Goal: Task Accomplishment & Management: Complete application form

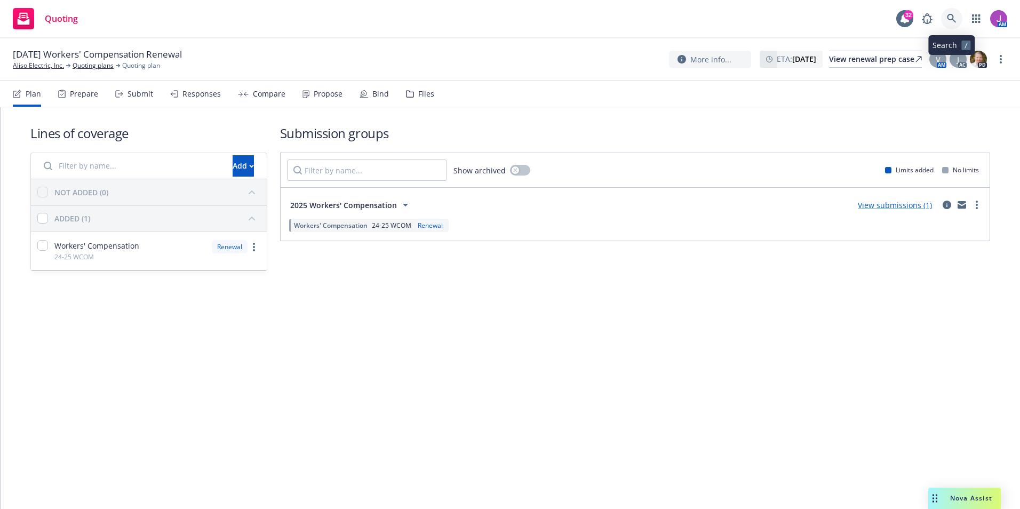
click at [952, 17] on icon at bounding box center [950, 18] width 9 height 9
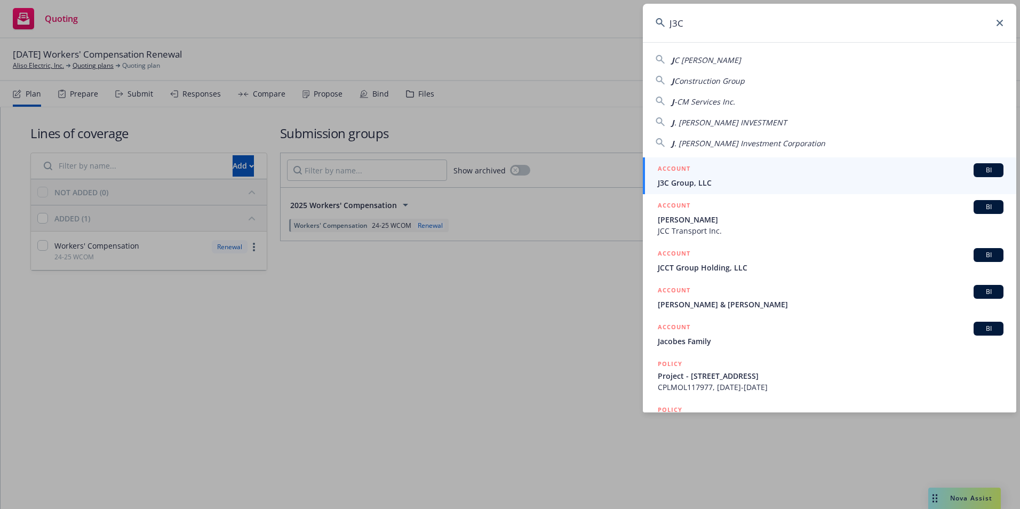
type input "J3C"
click at [696, 189] on link "ACCOUNT BI J3C Group, LLC" at bounding box center [829, 175] width 373 height 37
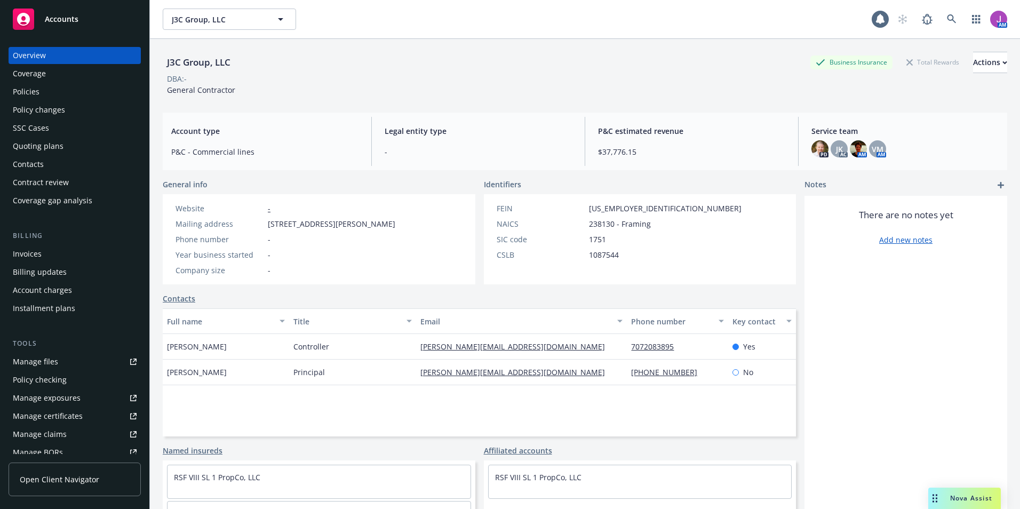
click at [29, 95] on div "Policies" at bounding box center [26, 91] width 27 height 17
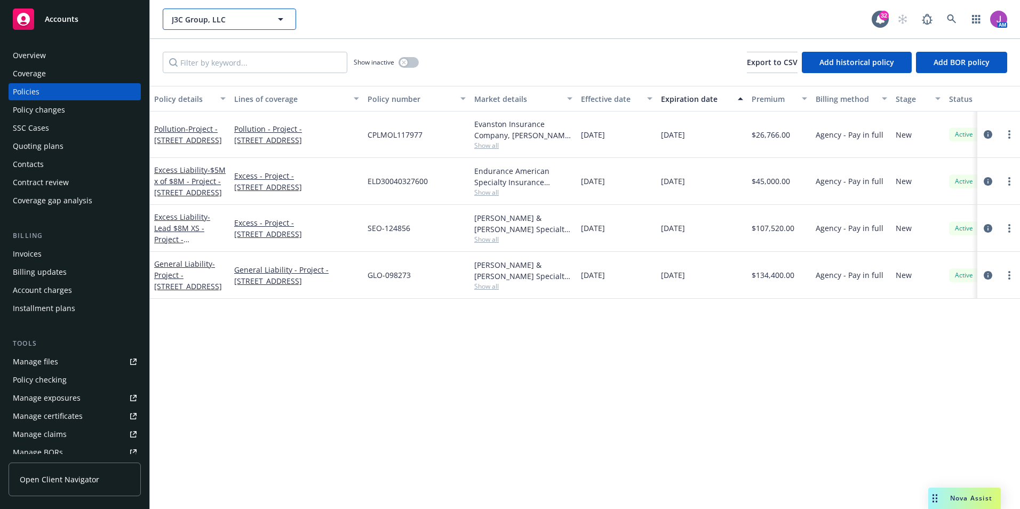
click at [230, 18] on span "J3C Group, LLC" at bounding box center [218, 19] width 92 height 11
type input "20/20"
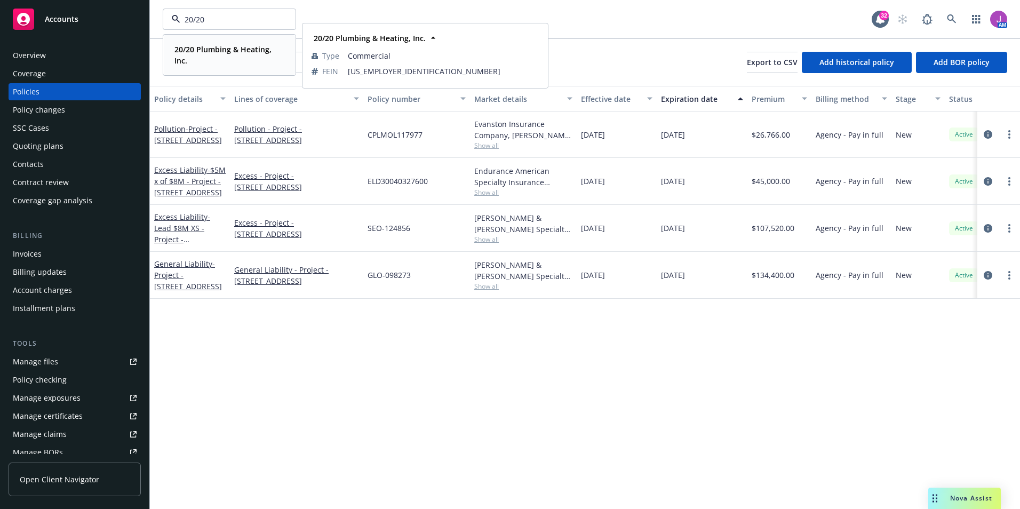
click at [198, 58] on span "20/20 Plumbing & Heating, Inc." at bounding box center [228, 55] width 108 height 22
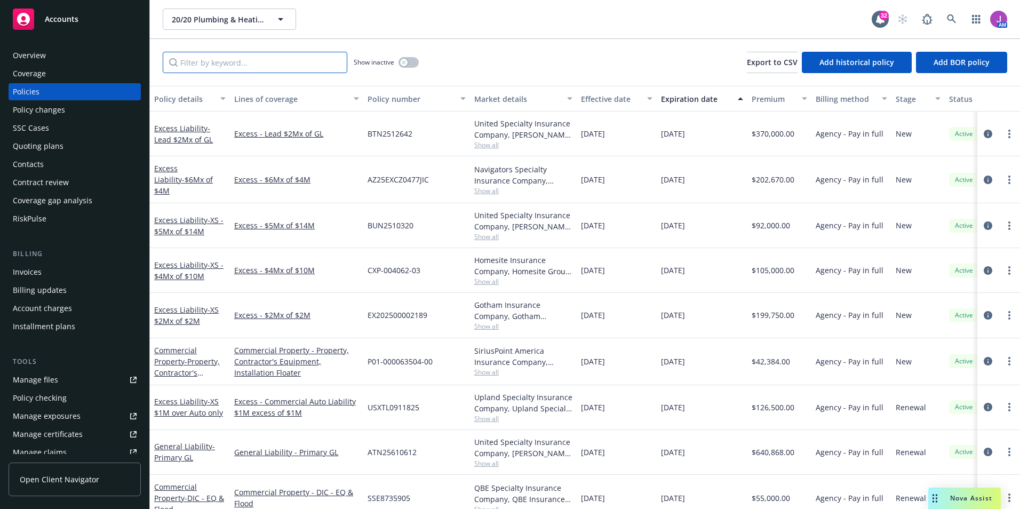
click at [256, 63] on input "Filter by keyword..." at bounding box center [255, 62] width 184 height 21
paste input "54326226"
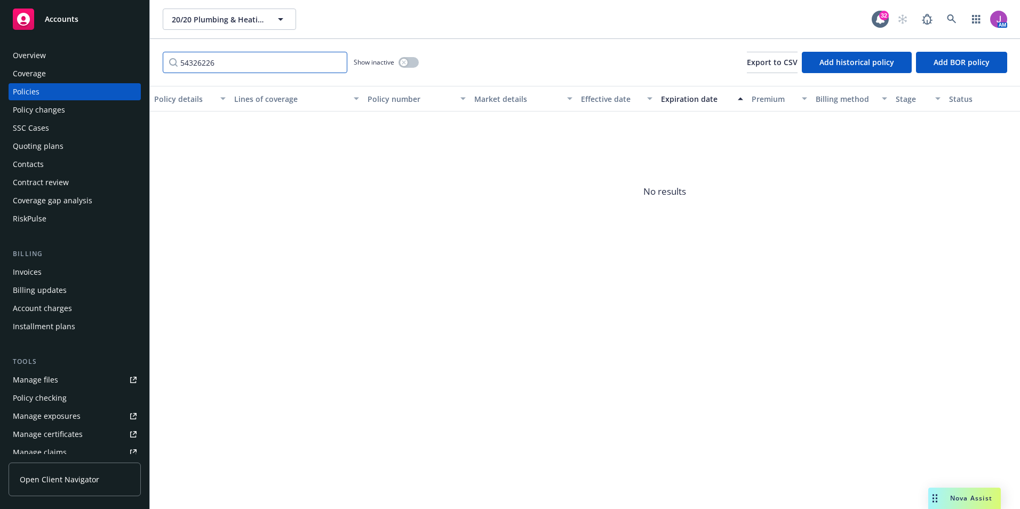
type input "54326226"
click at [407, 62] on div "button" at bounding box center [403, 62] width 7 height 7
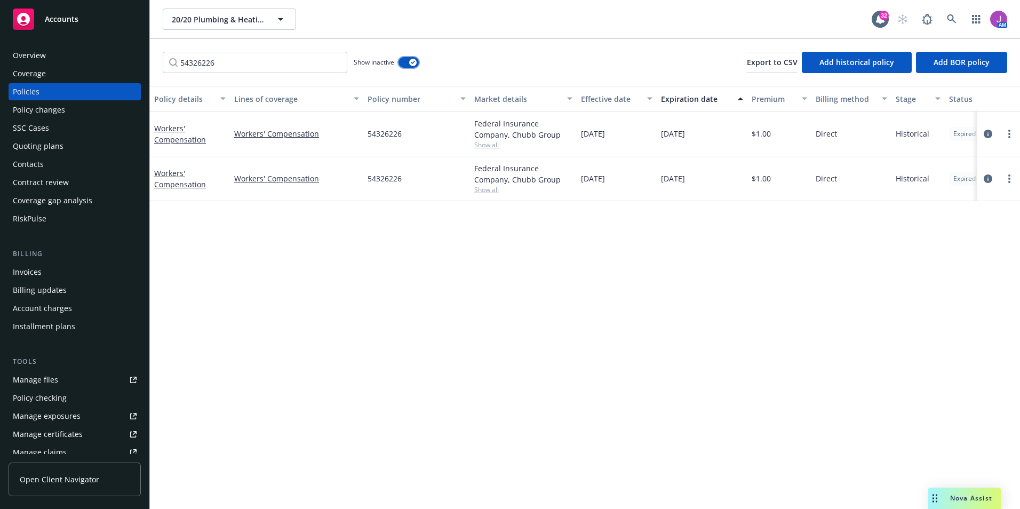
click at [407, 64] on button "button" at bounding box center [408, 62] width 20 height 11
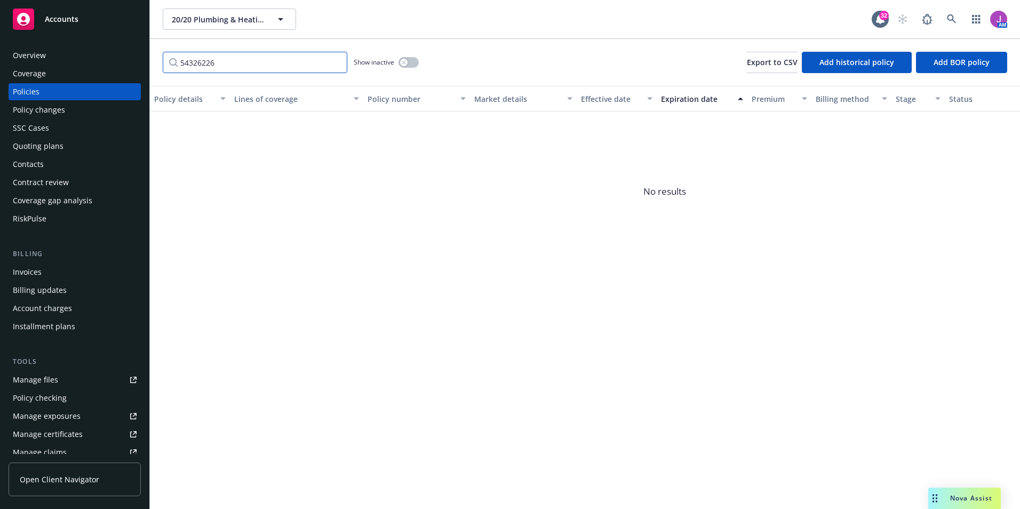
drag, startPoint x: 216, startPoint y: 71, endPoint x: 142, endPoint y: 52, distance: 76.6
click at [142, 52] on div "Accounts Overview Coverage Policies Policy changes SSC Cases Quoting plans Cont…" at bounding box center [510, 254] width 1020 height 509
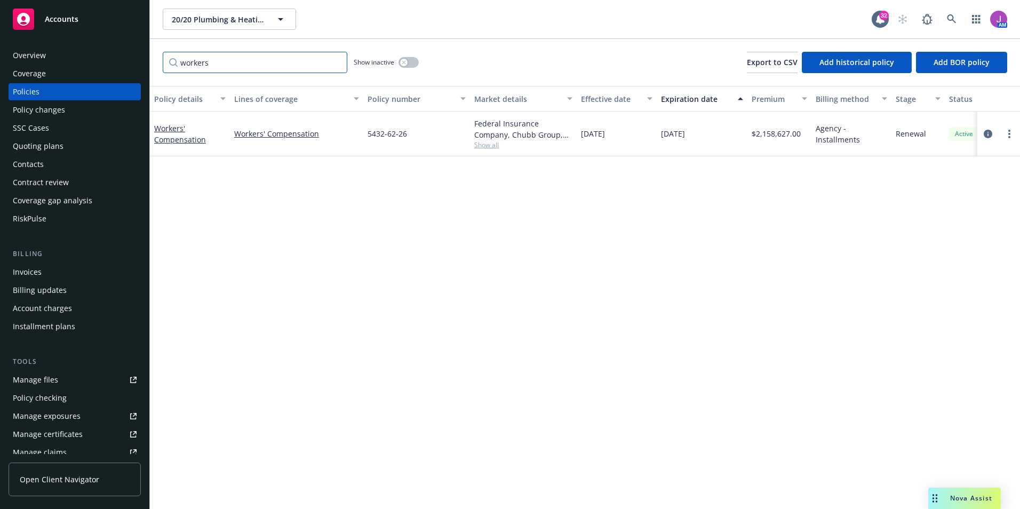
type input "workers"
click at [405, 59] on button "button" at bounding box center [408, 62] width 20 height 11
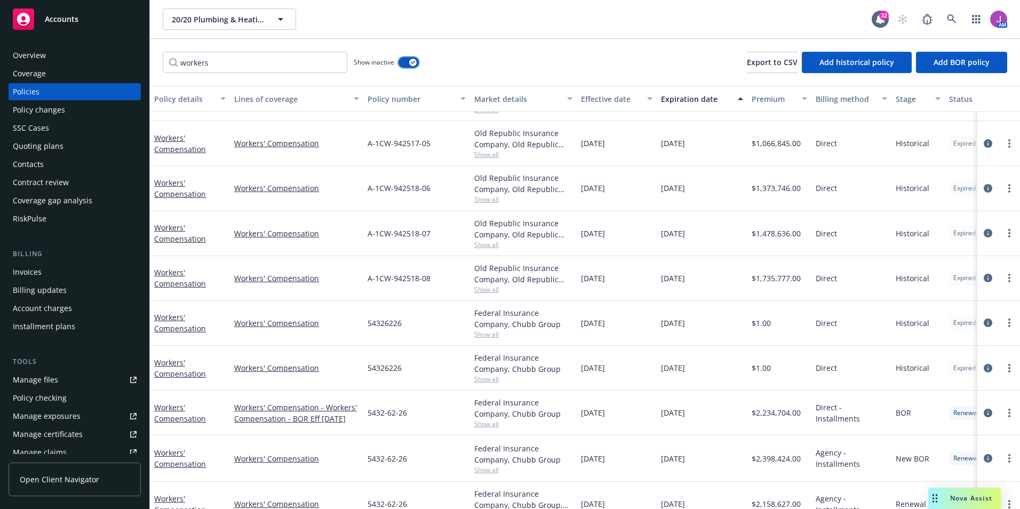
scroll to position [276, 0]
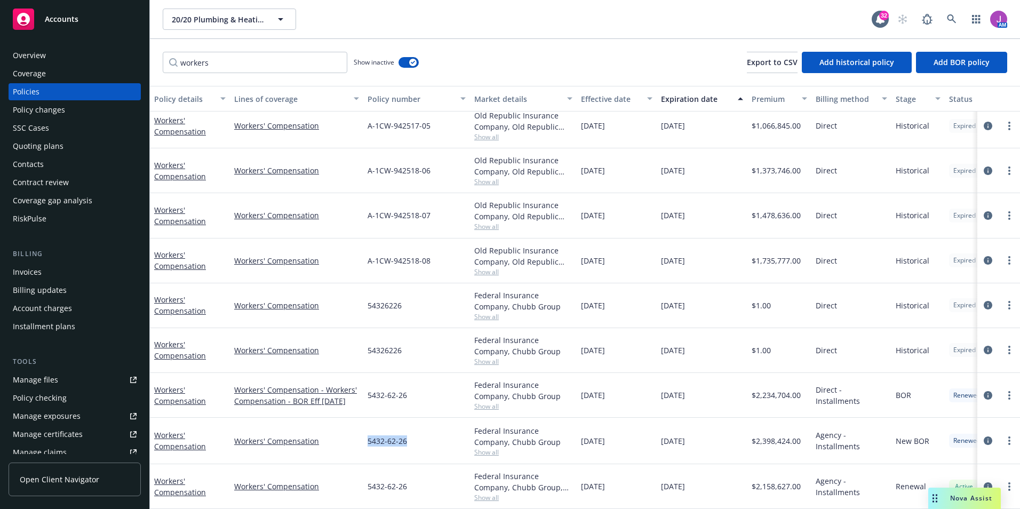
drag, startPoint x: 367, startPoint y: 430, endPoint x: 409, endPoint y: 436, distance: 42.6
click at [409, 436] on div "5432-62-26" at bounding box center [416, 441] width 107 height 46
copy span "5432-62-26"
click at [264, 54] on input "workers" at bounding box center [255, 62] width 184 height 21
drag, startPoint x: 254, startPoint y: 62, endPoint x: 77, endPoint y: 67, distance: 177.1
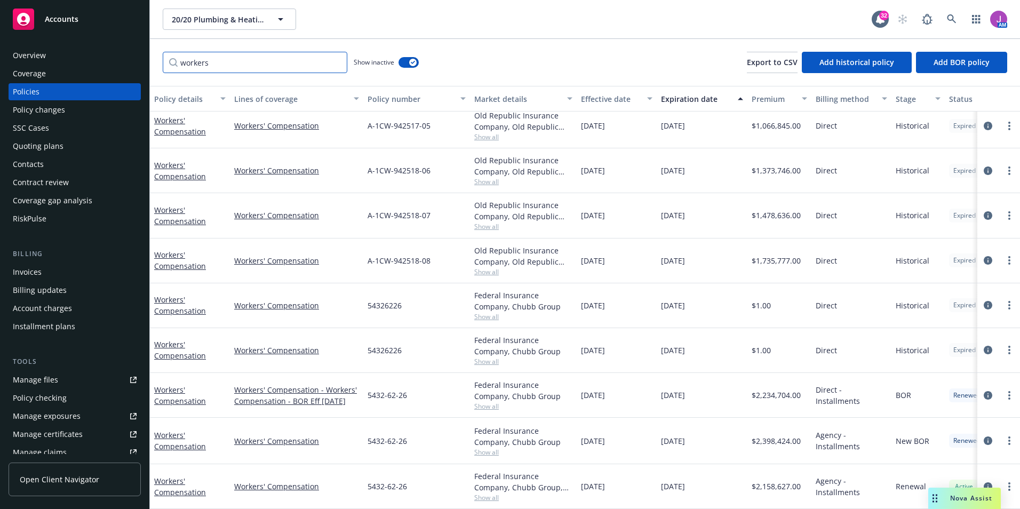
click at [83, 69] on div "Accounts Overview Coverage Policies Policy changes SSC Cases Quoting plans Cont…" at bounding box center [510, 254] width 1020 height 509
paste input "5432-62-26"
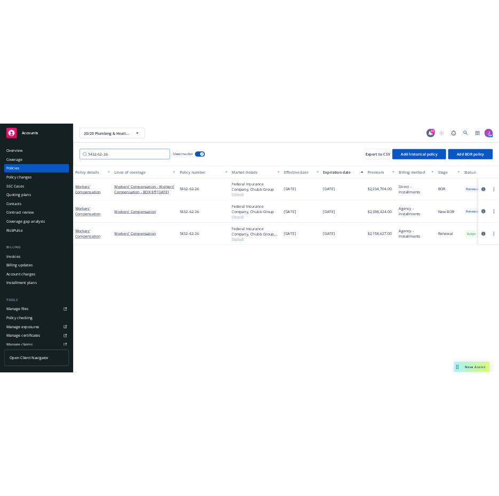
scroll to position [0, 0]
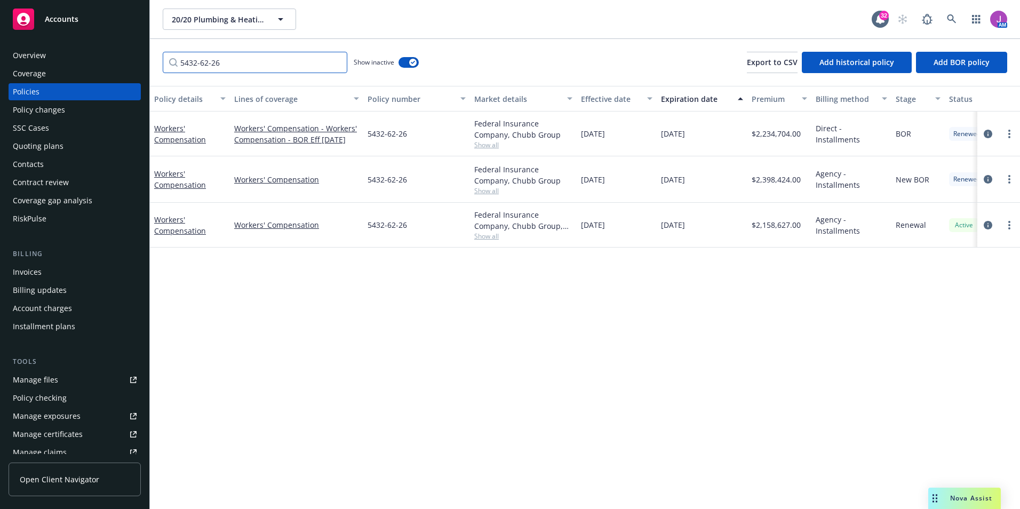
type input "5432-62-26"
click at [164, 188] on link "Workers' Compensation" at bounding box center [180, 178] width 52 height 21
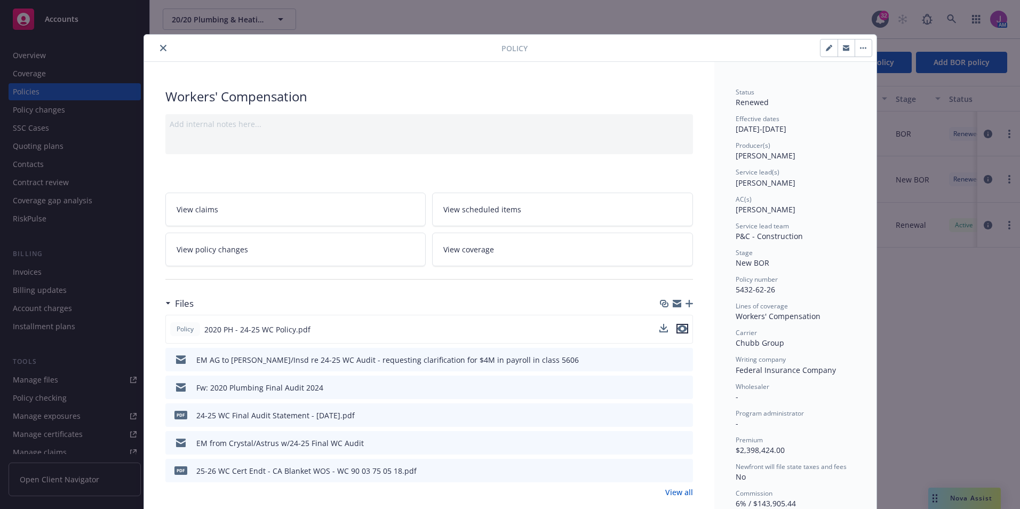
click at [677, 328] on icon "preview file" at bounding box center [682, 328] width 10 height 7
click at [263, 260] on link "View policy changes" at bounding box center [295, 249] width 261 height 34
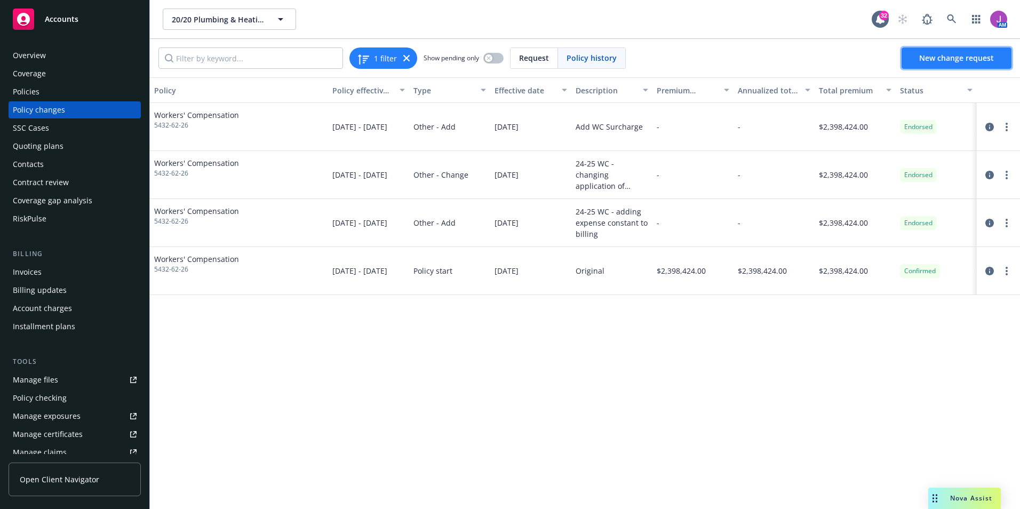
click at [941, 65] on link "New change request" at bounding box center [956, 57] width 110 height 21
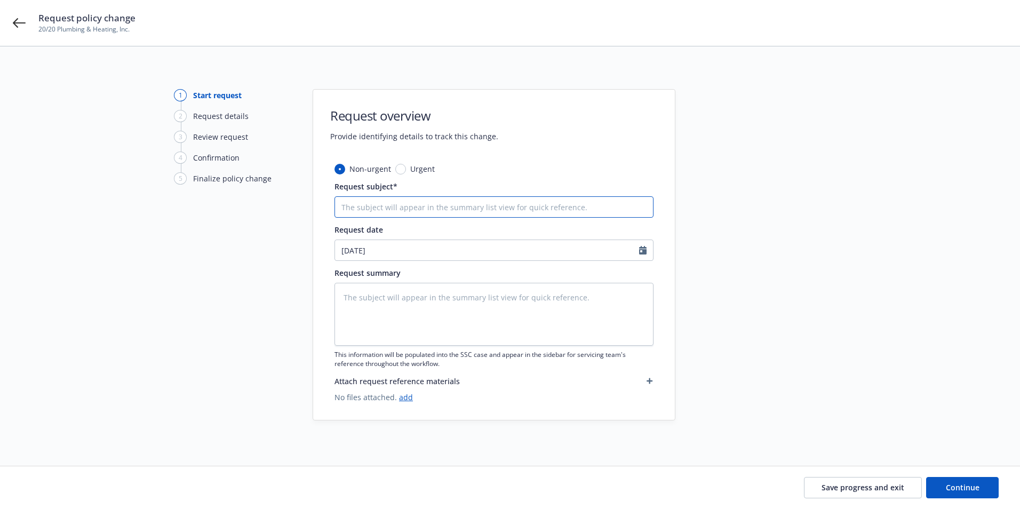
click at [407, 208] on input "Request subject*" at bounding box center [493, 206] width 319 height 21
type textarea "x"
type input "2"
type textarea "x"
type input "24"
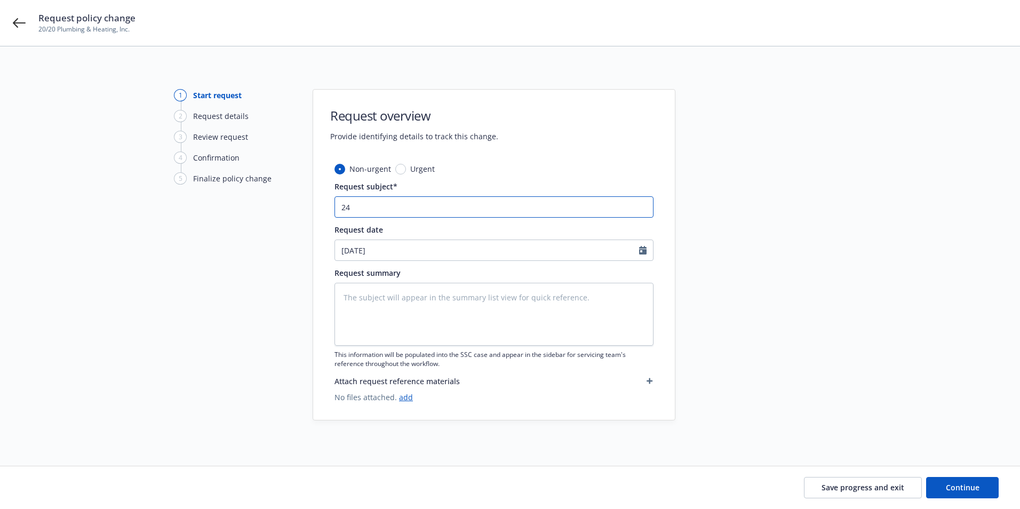
type textarea "x"
type input "24-"
type textarea "x"
type input "24-2"
type textarea "x"
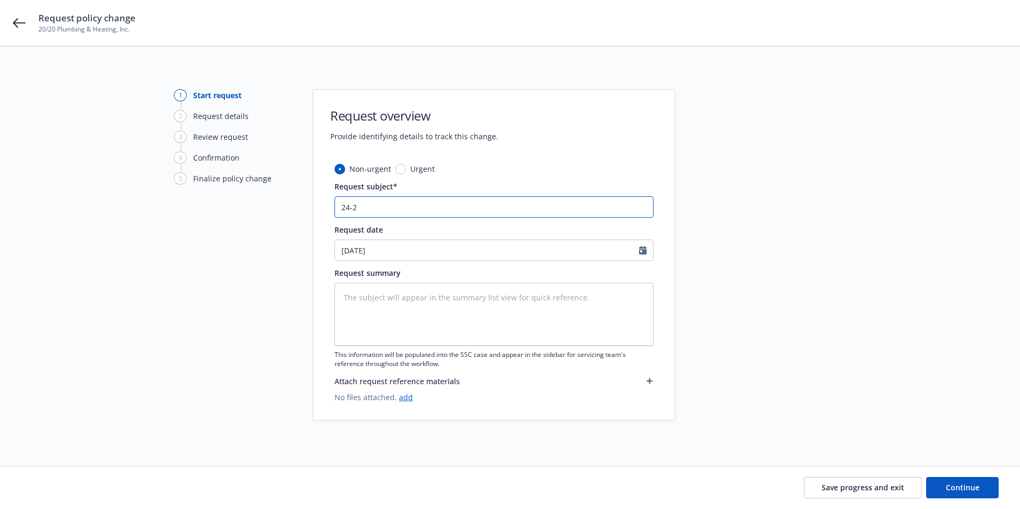
type input "24-25"
type textarea "x"
type input "24-25"
type textarea "x"
type input "24-25 A"
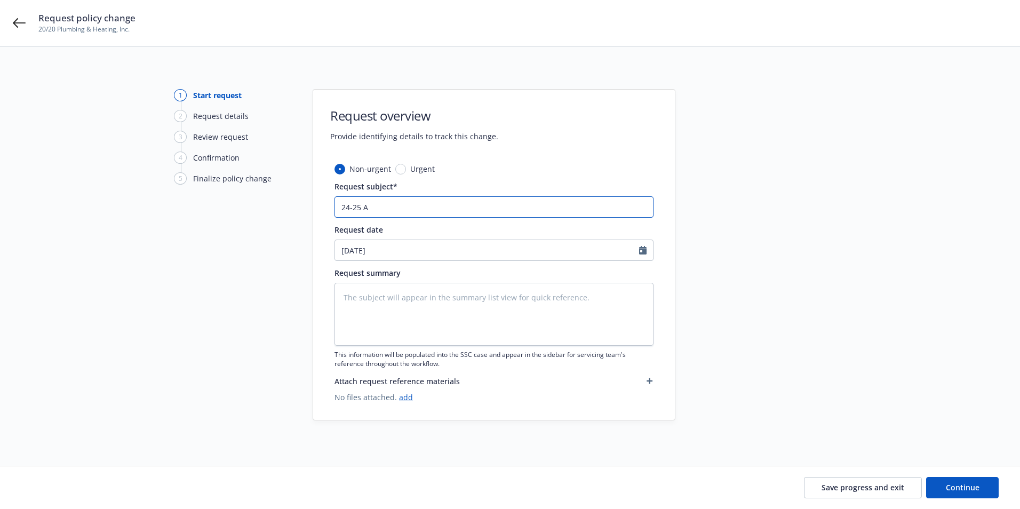
type textarea "x"
type input "24-25 Au"
type textarea "x"
type input "24-25 Aud"
type textarea "x"
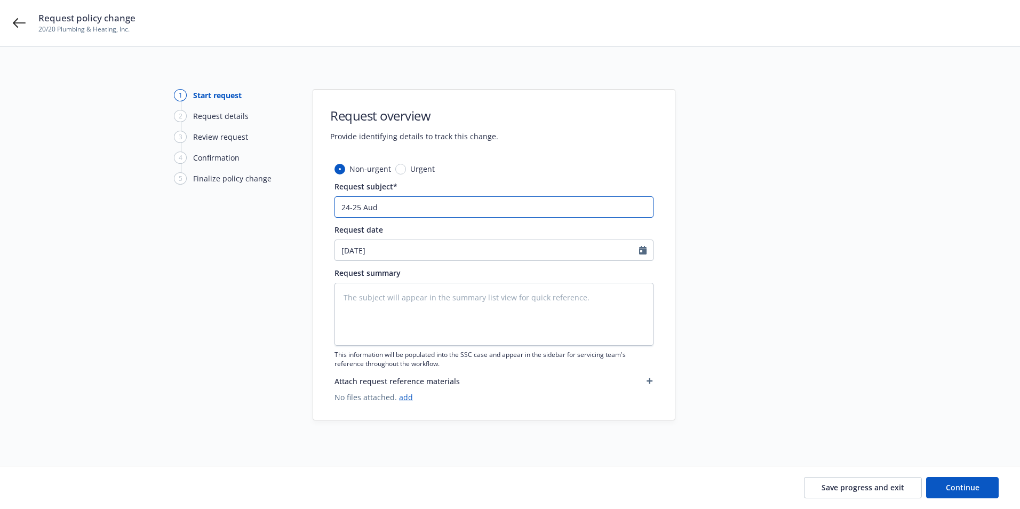
type input "24-25 Audi"
type textarea "x"
type input "24-25 Audit"
type textarea "x"
type input "24-25 Audit"
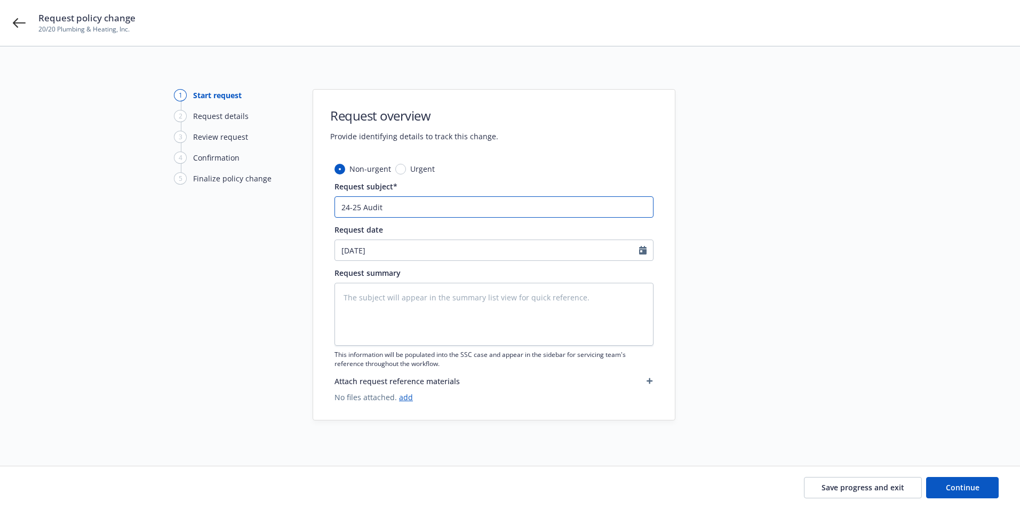
type textarea "x"
type input "24-25 Audit"
type textarea "x"
type input "24-25 Audi"
type textarea "x"
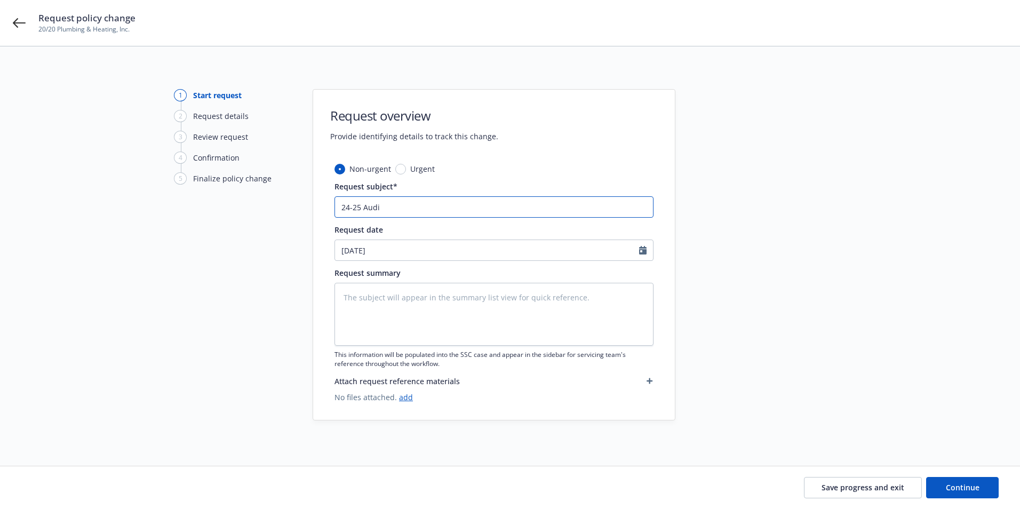
type input "24-25 Aud"
type textarea "x"
type input "24-25 Au"
type textarea "x"
type input "24-25 A"
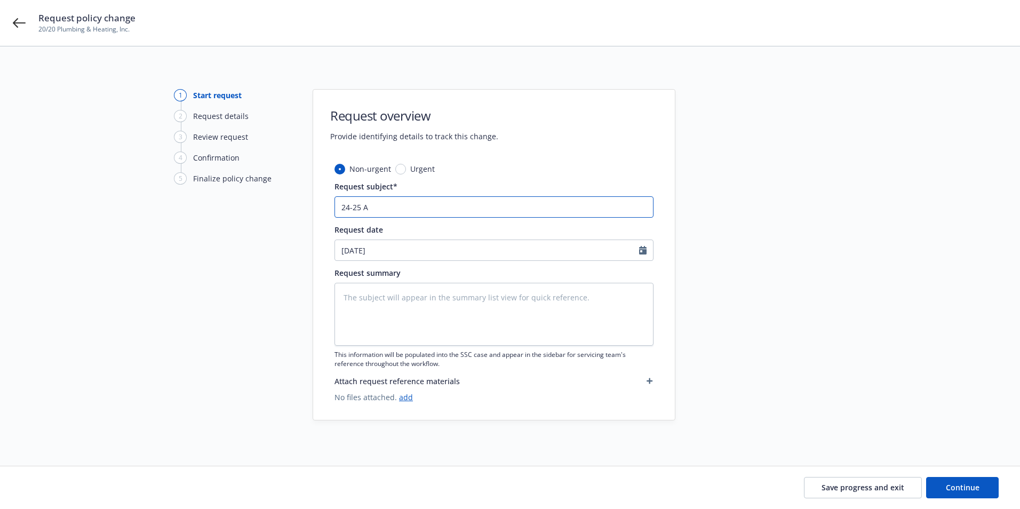
type textarea "x"
type input "24-25"
type textarea "x"
type input "24-25 @"
type textarea "x"
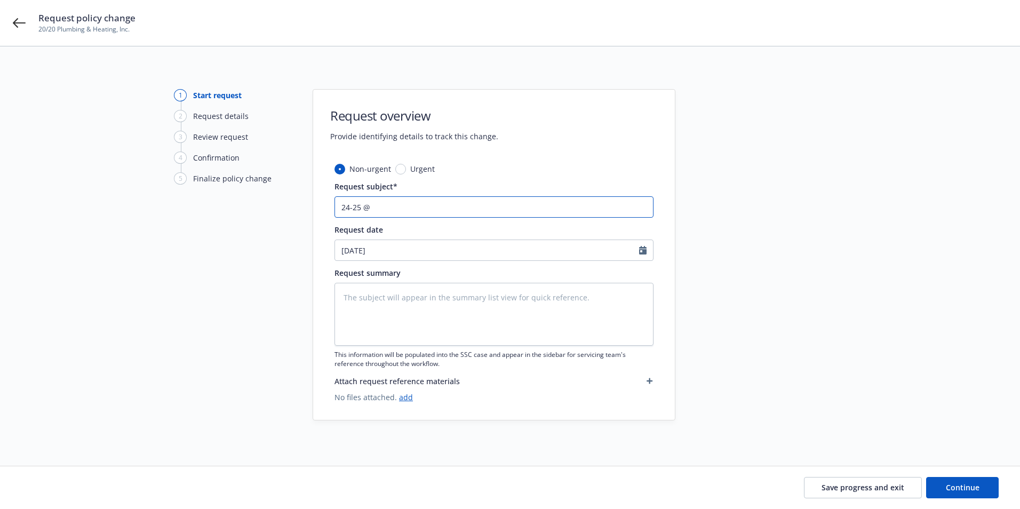
type input "24-25"
type textarea "x"
type input "24-25 W"
type textarea "x"
type input "24-25 WC"
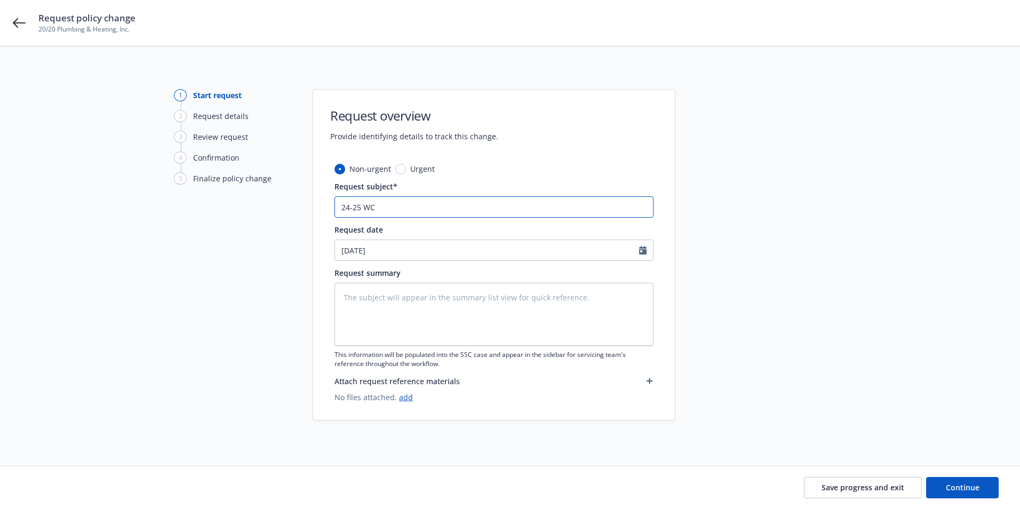
type textarea "x"
type input "24-25 WC"
type textarea "x"
type input "24-25 WC A"
type textarea "x"
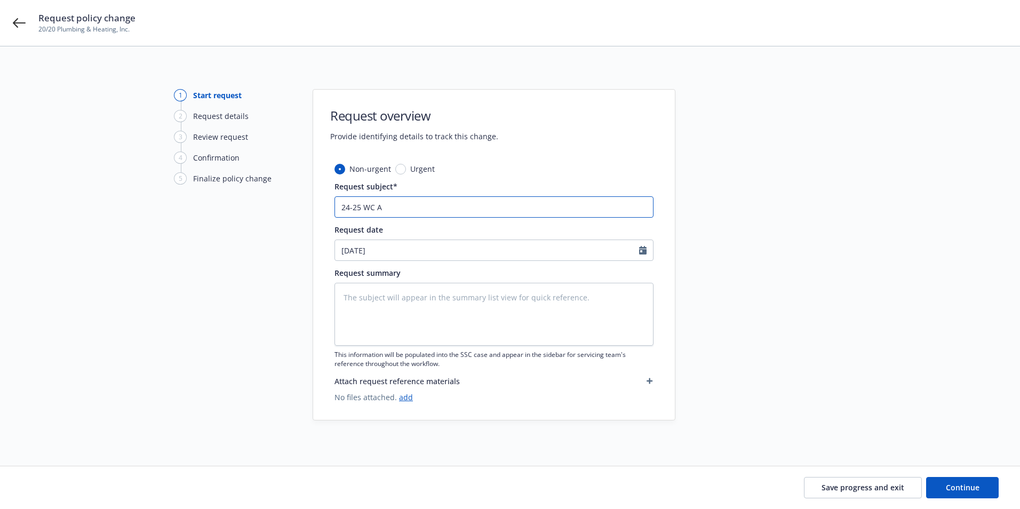
type input "24-25 WC"
type textarea "x"
type input "24-25 WC F"
type textarea "x"
type input "24-25 WC Fi"
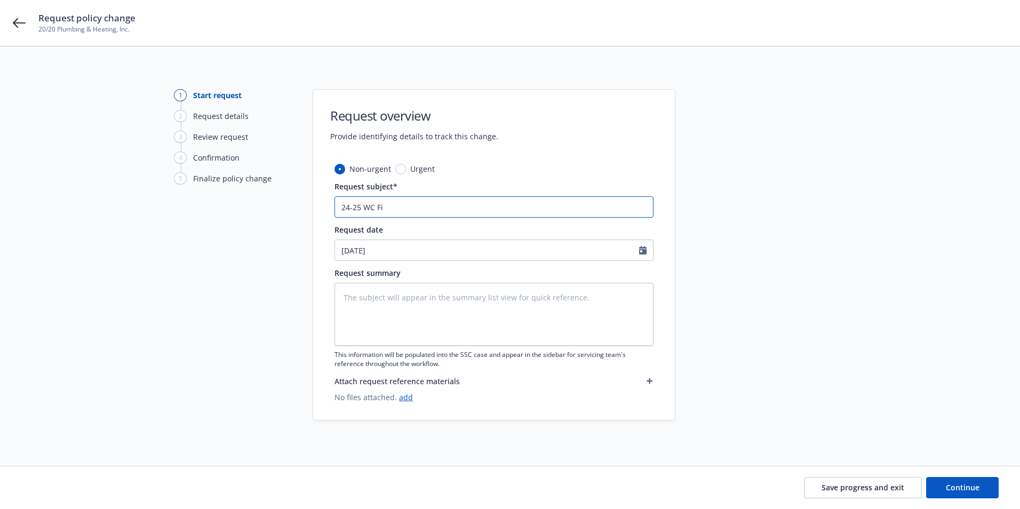
type textarea "x"
type input "24-25 WC Fin"
type textarea "x"
type input "24-25 WC Fina"
type textarea "x"
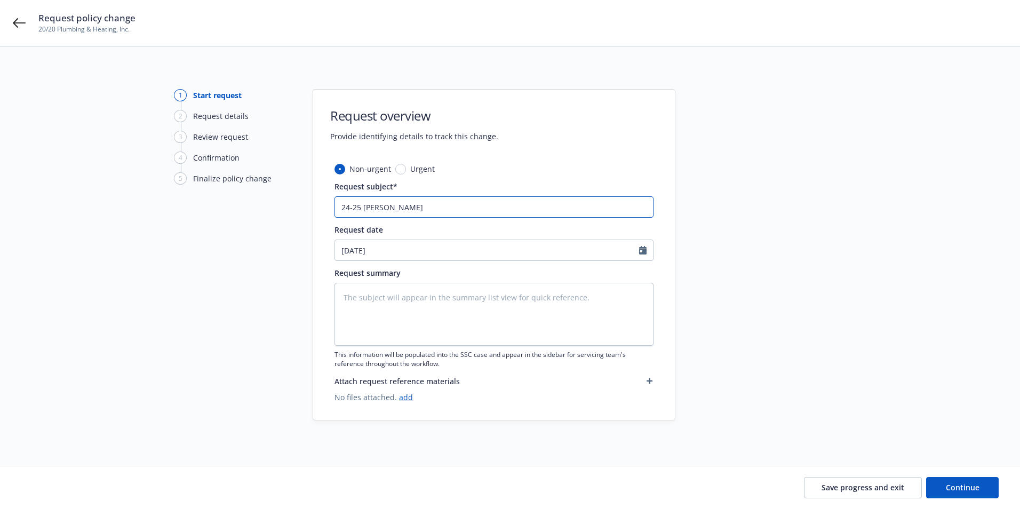
type input "24-25 WC Final"
type textarea "x"
type input "24-25 WC Final"
type textarea "x"
type input "24-25 WC Final A"
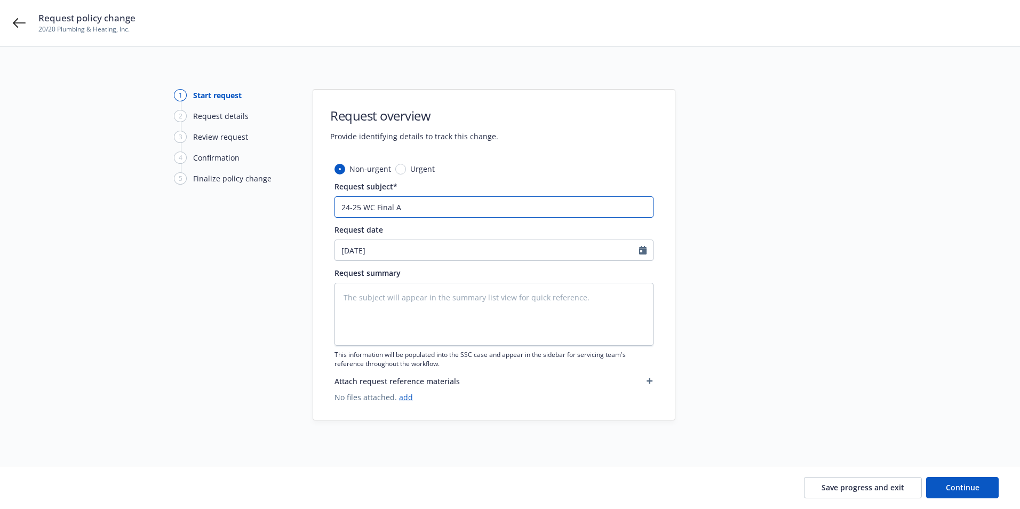
type textarea "x"
type input "24-25 WC Final Au"
type textarea "x"
type input "24-25 WC Final Aud"
type textarea "x"
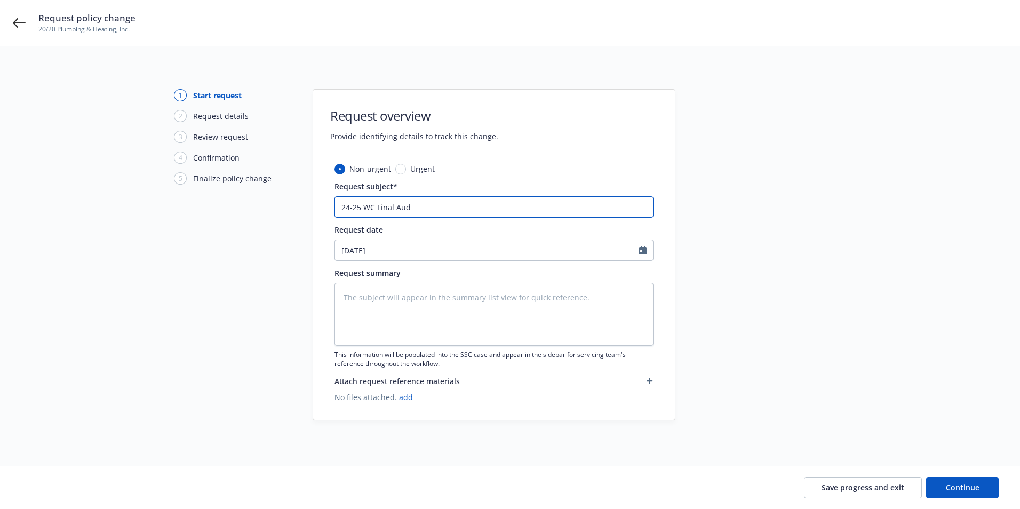
type input "24-25 WC Final Audi"
type textarea "x"
type input "24-25 WC Final Audit"
type textarea "x"
select select "9"
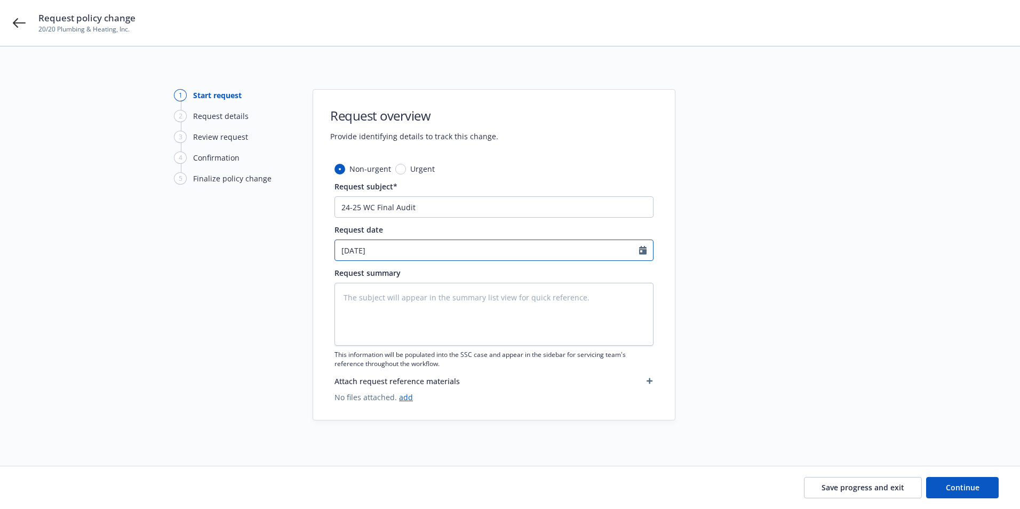
click at [392, 247] on input "[DATE]" at bounding box center [487, 250] width 304 height 20
drag, startPoint x: 382, startPoint y: 255, endPoint x: 307, endPoint y: 241, distance: 76.6
click at [307, 241] on div "1 Start request 2 Request details 3 Review request 4 Confirmation 5 Finalize po…" at bounding box center [510, 256] width 994 height 334
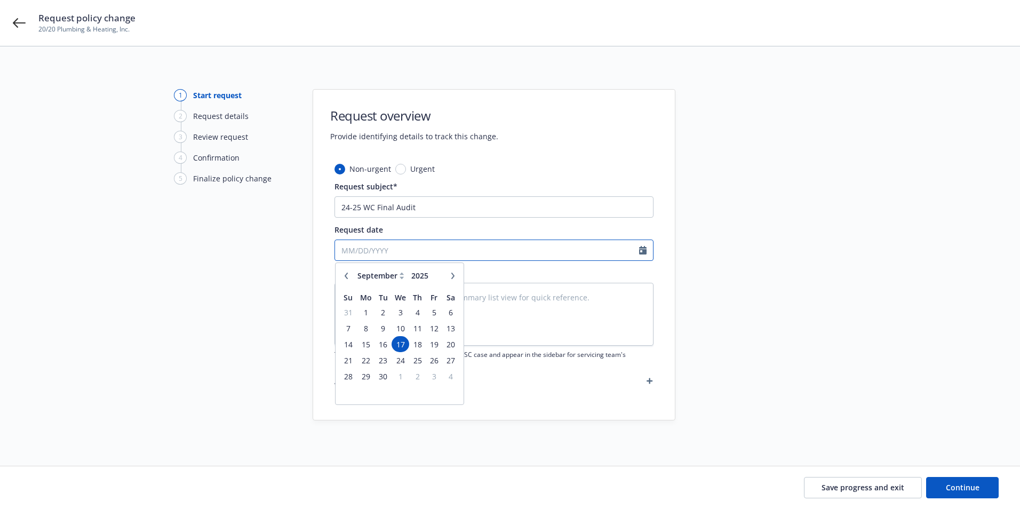
paste input "07-28-2025"
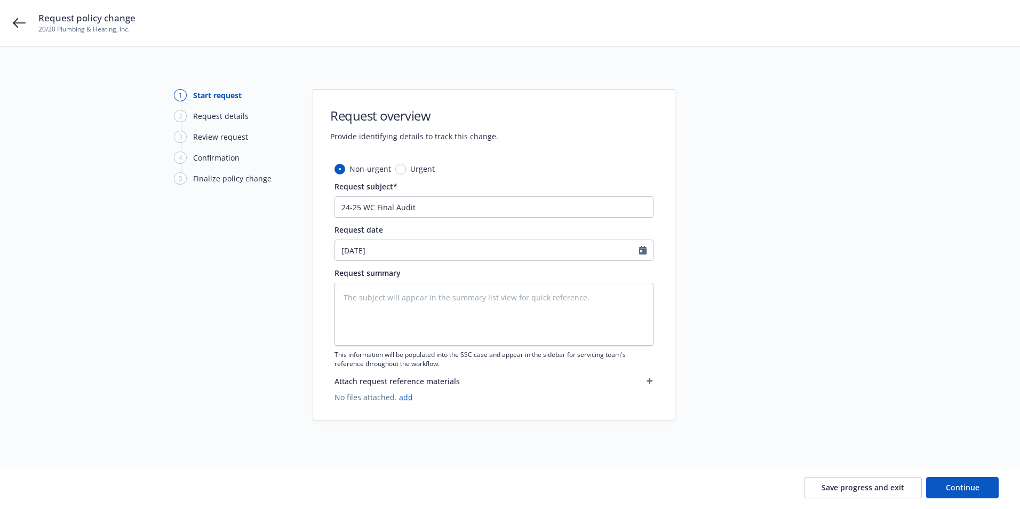
type input "[DATE]"
click at [739, 191] on div at bounding box center [770, 256] width 149 height 334
select select "9"
click at [351, 250] on input "[DATE]" at bounding box center [487, 250] width 304 height 20
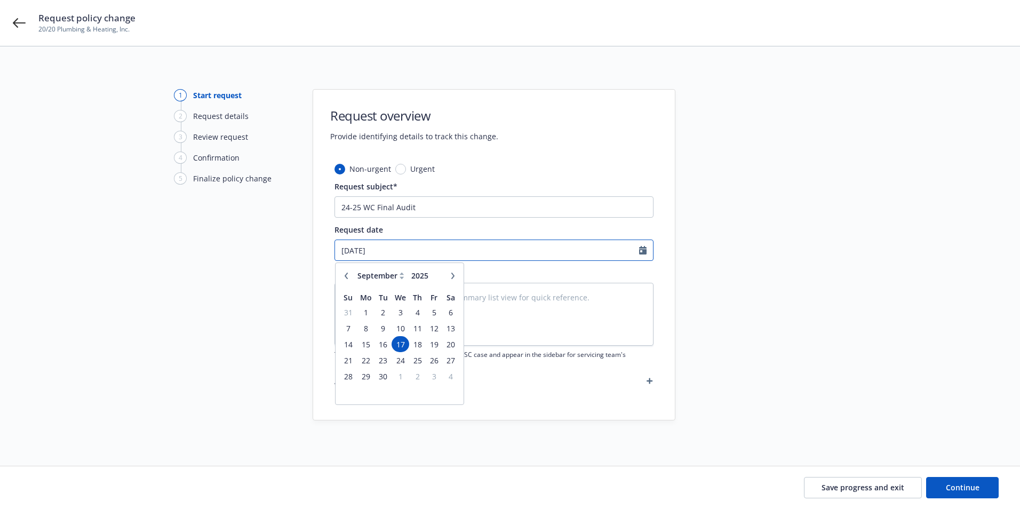
click at [363, 250] on input "07/17/2025" at bounding box center [487, 250] width 304 height 20
click at [359, 250] on input "07/17/2025" at bounding box center [487, 250] width 304 height 20
type input "07/28/2025"
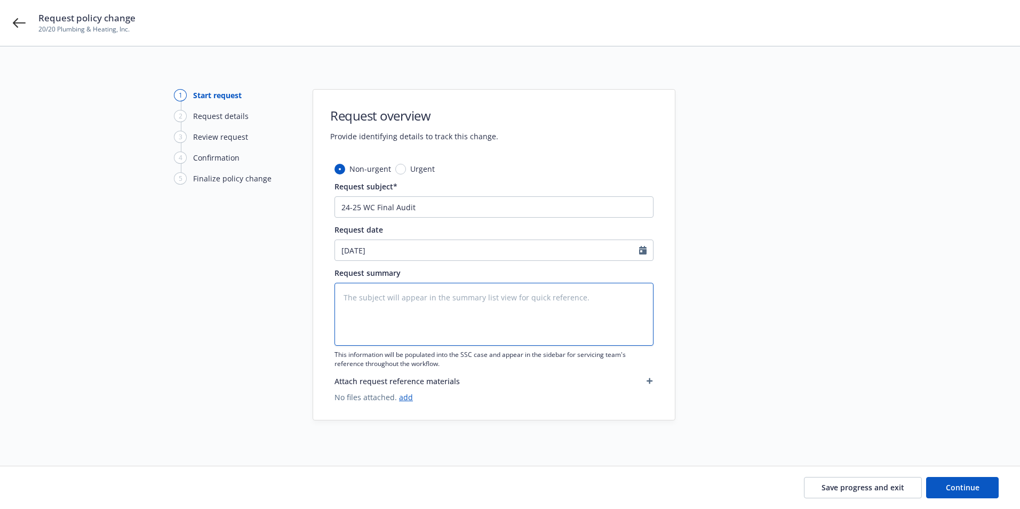
click at [491, 284] on textarea at bounding box center [493, 314] width 319 height 63
click at [400, 306] on textarea at bounding box center [493, 314] width 319 height 63
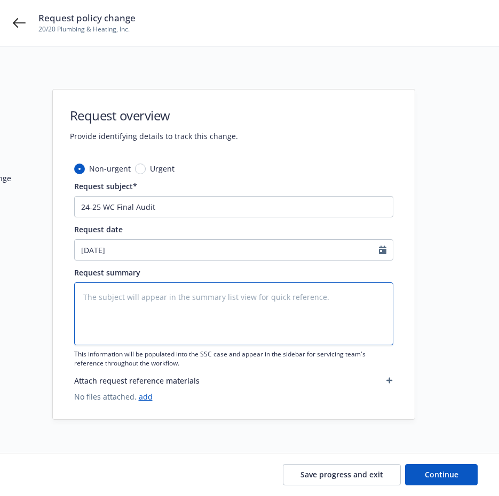
click at [119, 300] on textarea at bounding box center [233, 314] width 319 height 63
type textarea "x"
type textarea "C"
type textarea "x"
type textarea "CA"
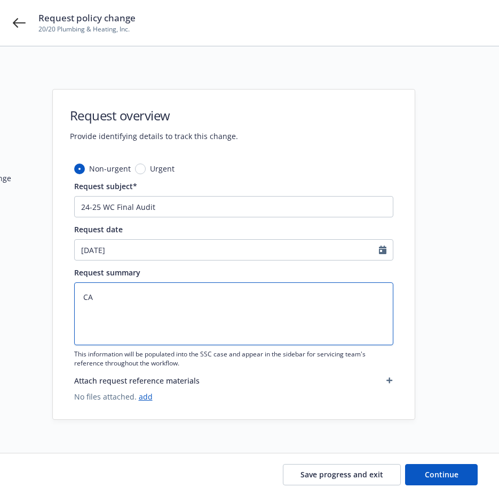
type textarea "x"
type textarea "CA"
type textarea "x"
type textarea "CA e"
type textarea "x"
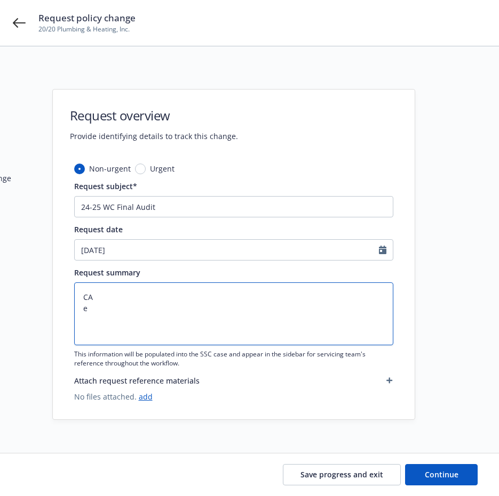
type textarea "CA eS"
type textarea "x"
type textarea "CA e"
type textarea "x"
type textarea "CA"
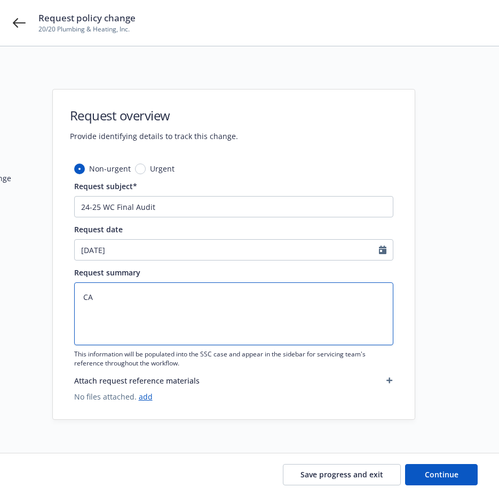
type textarea "x"
type textarea "CA E"
type textarea "x"
type textarea "CA Es"
type textarea "x"
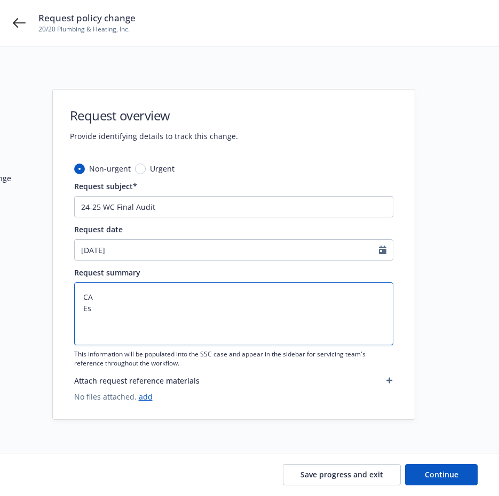
type textarea "CA Est"
type textarea "x"
type textarea "CA Esti"
type textarea "x"
type textarea "CA Estima"
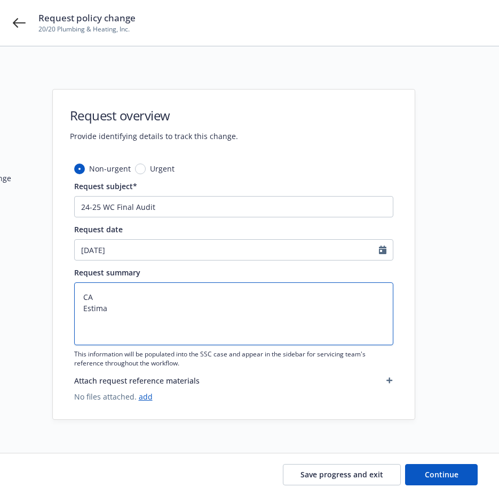
type textarea "x"
type textarea "CA Estimat"
type textarea "x"
type textarea "CA Estimate"
type textarea "x"
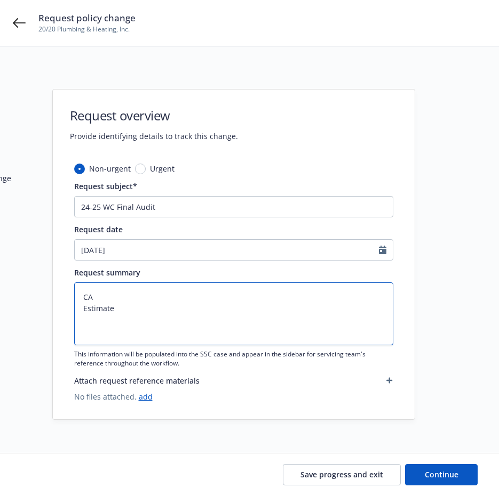
type textarea "CA Estimated"
type textarea "x"
type textarea "CA Estimated"
type textarea "x"
type textarea "CA Estimated P"
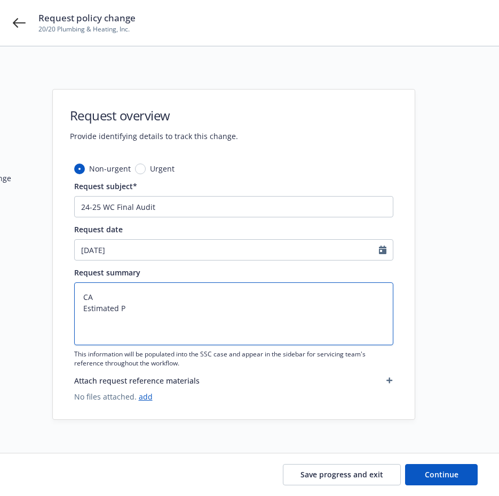
type textarea "x"
type textarea "CA Estimated Pa"
type textarea "x"
type textarea "CA Estimated Pay"
type textarea "x"
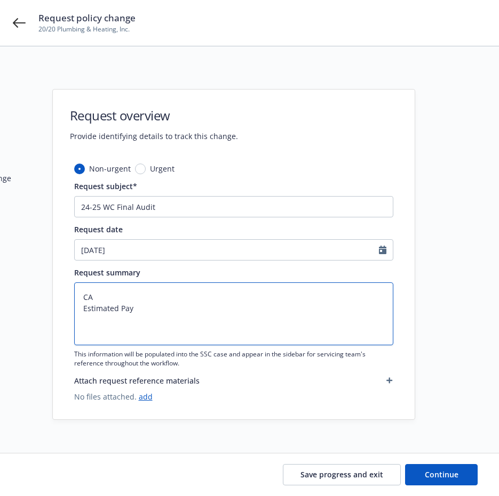
type textarea "CA Estimated Payr"
type textarea "x"
type textarea "CA Estimated Payro"
type textarea "x"
type textarea "CA Estimated Payrol"
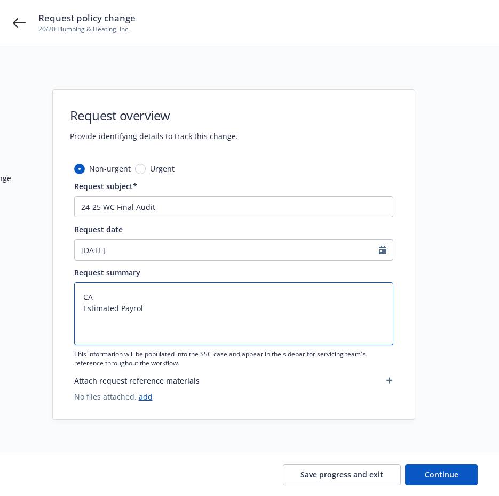
type textarea "x"
type textarea "CA Estimated Payroll"
type textarea "x"
type textarea "CA Estimated Payroll"
type textarea "x"
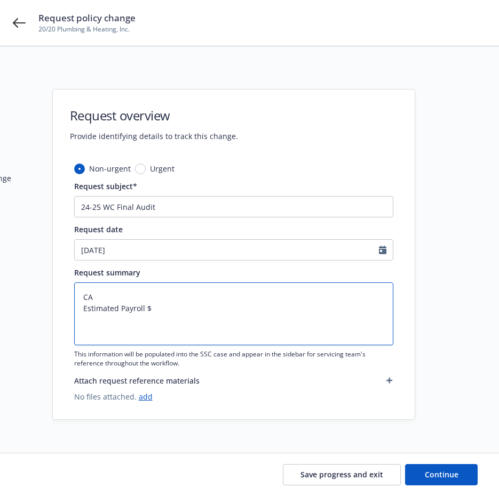
type textarea "CA Estimated Payroll $"
type textarea "x"
type textarea "CA Estimated Payroll $8"
type textarea "x"
type textarea "CA Estimated Payroll $82"
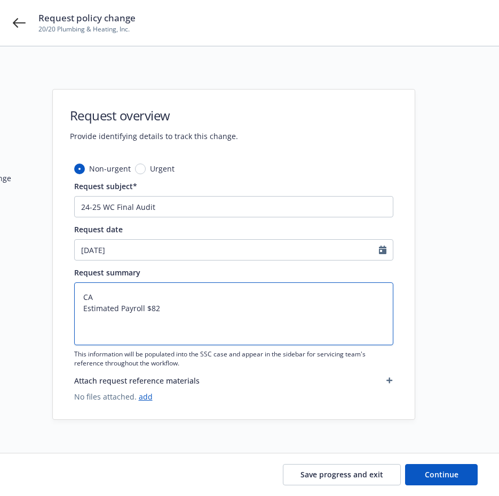
type textarea "x"
type textarea "CA Estimated Payroll $82,"
type textarea "x"
type textarea "CA Estimated Payroll $82,0"
type textarea "x"
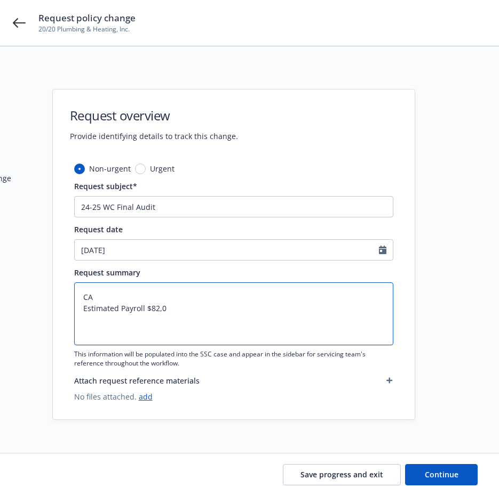
type textarea "CA Estimated Payroll $82,00"
type textarea "x"
type textarea "CA Estimated Payroll $82,000"
type textarea "x"
type textarea "CA Estimated Payroll $82,000"
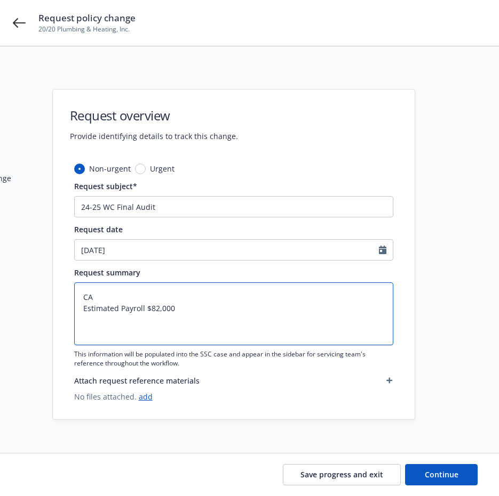
type textarea "x"
type textarea "CA Estimated Payroll $82,000 A"
type textarea "x"
type textarea "CA Estimated Payroll $82,000 Au"
type textarea "x"
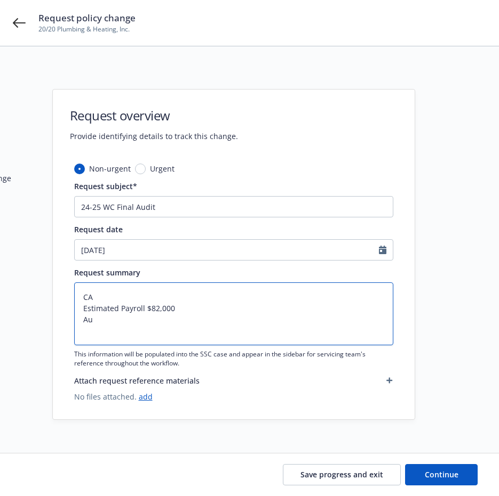
type textarea "CA Estimated Payroll $82,000 Aud"
type textarea "x"
type textarea "CA Estimated Payroll $82,000 Audi"
type textarea "x"
type textarea "CA Estimated Payroll $82,000 Audit"
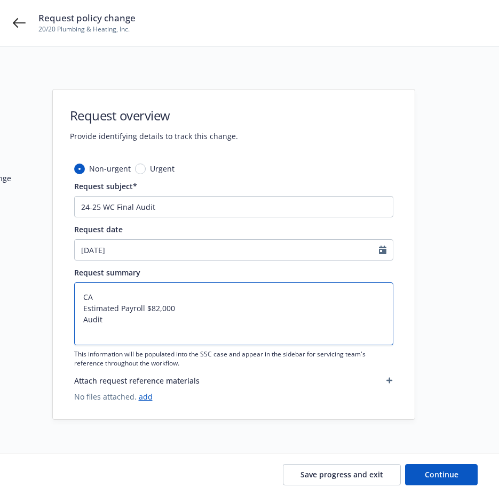
type textarea "x"
type textarea "CA Estimated Payroll $82,000 Audite"
type textarea "x"
type textarea "CA Estimated Payroll $82,000 Audited"
type textarea "x"
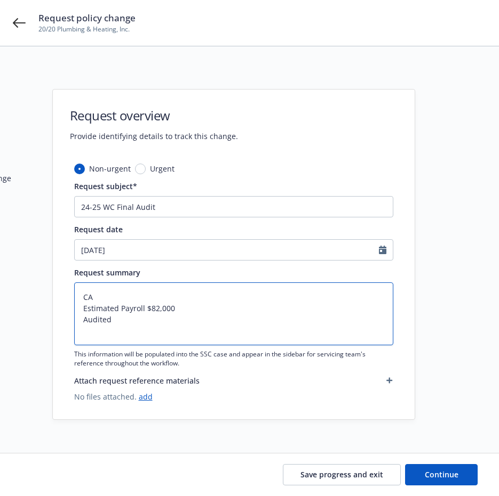
type textarea "CA Estimated Payroll $82,000 Audited"
type textarea "x"
type textarea "CA Estimated Payroll $82,000 Audited P"
type textarea "x"
type textarea "CA Estimated Payroll $82,000 Audited Pa"
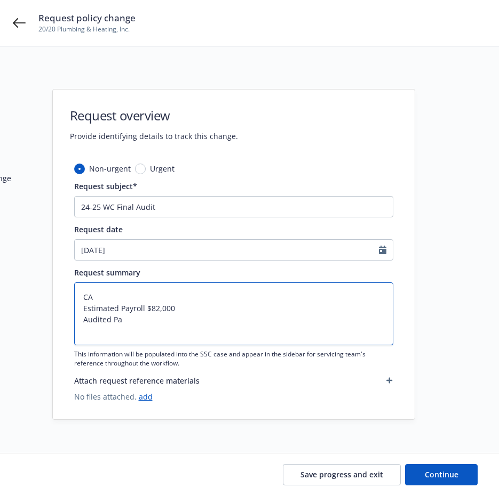
type textarea "x"
type textarea "CA Estimated Payroll $82,000 Audited Pau"
type textarea "x"
type textarea "CA Estimated Payroll $82,000 Audited Paur"
type textarea "x"
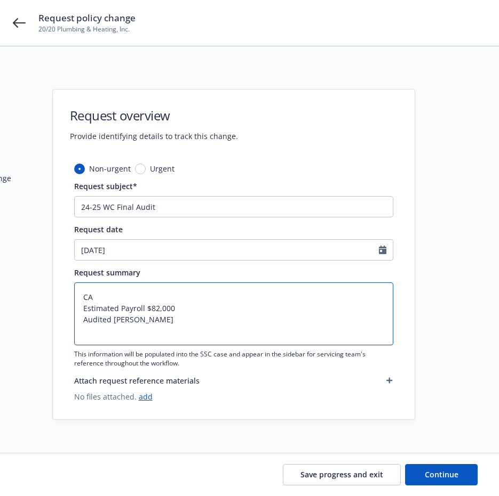
type textarea "CA Estimated Payroll $82,000 Audited Pau"
type textarea "x"
type textarea "CA Estimated Payroll $82,000 Audited Pa"
type textarea "x"
type textarea "CA Estimated Payroll $82,000 Audited Pay"
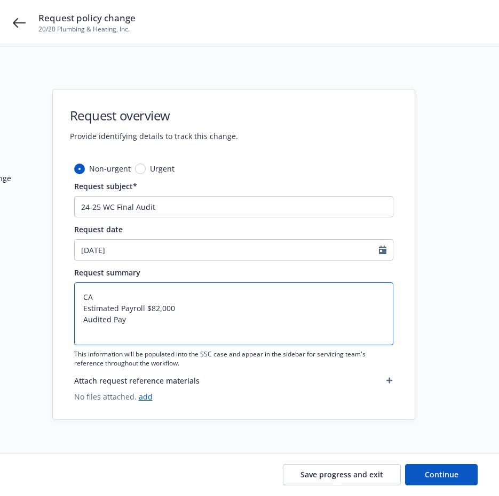
type textarea "x"
type textarea "CA Estimated Payroll $82,000 Audited Payr"
type textarea "x"
type textarea "CA Estimated Payroll $82,000 Audited Payro"
type textarea "x"
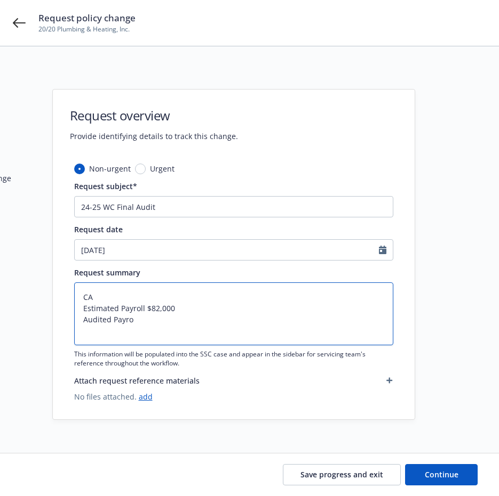
type textarea "CA Estimated Payroll $82,000 Audited Payrol"
type textarea "x"
type textarea "CA Estimated Payroll $82,000 Audited Payroll"
type textarea "x"
type textarea "CA Estimated Payroll $82,000 Audited Payroll"
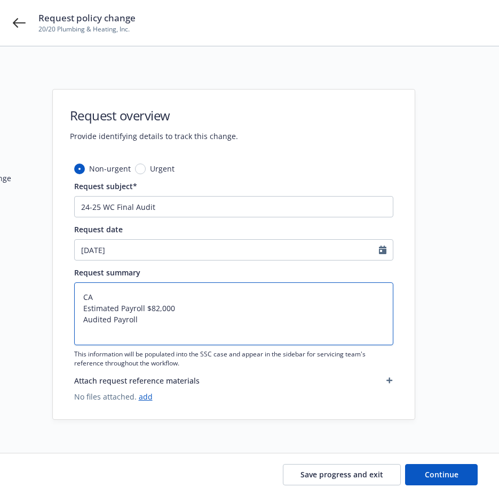
type textarea "x"
type textarea "CA Estimated Payroll $82,000 Audited Payroll $"
type textarea "x"
type textarea "CA Estimated Payroll $82,000 Audited Payroll $1"
type textarea "x"
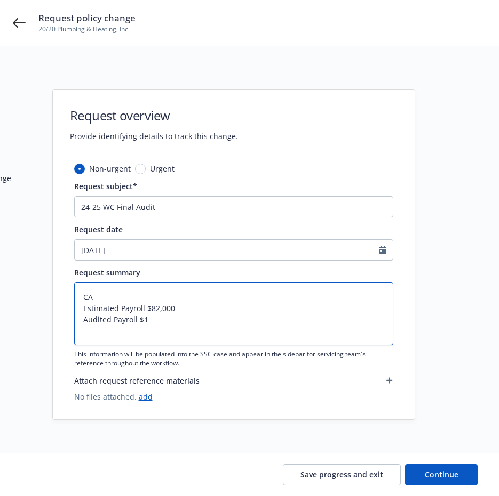
type textarea "CA Estimated Payroll $82,000 Audited Payroll $10"
type textarea "x"
type textarea "CA Estimated Payroll $82,000 Audited Payroll $104"
type textarea "x"
type textarea "CA Estimated Payroll $82,000 Audited Payroll $104,"
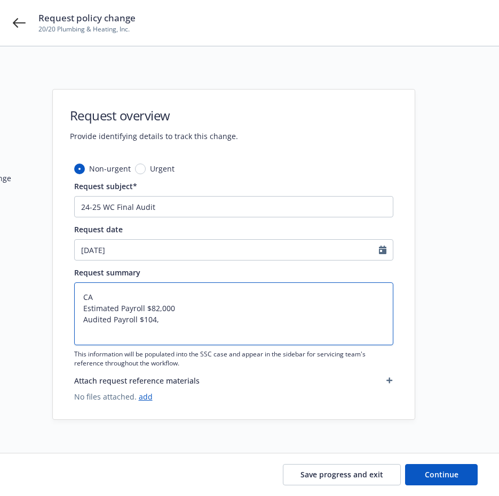
type textarea "x"
type textarea "CA Estimated Payroll $82,000 Audited Payroll $104,5"
type textarea "x"
type textarea "CA Estimated Payroll $82,000 Audited Payroll $104,52"
type textarea "x"
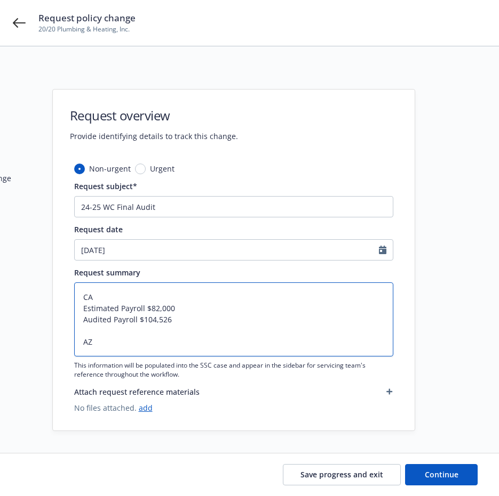
click at [99, 300] on textarea "CA Estimated Payroll $82,000 Audited Payroll $104,526 AZ" at bounding box center [233, 320] width 319 height 74
click at [99, 344] on textarea "AZ Estimated Payroll $82,000 Audited Payroll $104,526 AZ" at bounding box center [233, 320] width 319 height 74
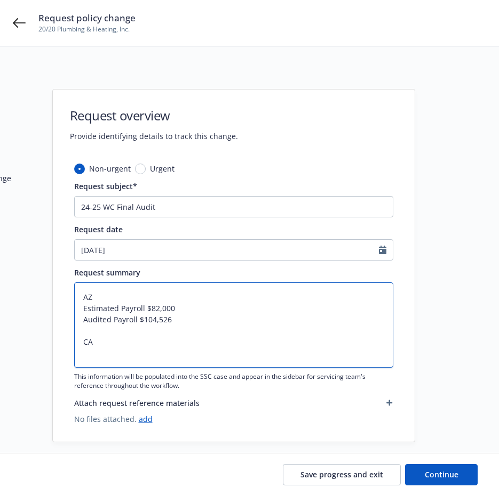
paste textarea "52,148,463"
click at [84, 351] on textarea "AZ Estimated Payroll $82,000 Audited Payroll $104,526 CA 52,148,463" at bounding box center [233, 325] width 319 height 85
drag, startPoint x: 86, startPoint y: 310, endPoint x: 138, endPoint y: 320, distance: 53.3
click at [138, 320] on textarea "AZ Estimated Payroll $82,000 Audited Payroll $104,526 CA $52,148,463" at bounding box center [233, 325] width 319 height 85
click at [115, 326] on textarea "AZ Estimated Payroll $82,000 Audited Payroll $104,526 CA $52,148,463" at bounding box center [233, 325] width 319 height 85
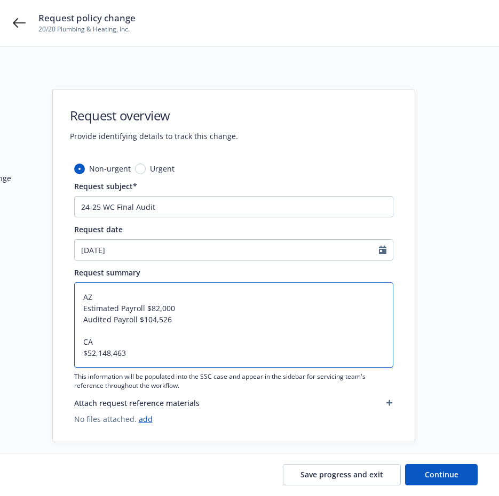
drag, startPoint x: 82, startPoint y: 309, endPoint x: 139, endPoint y: 322, distance: 57.8
click at [139, 322] on textarea "AZ Estimated Payroll $82,000 Audited Payroll $104,526 CA $52,148,463" at bounding box center [233, 325] width 319 height 85
click at [82, 357] on textarea "AZ Estimated Payroll $82,000 Audited Payroll $104,526 CA $52,148,463" at bounding box center [233, 325] width 319 height 85
paste textarea "Estimated Payroll $82,000 Audited Payroll"
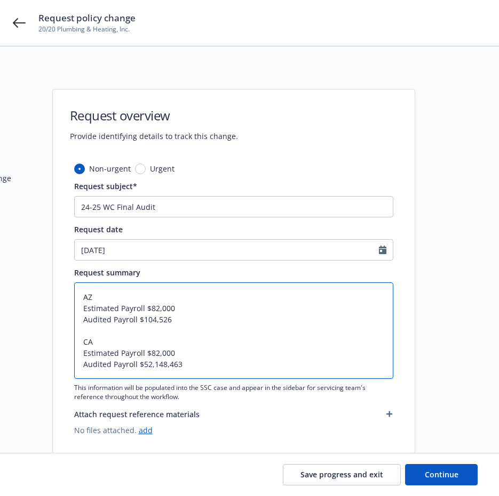
drag, startPoint x: 149, startPoint y: 353, endPoint x: 194, endPoint y: 353, distance: 44.3
click at [194, 353] on textarea "AZ Estimated Payroll $82,000 Audited Payroll $104,526 CA Estimated Payroll $82,…" at bounding box center [233, 331] width 319 height 97
drag, startPoint x: 143, startPoint y: 363, endPoint x: 199, endPoint y: 364, distance: 56.5
click at [199, 364] on textarea "AZ Estimated Payroll $82,000 Audited Payroll $104,526 CA Estimated Payroll $ Au…" at bounding box center [233, 331] width 319 height 97
click at [181, 351] on textarea "AZ Estimated Payroll $82,000 Audited Payroll $104,526 CA Estimated Payroll $ Au…" at bounding box center [233, 331] width 319 height 97
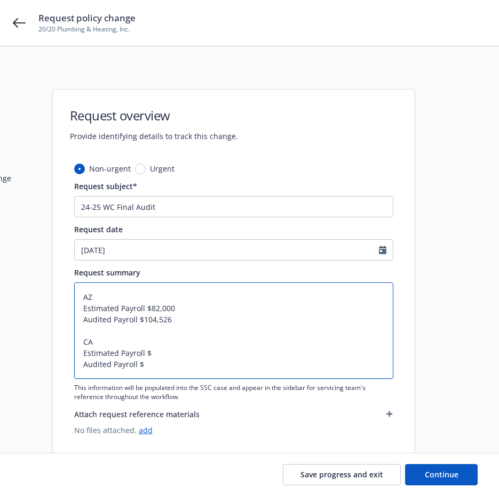
paste textarea "52,148,463"
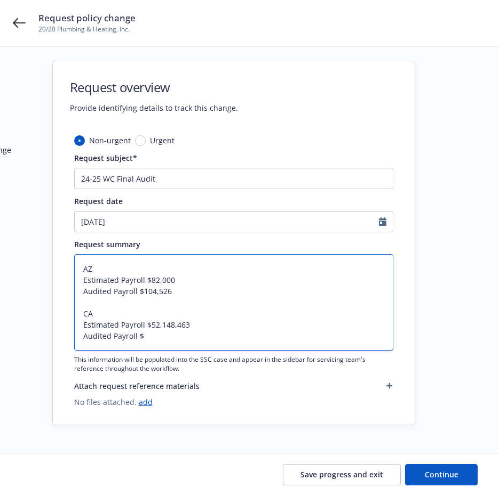
scroll to position [43, 0]
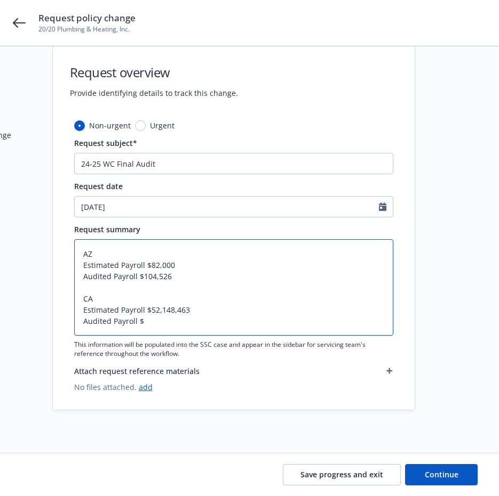
click at [150, 318] on textarea "AZ Estimated Payroll $82,000 Audited Payroll $104,526 CA Estimated Payroll $52,…" at bounding box center [233, 287] width 319 height 97
drag, startPoint x: 146, startPoint y: 319, endPoint x: 162, endPoint y: 320, distance: 16.1
click at [146, 319] on textarea "AZ Estimated Payroll $82,000 Audited Payroll $104,526 CA Estimated Payroll $52,…" at bounding box center [233, 287] width 319 height 97
paste textarea "67,487,546"
drag, startPoint x: 141, startPoint y: 320, endPoint x: 180, endPoint y: 326, distance: 39.4
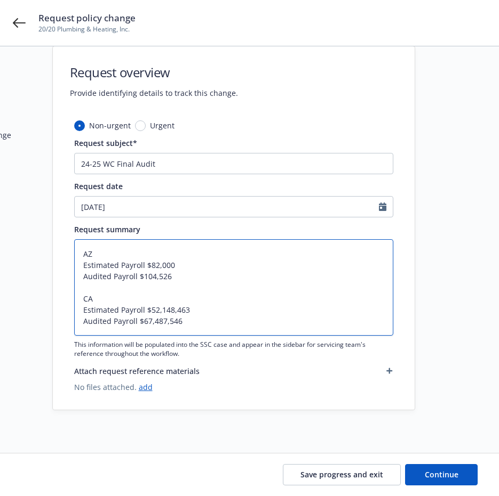
click at [180, 326] on textarea "AZ Estimated Payroll $82,000 Audited Payroll $104,526 CA Estimated Payroll $52,…" at bounding box center [233, 287] width 319 height 97
click at [208, 330] on textarea "AZ Estimated Payroll $82,000 Audited Payroll $104,526 CA Estimated Payroll $52,…" at bounding box center [233, 287] width 319 height 97
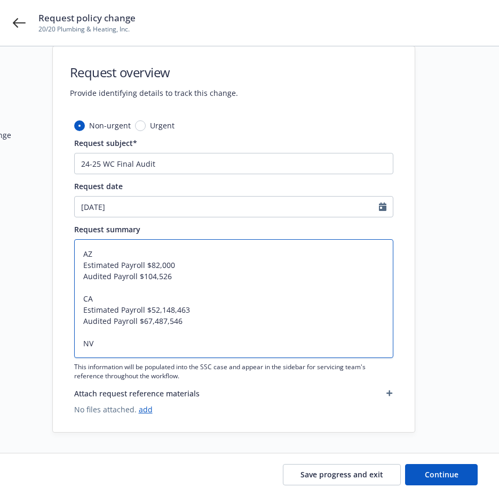
drag, startPoint x: 140, startPoint y: 265, endPoint x: 199, endPoint y: 265, distance: 59.7
click at [199, 265] on textarea "AZ Estimated Payroll $82,000 Audited Payroll $104,526 CA Estimated Payroll $52,…" at bounding box center [233, 298] width 319 height 119
drag, startPoint x: 137, startPoint y: 283, endPoint x: 191, endPoint y: 283, distance: 54.4
click at [191, 283] on textarea "AZ Estimated Payroll $82,000 Audited Payroll $104,526 CA Estimated Payroll $52,…" at bounding box center [233, 298] width 319 height 119
click at [161, 321] on textarea "AZ Estimated Payroll $82,000 Audited Payroll $104,526 CA Estimated Payroll $52,…" at bounding box center [233, 298] width 319 height 119
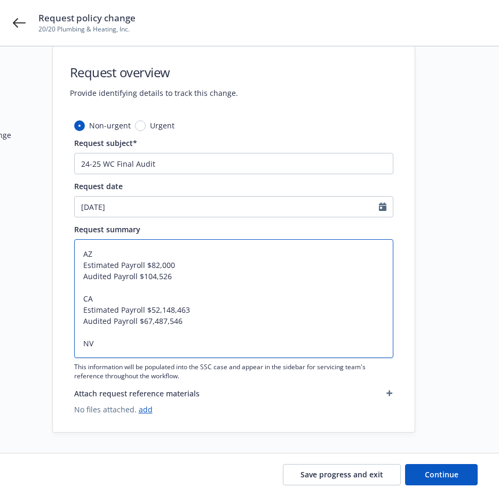
drag, startPoint x: 151, startPoint y: 309, endPoint x: 207, endPoint y: 309, distance: 56.5
click at [207, 309] on textarea "AZ Estimated Payroll $82,000 Audited Payroll $104,526 CA Estimated Payroll $52,…" at bounding box center [233, 298] width 319 height 119
drag, startPoint x: 150, startPoint y: 322, endPoint x: 184, endPoint y: 322, distance: 34.1
click at [184, 322] on textarea "AZ Estimated Payroll $82,000 Audited Payroll $104,526 CA Estimated Payroll $52,…" at bounding box center [233, 298] width 319 height 119
click at [147, 347] on textarea "AZ Estimated Payroll $82,000 Audited Payroll $104,526 CA Estimated Payroll $52,…" at bounding box center [233, 298] width 319 height 119
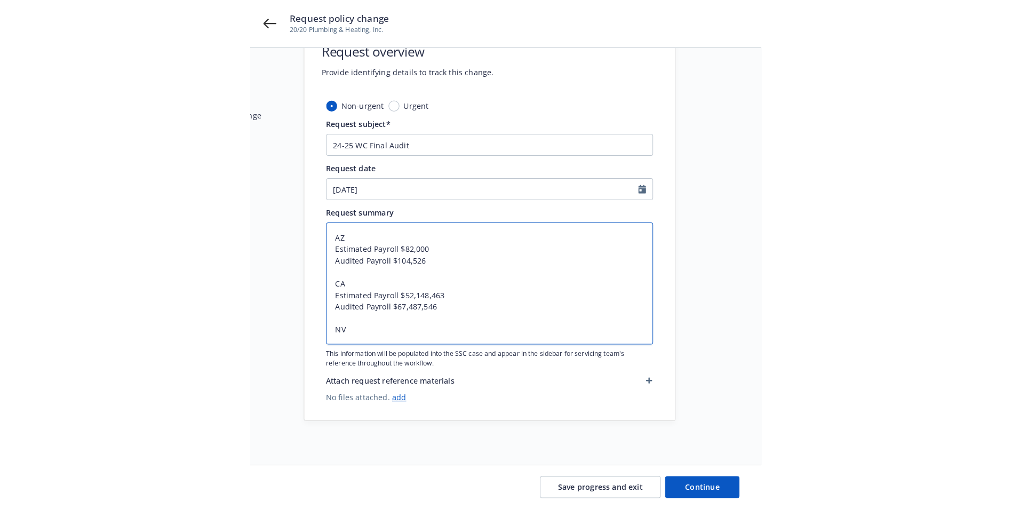
scroll to position [53, 0]
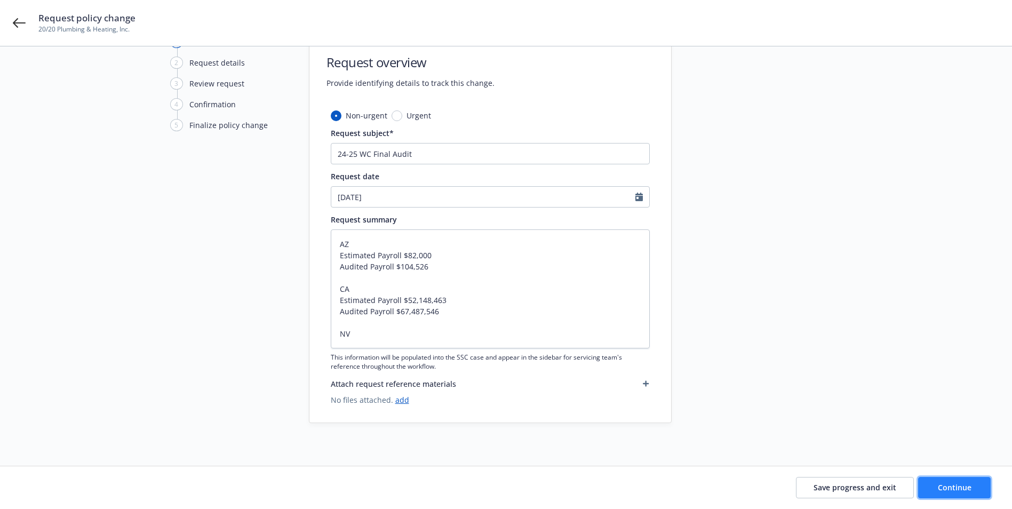
click at [958, 487] on span "Continue" at bounding box center [954, 487] width 34 height 10
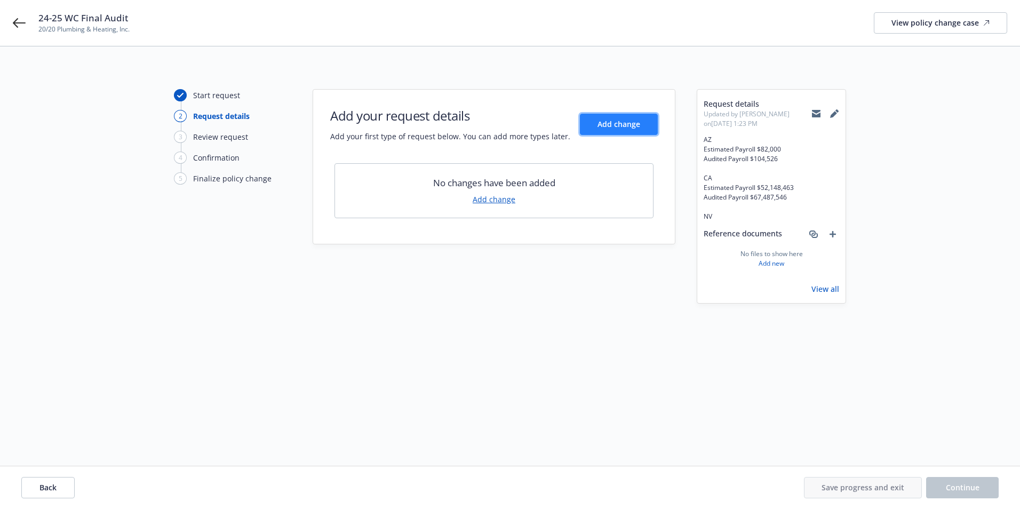
click at [606, 127] on span "Add change" at bounding box center [618, 124] width 43 height 10
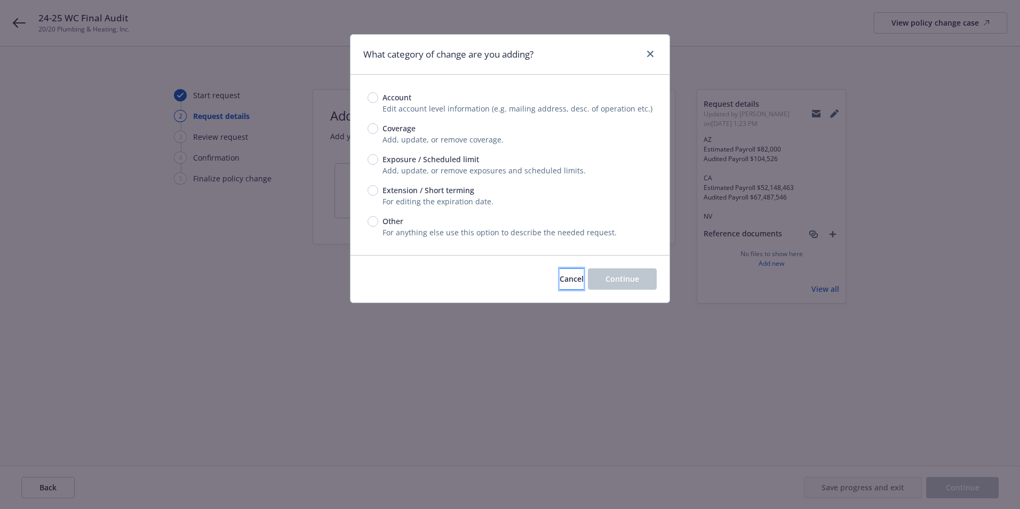
click at [561, 282] on span "Cancel" at bounding box center [571, 279] width 24 height 10
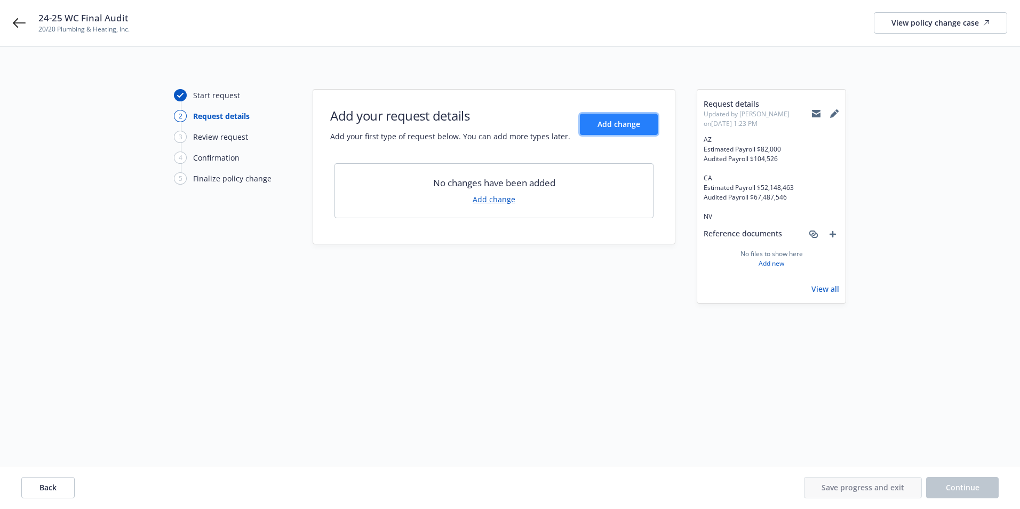
click at [613, 124] on span "Add change" at bounding box center [618, 124] width 43 height 10
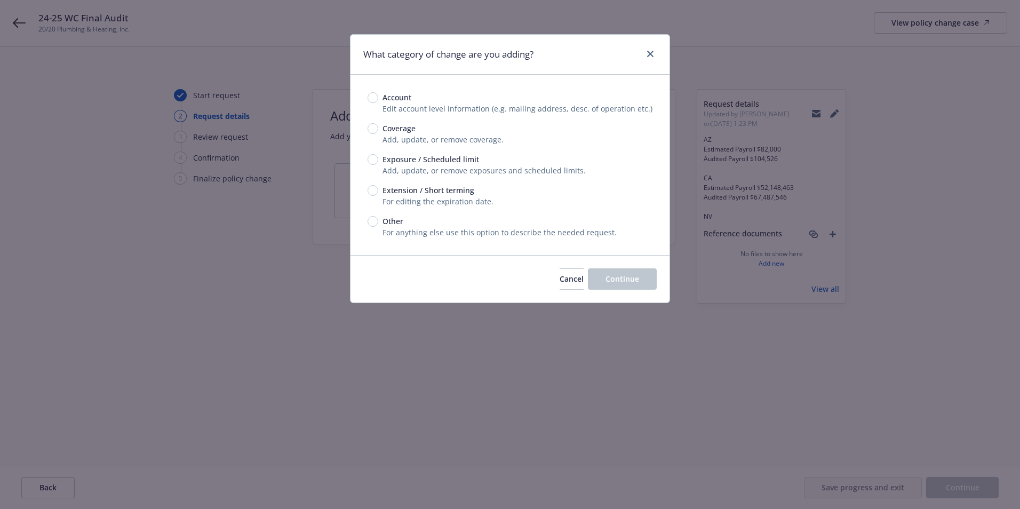
click at [271, 308] on div "What category of change are you adding? Account Edit account level information …" at bounding box center [510, 254] width 1020 height 509
click at [566, 285] on button "Cancel" at bounding box center [571, 278] width 24 height 21
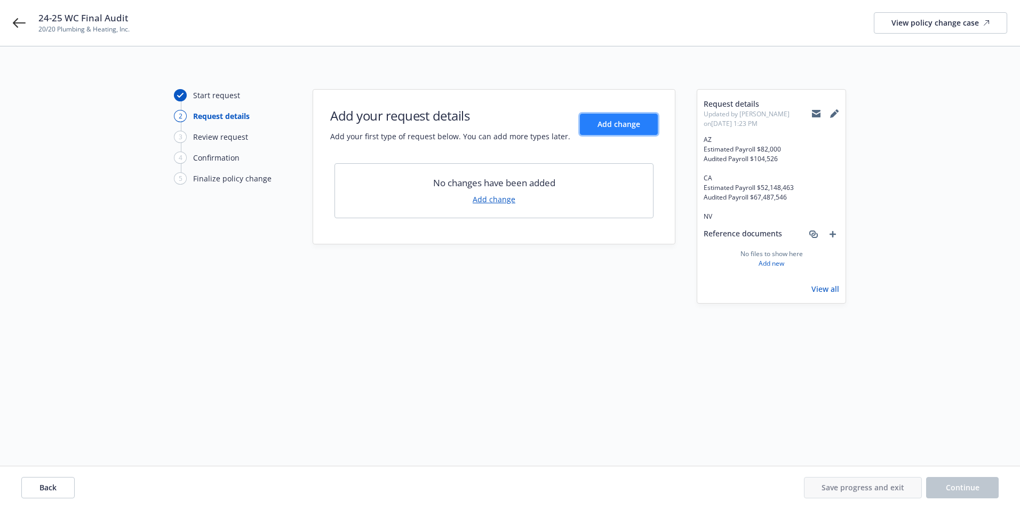
click at [625, 127] on span "Add change" at bounding box center [618, 124] width 43 height 10
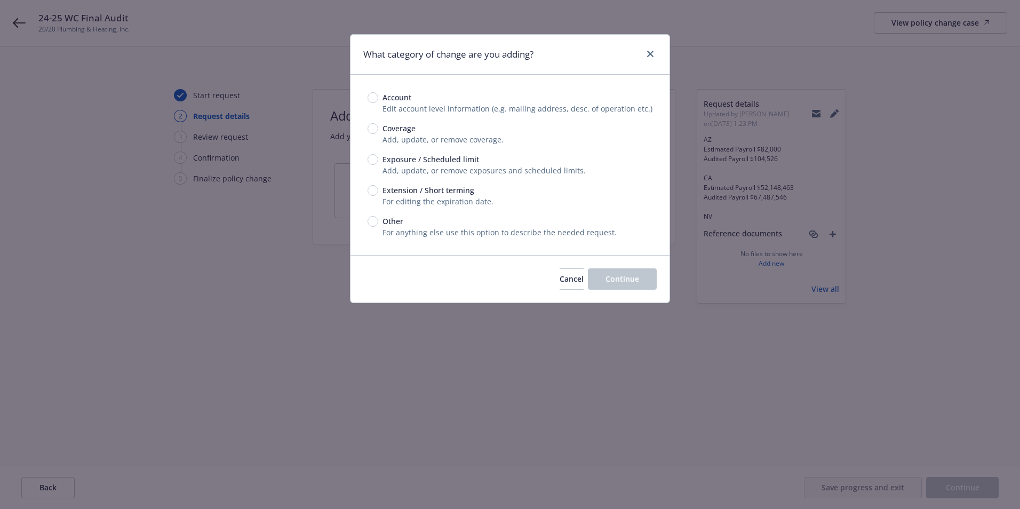
click at [395, 157] on span "Exposure / Scheduled limit" at bounding box center [430, 159] width 97 height 11
click at [378, 157] on input "Exposure / Scheduled limit" at bounding box center [372, 159] width 11 height 11
click at [605, 269] on button "Continue" at bounding box center [622, 278] width 69 height 21
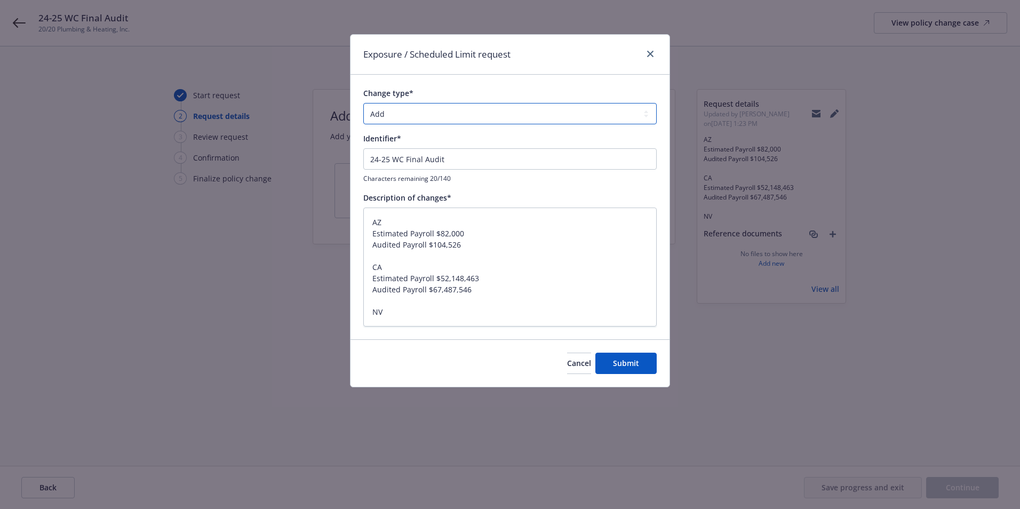
click at [402, 107] on select "Add Audit Change Remove" at bounding box center [509, 113] width 293 height 21
click at [363, 103] on select "Add Audit Change Remove" at bounding box center [509, 113] width 293 height 21
click at [396, 114] on select "Add Audit Change Remove" at bounding box center [509, 113] width 293 height 21
click at [363, 103] on select "Add Audit Change Remove" at bounding box center [509, 113] width 293 height 21
click at [619, 372] on button "Submit" at bounding box center [625, 362] width 61 height 21
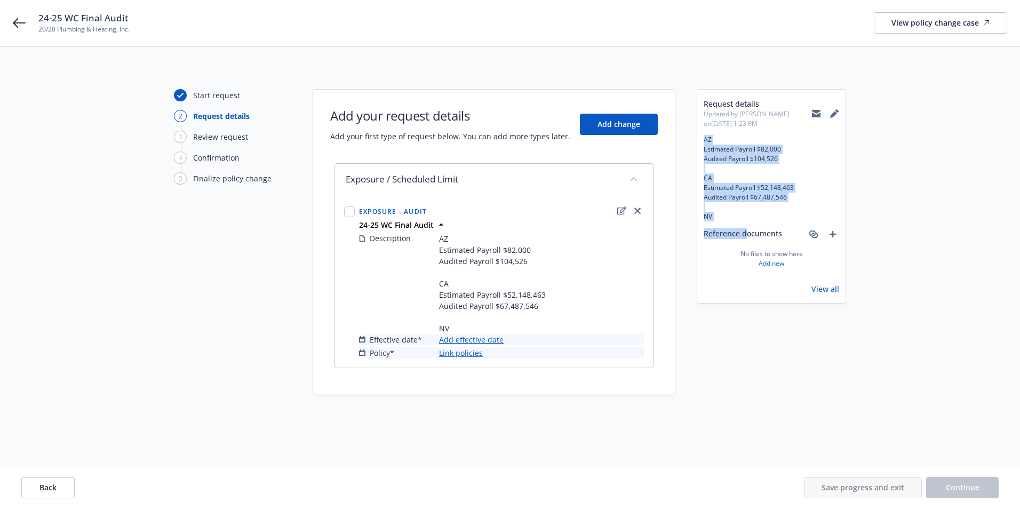
drag, startPoint x: 704, startPoint y: 140, endPoint x: 744, endPoint y: 227, distance: 95.2
click at [744, 227] on div "Request details Updated by Juhaina Khan on 09/17/2025, 1:23 PM AZ Estimated Pay…" at bounding box center [770, 196] width 135 height 196
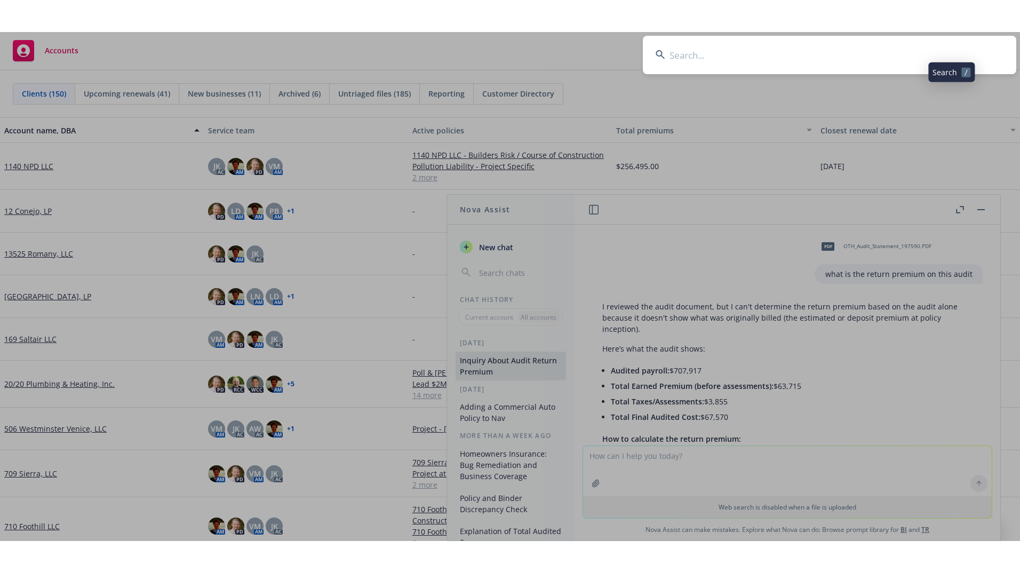
scroll to position [114, 0]
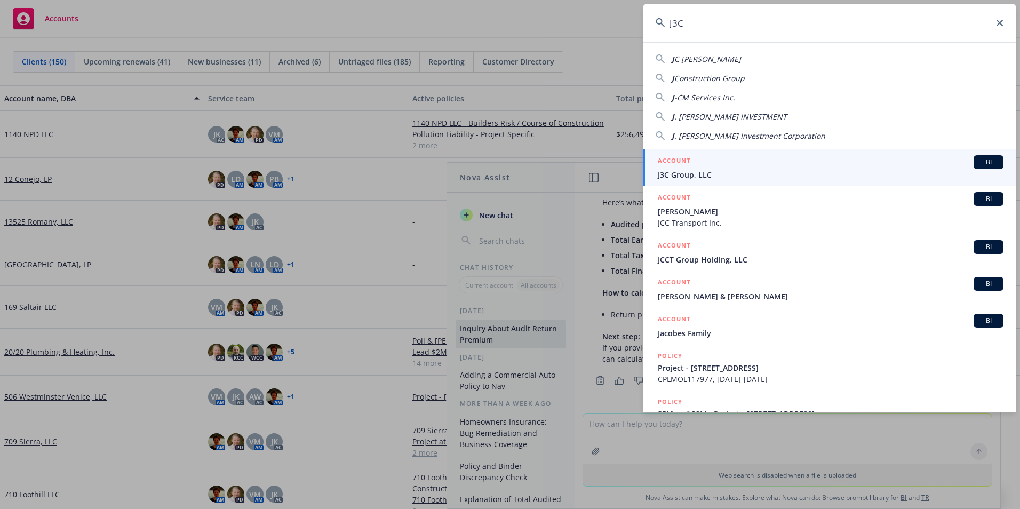
type input "J3C"
click at [734, 164] on div "ACCOUNT BI" at bounding box center [830, 162] width 346 height 14
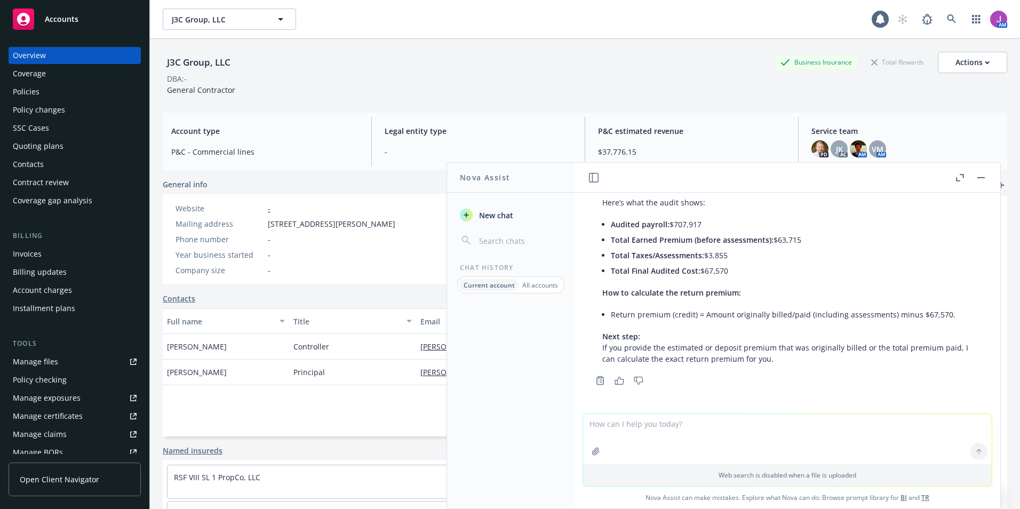
click at [972, 176] on div at bounding box center [970, 177] width 34 height 13
click at [976, 177] on button "button" at bounding box center [980, 177] width 13 height 13
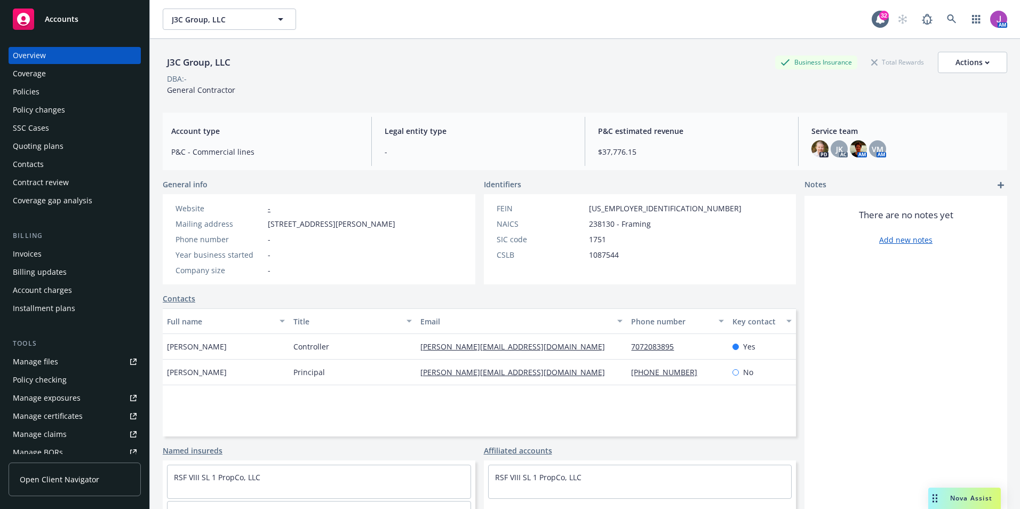
click at [46, 92] on div "Policies" at bounding box center [75, 91] width 124 height 17
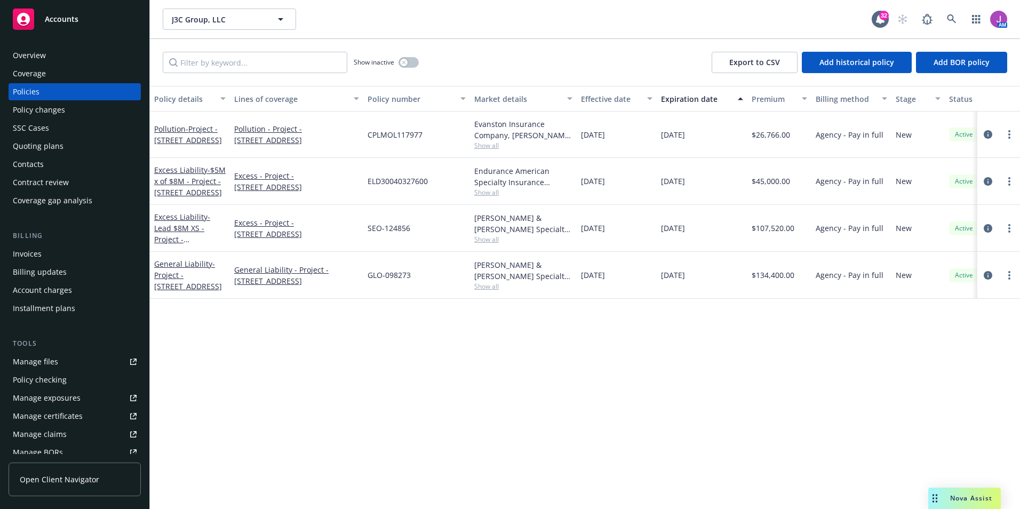
click at [481, 149] on span "Show all" at bounding box center [523, 145] width 98 height 9
click at [406, 137] on span "CPLMOL117977" at bounding box center [394, 134] width 55 height 11
click at [487, 193] on span "Show all" at bounding box center [523, 192] width 98 height 9
click at [437, 170] on div "ELD30040327600" at bounding box center [416, 181] width 107 height 47
click at [493, 237] on span "Show all" at bounding box center [523, 239] width 98 height 9
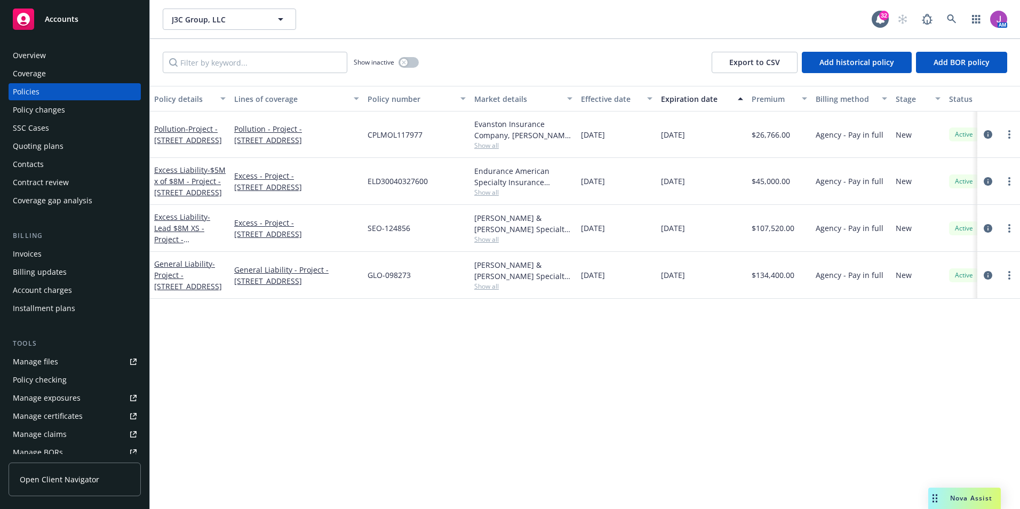
click at [454, 178] on div "ELD30040327600" at bounding box center [416, 181] width 107 height 47
click at [495, 289] on span "Show all" at bounding box center [523, 286] width 98 height 9
click at [431, 235] on div "SEO-124856" at bounding box center [416, 228] width 107 height 47
click at [497, 144] on span "Show all" at bounding box center [523, 145] width 98 height 9
click at [307, 357] on div "Policy details Lines of coverage Policy number Market details Effective date Ex…" at bounding box center [585, 297] width 870 height 423
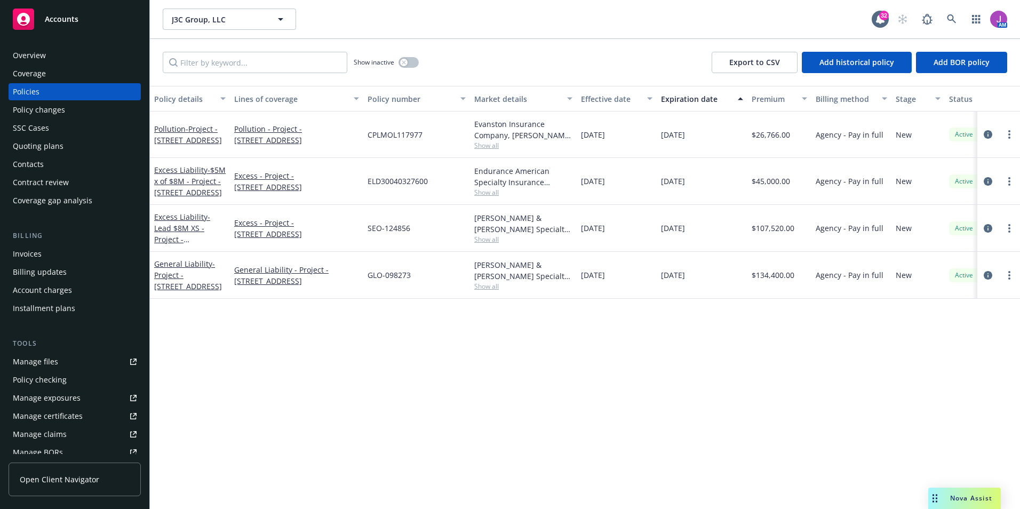
click at [491, 141] on span "Show all" at bounding box center [523, 145] width 98 height 9
click at [438, 394] on div "Policy details Lines of coverage Policy number Market details Effective date Ex…" at bounding box center [585, 297] width 870 height 423
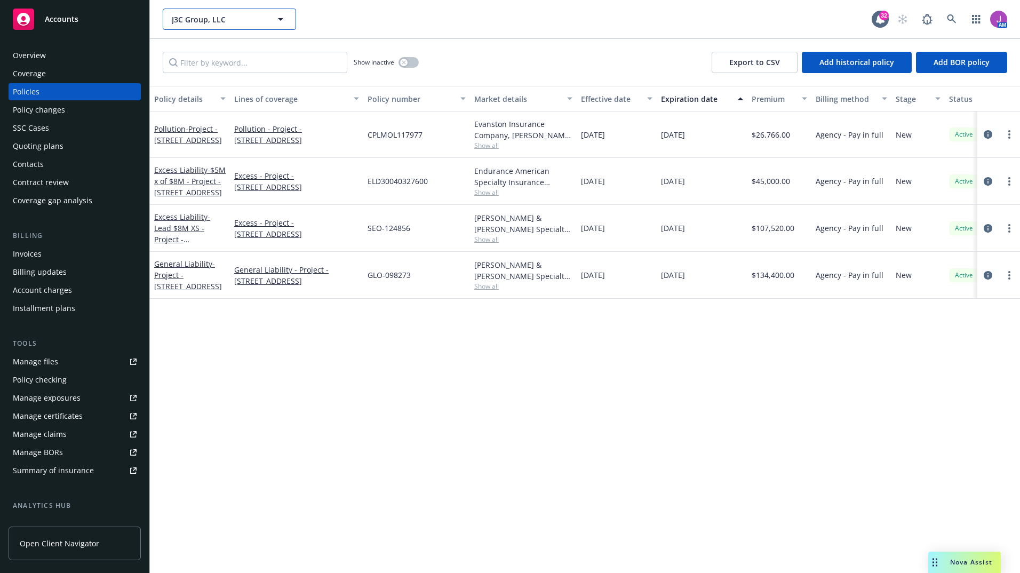
click at [216, 17] on span "J3C Group, LLC" at bounding box center [218, 19] width 92 height 11
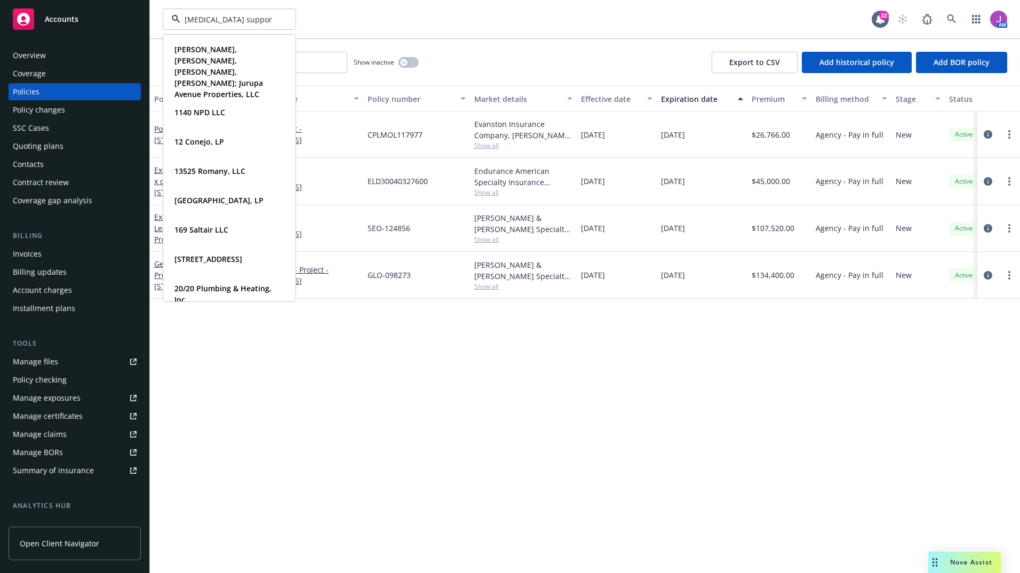
type input "cancer support"
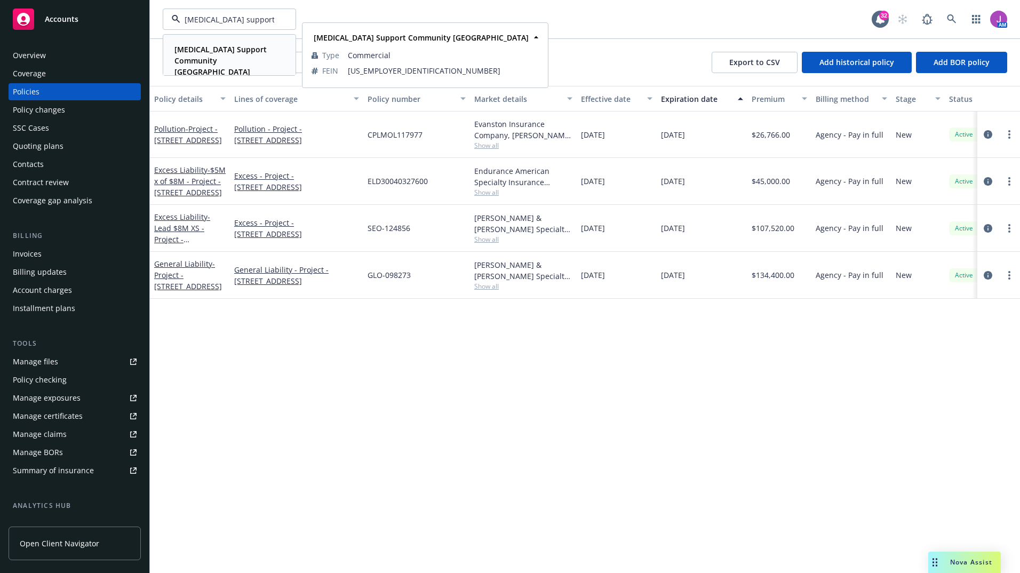
click at [215, 46] on strong "Cancer Support Community San Francisco Bay Area" at bounding box center [220, 60] width 92 height 33
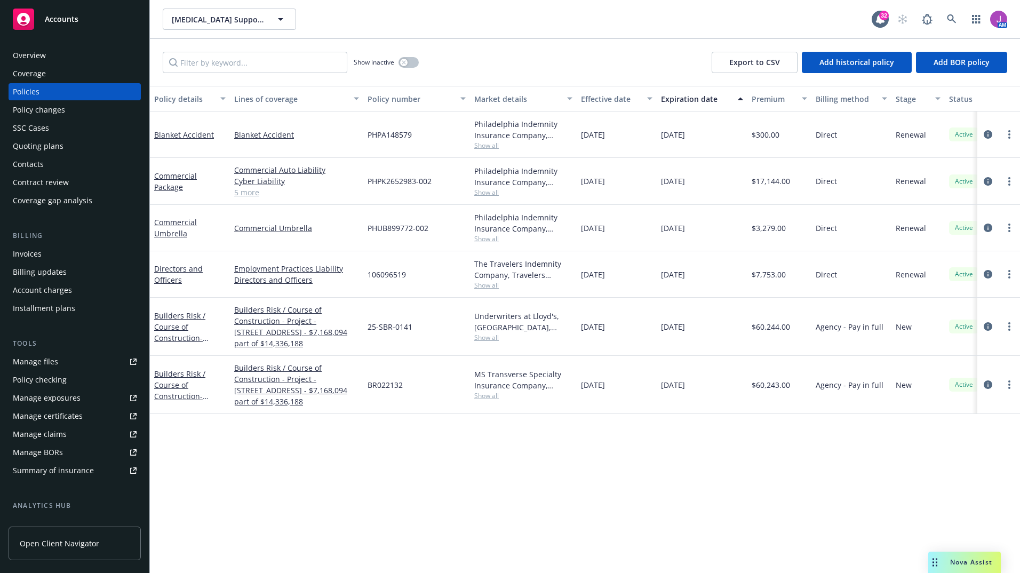
click at [40, 359] on div "Manage files" at bounding box center [35, 361] width 45 height 17
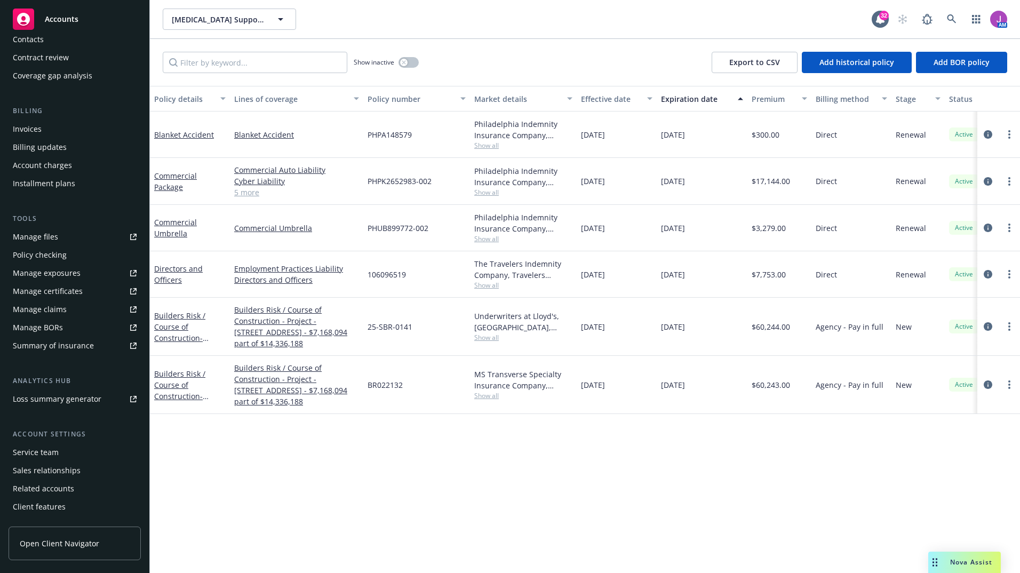
scroll to position [140, 0]
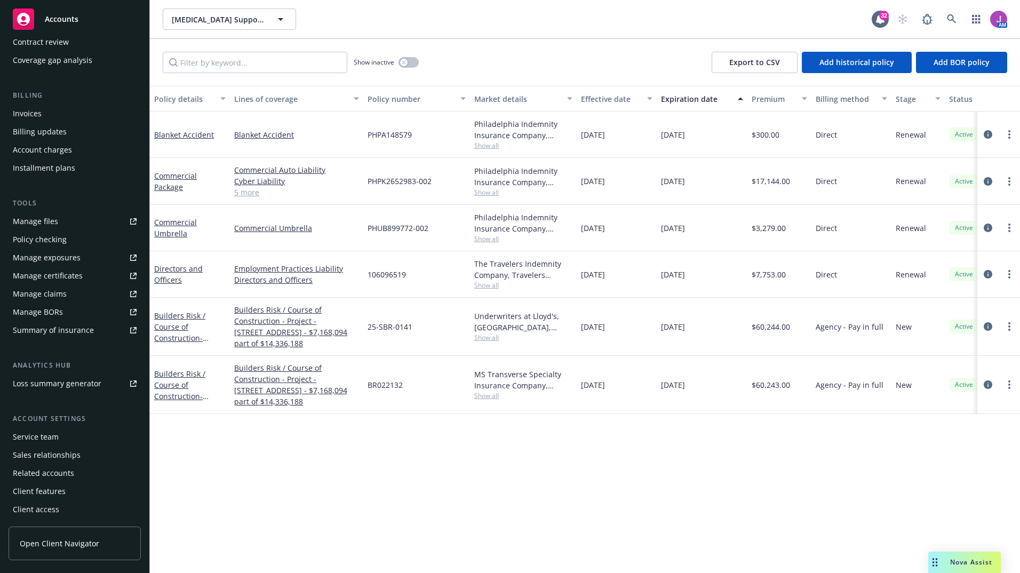
click at [36, 442] on div "Service team" at bounding box center [36, 436] width 46 height 17
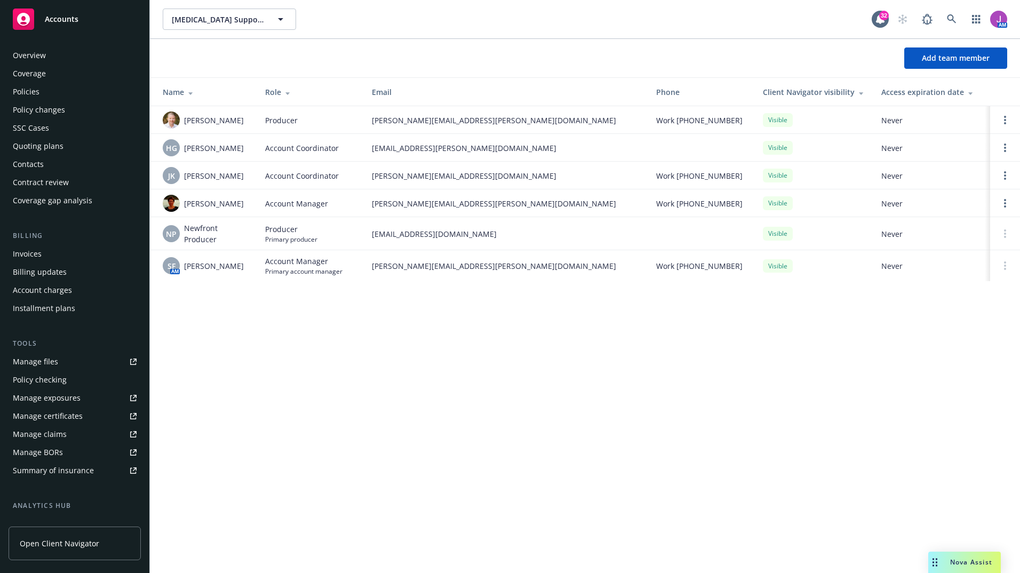
click at [42, 87] on div "Policies" at bounding box center [75, 91] width 124 height 17
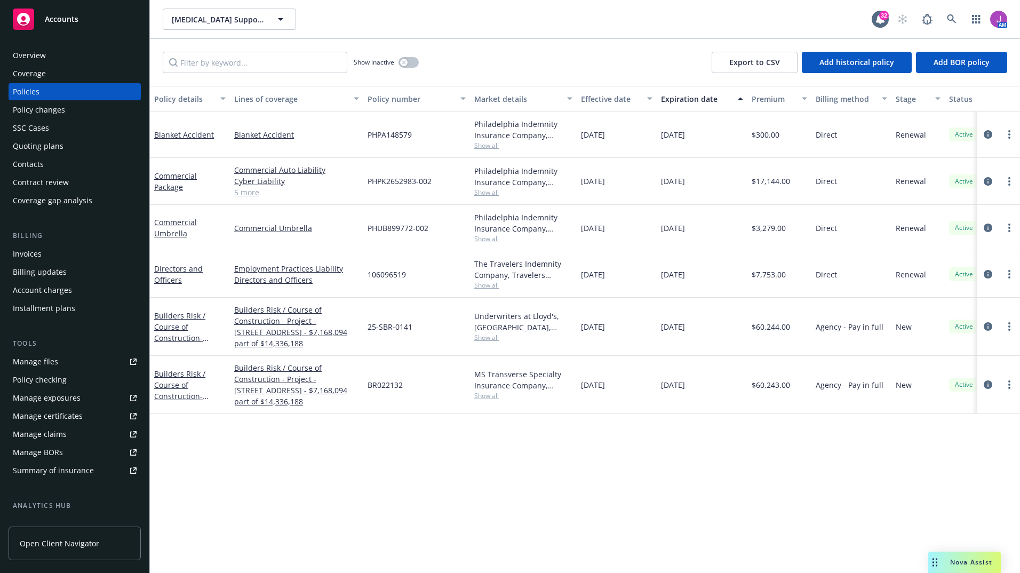
click at [62, 143] on div "Quoting plans" at bounding box center [75, 146] width 124 height 17
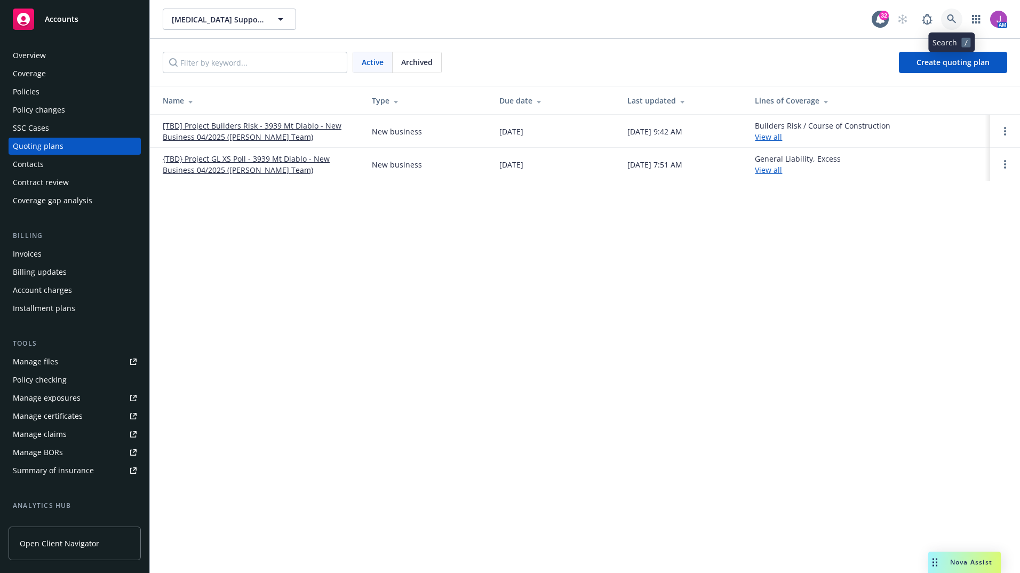
click at [950, 15] on icon at bounding box center [950, 18] width 9 height 9
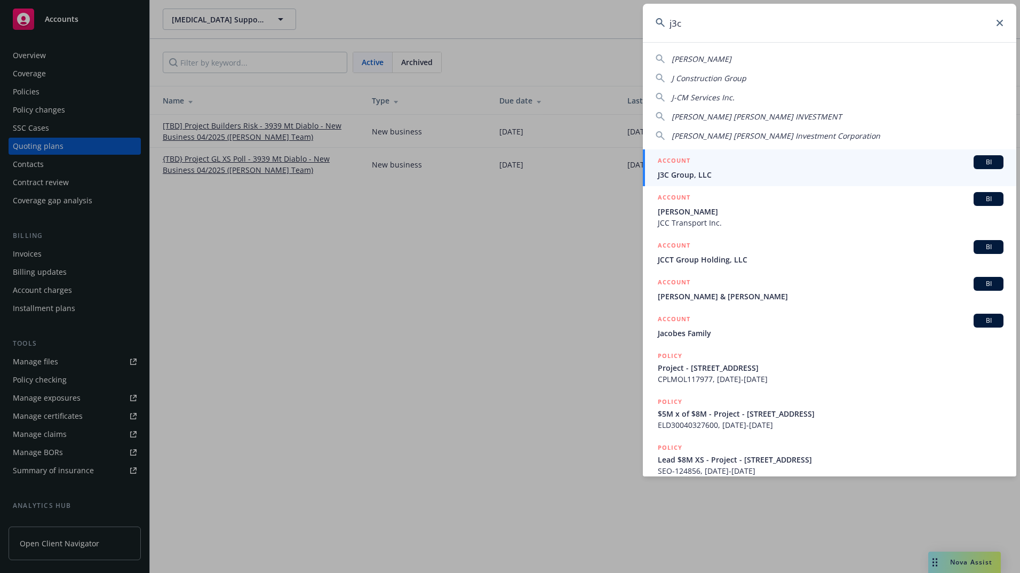
type input "j3c"
click at [687, 175] on span "J3C Group, LLC" at bounding box center [830, 174] width 346 height 11
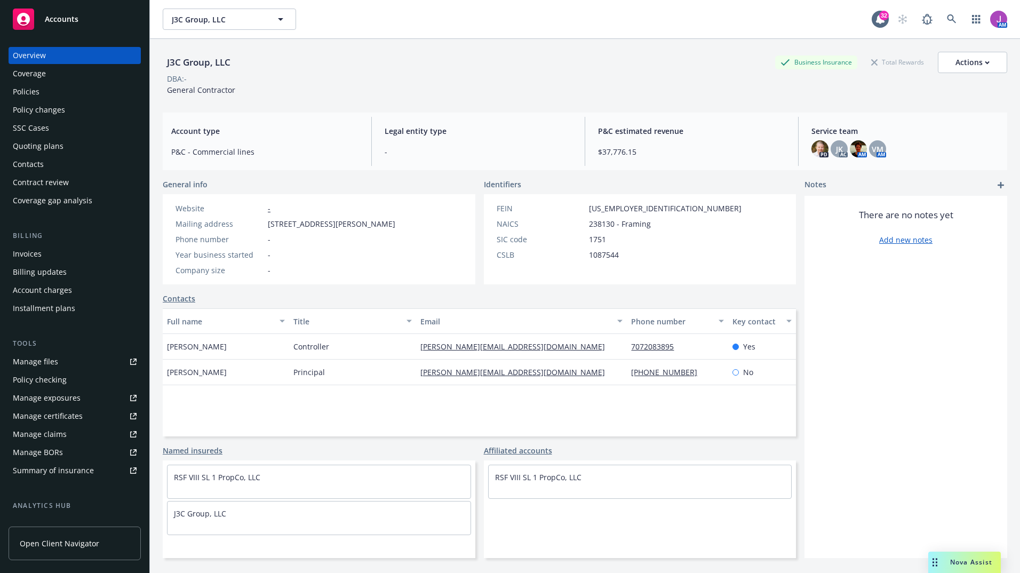
click at [51, 91] on div "Policies" at bounding box center [75, 91] width 124 height 17
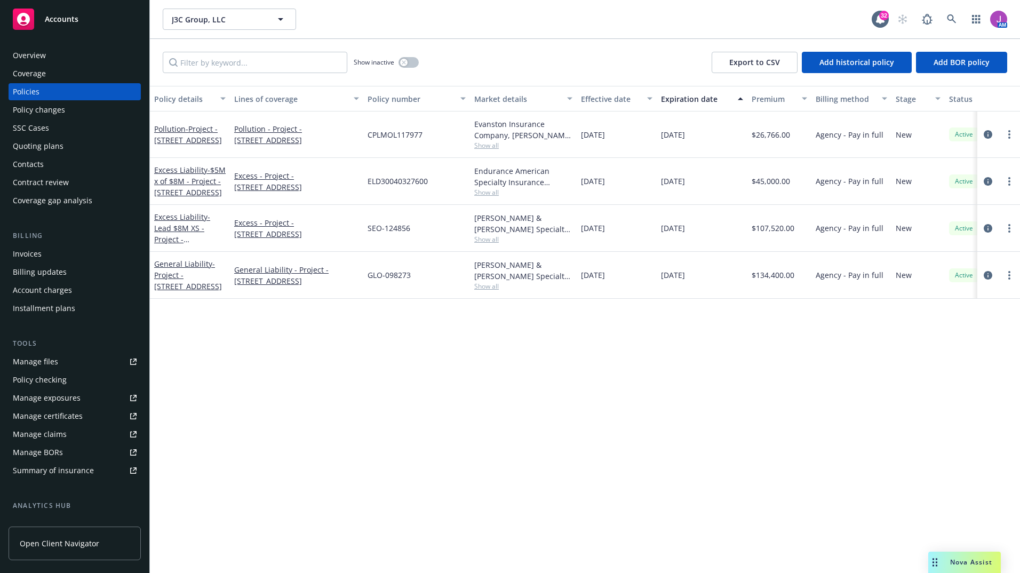
click at [50, 355] on div "Manage files" at bounding box center [35, 361] width 45 height 17
click at [91, 53] on div "Overview" at bounding box center [75, 55] width 124 height 17
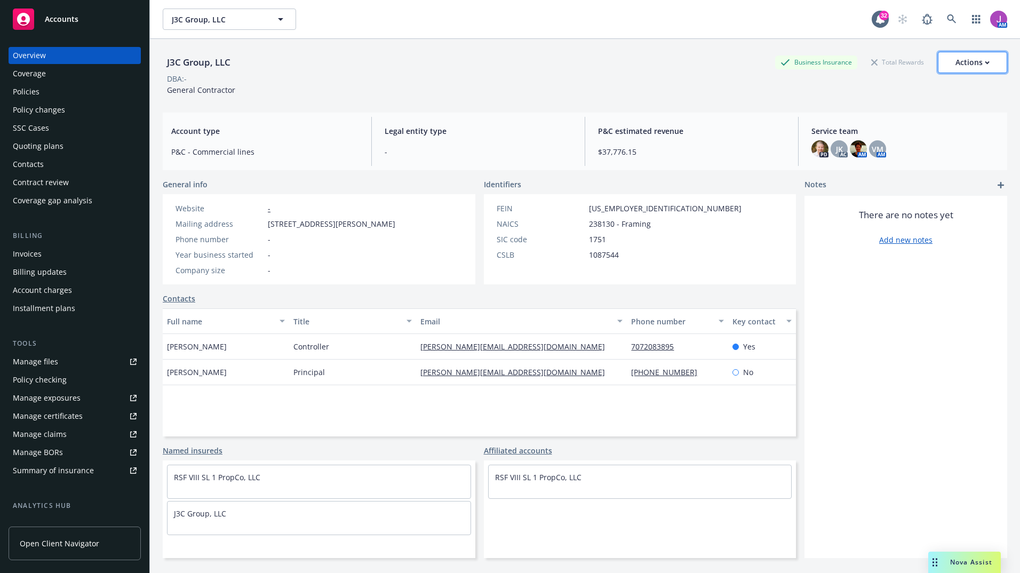
click at [975, 65] on div "Actions" at bounding box center [972, 62] width 34 height 20
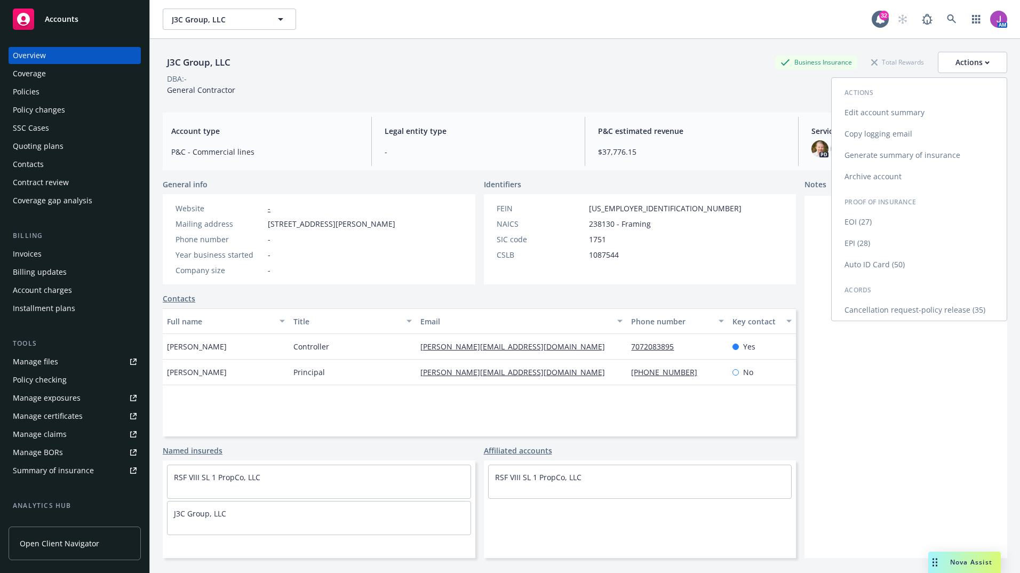
click at [876, 139] on link "Copy logging email" at bounding box center [918, 133] width 175 height 21
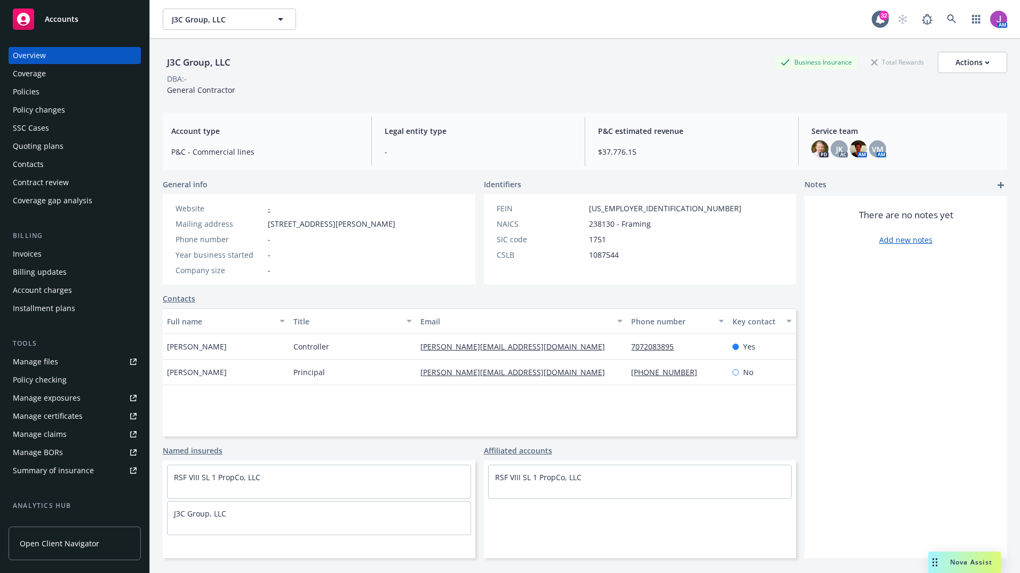
click at [24, 94] on div "Policies" at bounding box center [26, 91] width 27 height 17
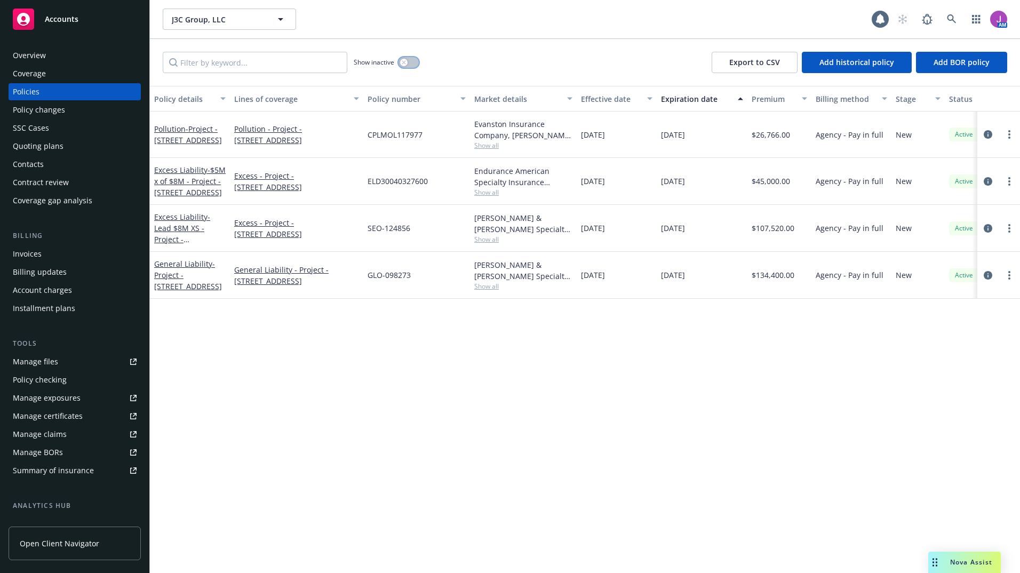
click at [405, 61] on icon "button" at bounding box center [404, 62] width 4 height 4
click at [405, 61] on button "button" at bounding box center [408, 62] width 20 height 11
click at [489, 146] on span "Show all" at bounding box center [523, 145] width 98 height 9
drag, startPoint x: 415, startPoint y: 425, endPoint x: 415, endPoint y: 419, distance: 5.9
click at [415, 423] on div "Policy details Lines of coverage Policy number Market details Effective date Ex…" at bounding box center [585, 329] width 870 height 487
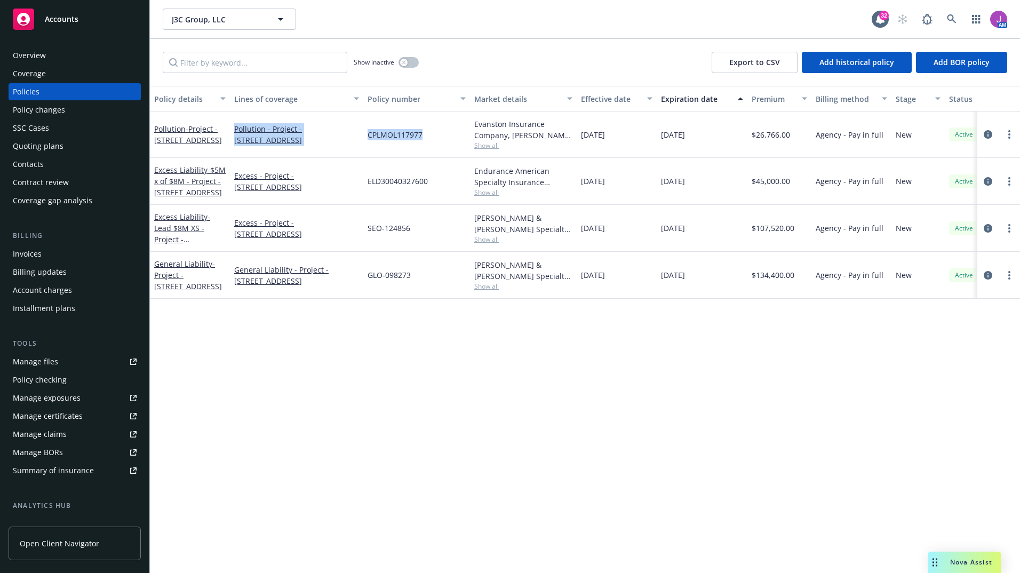
drag, startPoint x: 232, startPoint y: 128, endPoint x: 428, endPoint y: 140, distance: 196.1
click at [428, 140] on div "Pollution - Project - 5630 Soquel Drive, Soquel CA Pollution - Project - 5630 S…" at bounding box center [664, 134] width 1029 height 46
drag, startPoint x: 428, startPoint y: 140, endPoint x: 484, endPoint y: 146, distance: 56.2
click at [484, 146] on span "Show all" at bounding box center [523, 145] width 98 height 9
click at [367, 147] on div "CPLMOL117977" at bounding box center [416, 134] width 107 height 46
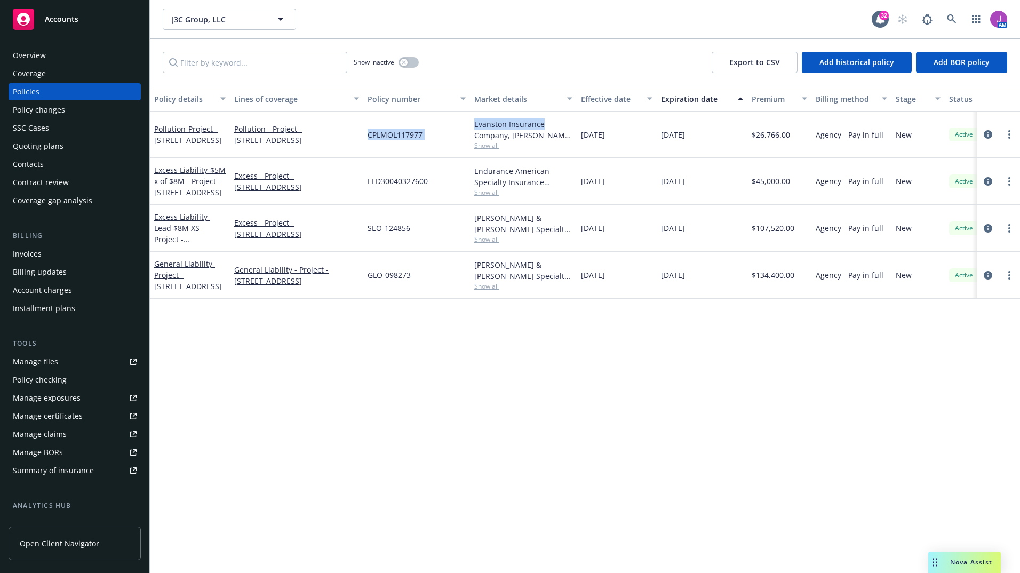
drag, startPoint x: 367, startPoint y: 132, endPoint x: 547, endPoint y: 129, distance: 179.7
click at [547, 129] on div "Pollution - Project - 5630 Soquel Drive, Soquel CA Pollution - Project - 5630 S…" at bounding box center [664, 134] width 1029 height 46
copy div "CPLMOL117977 Evanston Insurance"
drag, startPoint x: 232, startPoint y: 176, endPoint x: 348, endPoint y: 177, distance: 115.7
click at [348, 177] on div "Excess - Project - 5630 Soquel Drive, Soquel CA" at bounding box center [296, 181] width 133 height 47
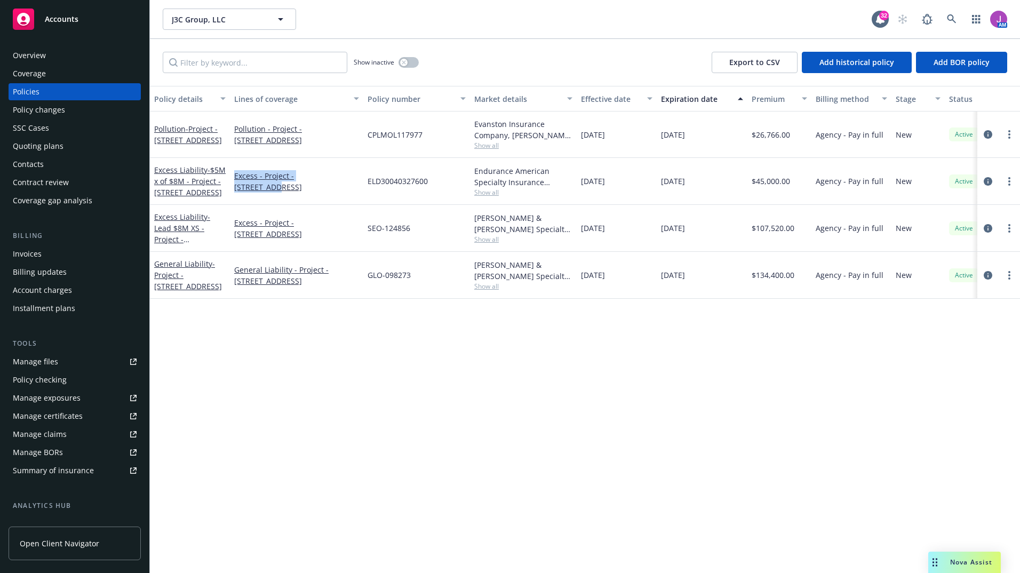
drag, startPoint x: 348, startPoint y: 177, endPoint x: 369, endPoint y: 187, distance: 23.1
click at [372, 197] on div "ELD30040327600" at bounding box center [416, 181] width 107 height 47
drag, startPoint x: 371, startPoint y: 181, endPoint x: 504, endPoint y: 183, distance: 132.8
click at [504, 183] on div "Excess Liability - $5M x of $8M - Project - 5630 Soquel Drive, Soquel, CA Exces…" at bounding box center [664, 181] width 1029 height 47
copy div "ELD30040327600 Endurance American Specialty"
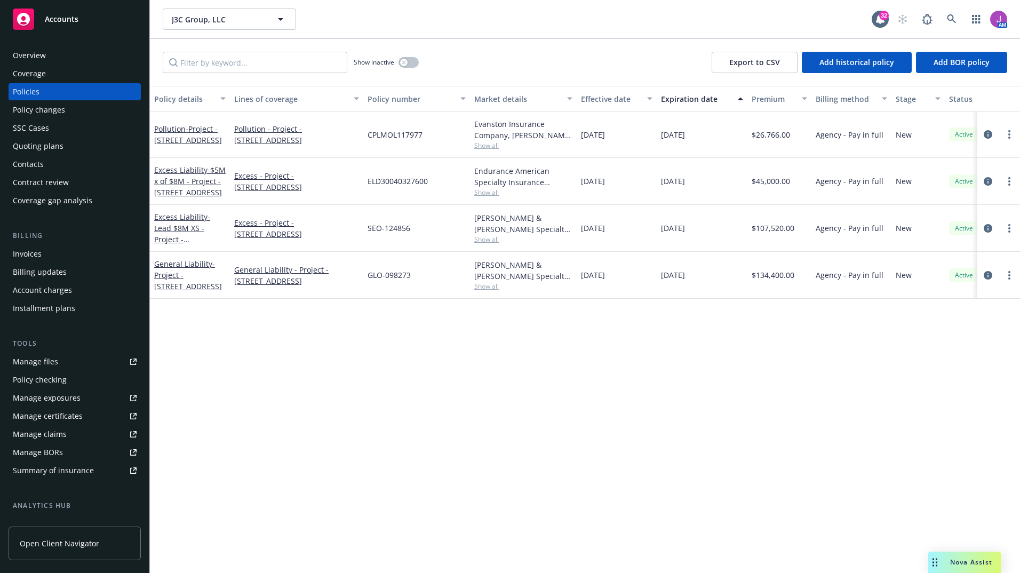
click at [408, 366] on div "Policy details Lines of coverage Policy number Market details Effective date Ex…" at bounding box center [585, 329] width 870 height 487
drag, startPoint x: 365, startPoint y: 226, endPoint x: 488, endPoint y: 218, distance: 122.9
click at [488, 218] on div "Excess Liability - Lead $8M XS - Project - 5630 Soquel Drive, Soquel CA Excess …" at bounding box center [664, 228] width 1029 height 47
drag, startPoint x: 488, startPoint y: 218, endPoint x: 383, endPoint y: 236, distance: 106.6
click at [383, 236] on div "SEO-124856" at bounding box center [416, 228] width 107 height 47
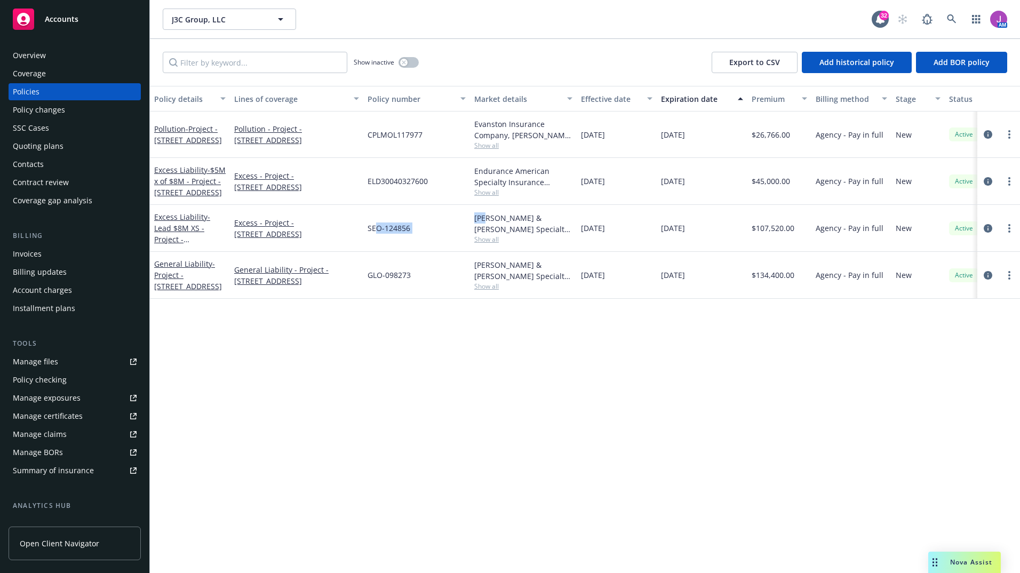
drag, startPoint x: 376, startPoint y: 227, endPoint x: 476, endPoint y: 220, distance: 100.0
click at [479, 219] on div "Excess Liability - Lead $8M XS - Project - 5630 Soquel Drive, Soquel CA Excess …" at bounding box center [664, 228] width 1029 height 47
drag, startPoint x: 476, startPoint y: 220, endPoint x: 388, endPoint y: 241, distance: 90.5
click at [388, 241] on div "SEO-124856" at bounding box center [416, 228] width 107 height 47
drag, startPoint x: 368, startPoint y: 226, endPoint x: 508, endPoint y: 232, distance: 139.3
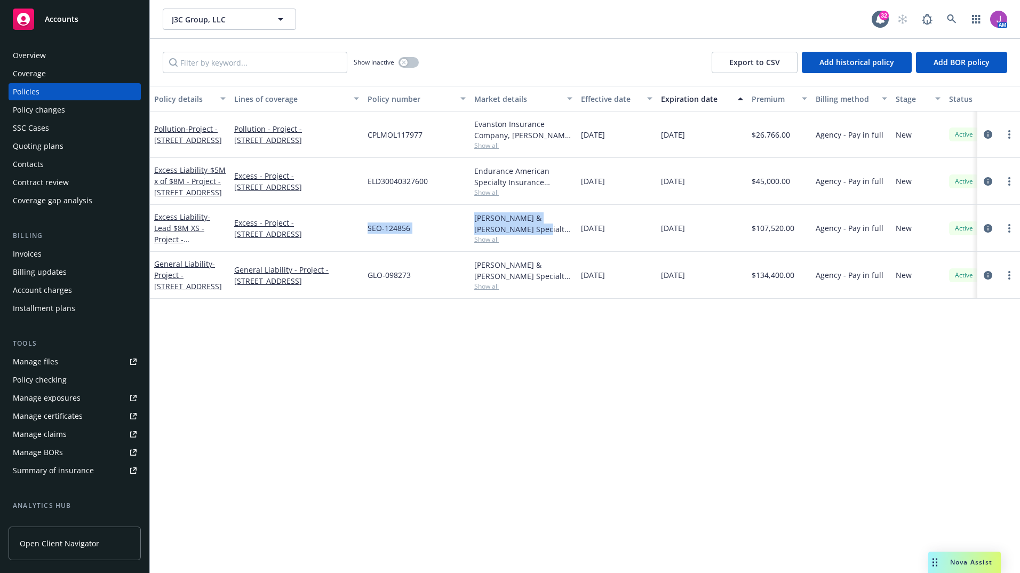
click at [508, 232] on div "Excess Liability - Lead $8M XS - Project - 5630 Soquel Drive, Soquel CA Excess …" at bounding box center [664, 228] width 1029 height 47
copy div "SEO-124856 Crum & Forster Specialty Insurance"
drag, startPoint x: 491, startPoint y: 442, endPoint x: 439, endPoint y: 348, distance: 107.9
click at [492, 442] on div "Policy details Lines of coverage Policy number Market details Effective date Ex…" at bounding box center [585, 329] width 870 height 487
drag, startPoint x: 365, startPoint y: 276, endPoint x: 508, endPoint y: 278, distance: 142.9
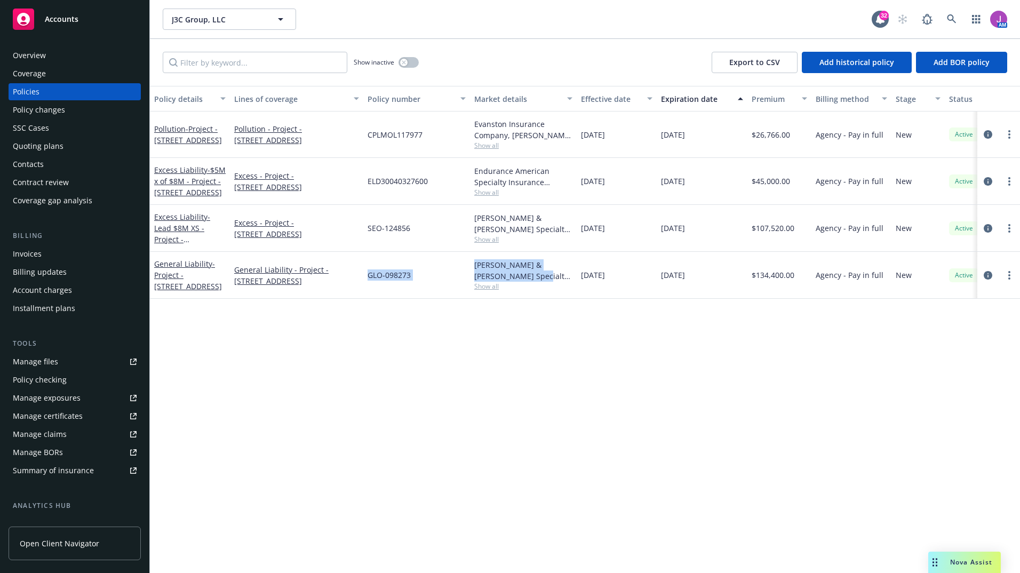
click at [508, 278] on div "General Liability - Project - 5630 Soquel Drive, Soquel CA General Liability - …" at bounding box center [664, 275] width 1029 height 47
copy div "GLO-098273 Crum & Forster Specialty Insurance"
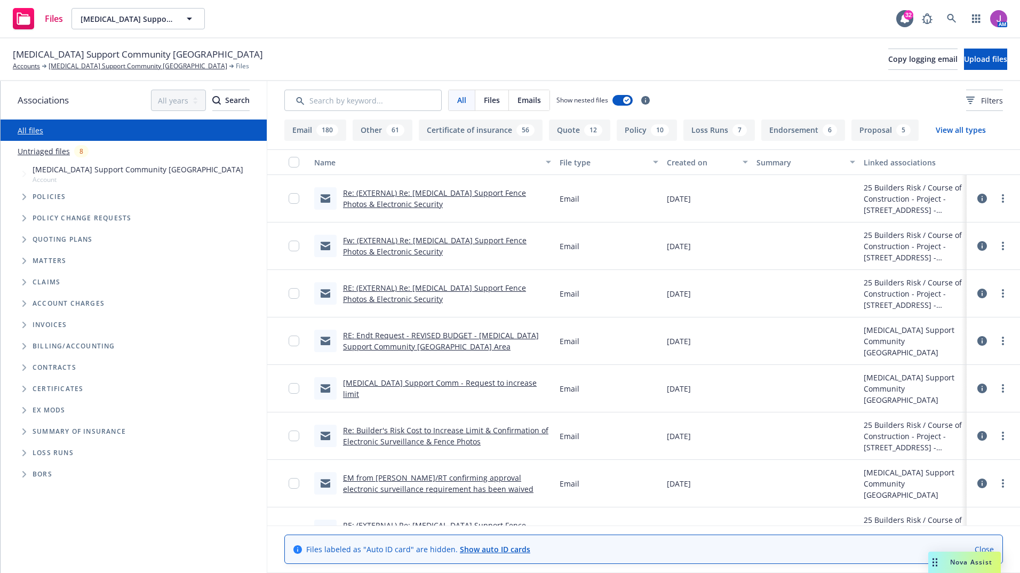
click at [479, 98] on div "Files" at bounding box center [492, 100] width 34 height 20
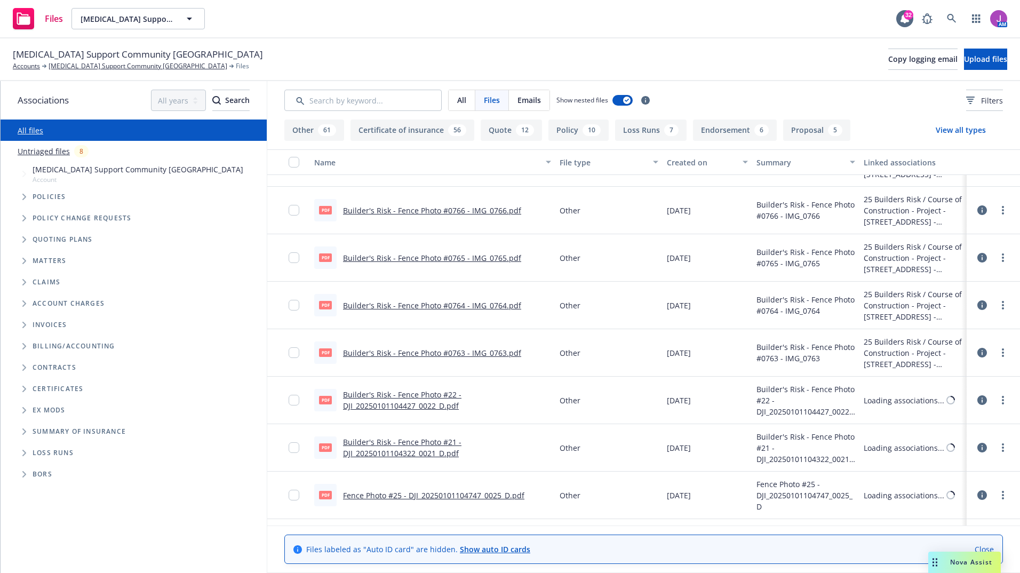
scroll to position [600, 0]
click at [397, 105] on input "Search by keyword..." at bounding box center [362, 100] width 157 height 21
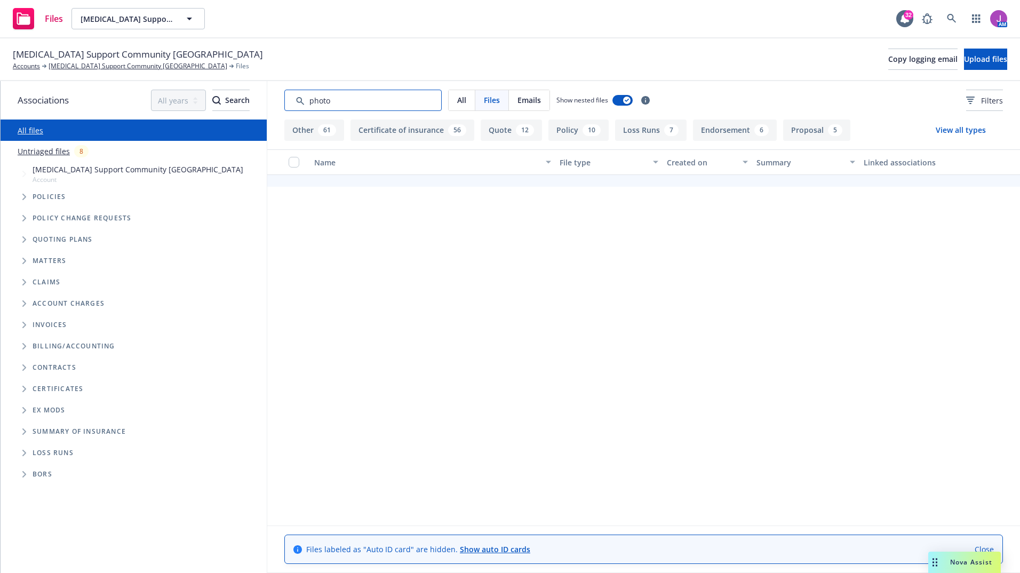
type input "photo"
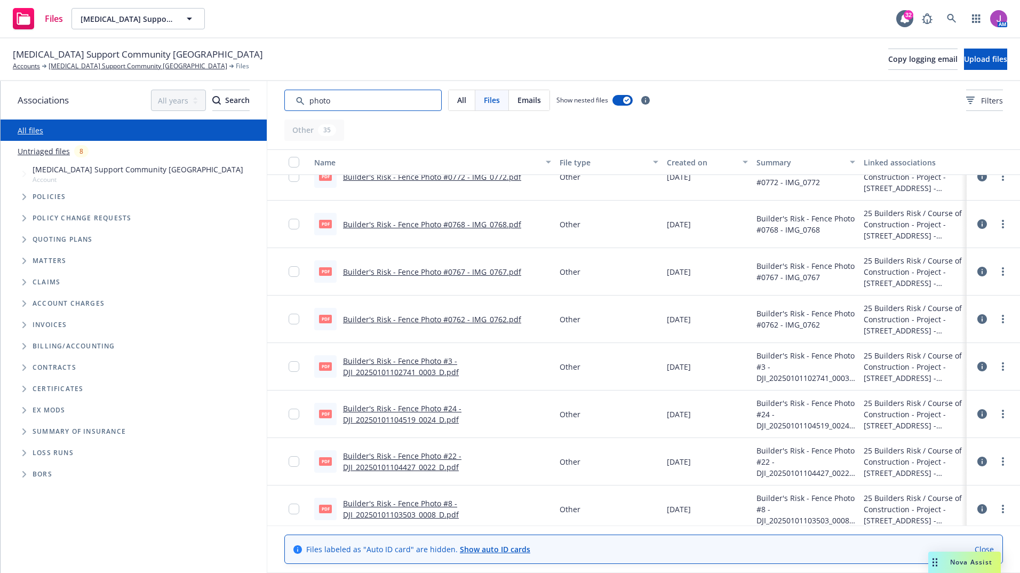
scroll to position [0, 0]
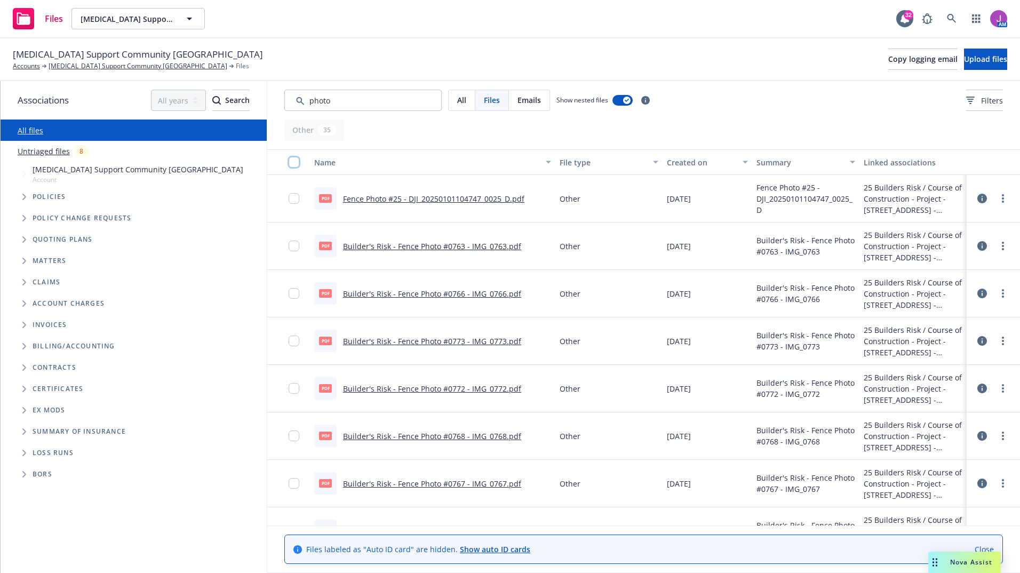
click at [292, 161] on input "checkbox" at bounding box center [293, 162] width 11 height 11
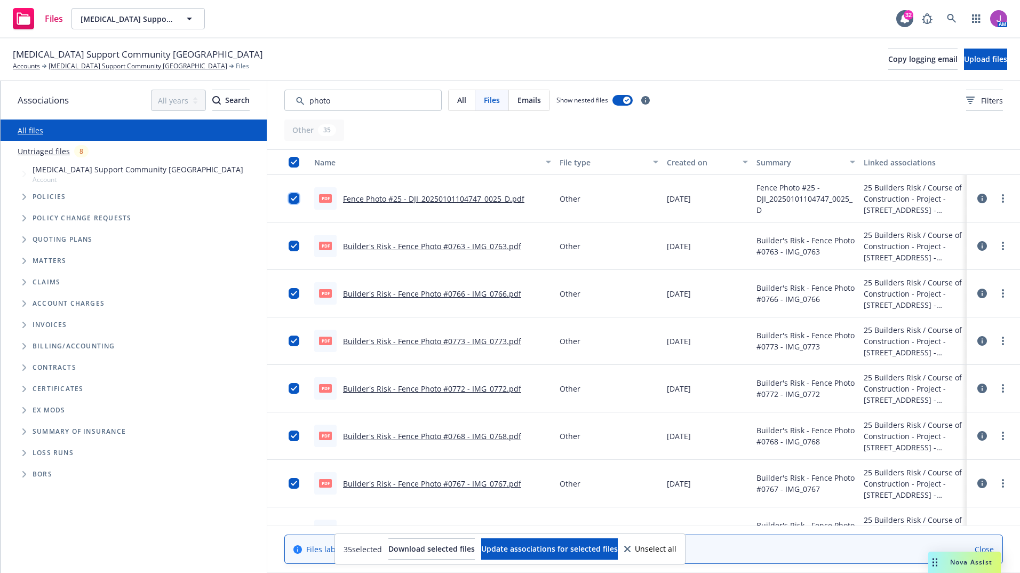
click at [298, 197] on input "checkbox" at bounding box center [293, 198] width 11 height 11
click at [298, 196] on input "checkbox" at bounding box center [293, 198] width 11 height 11
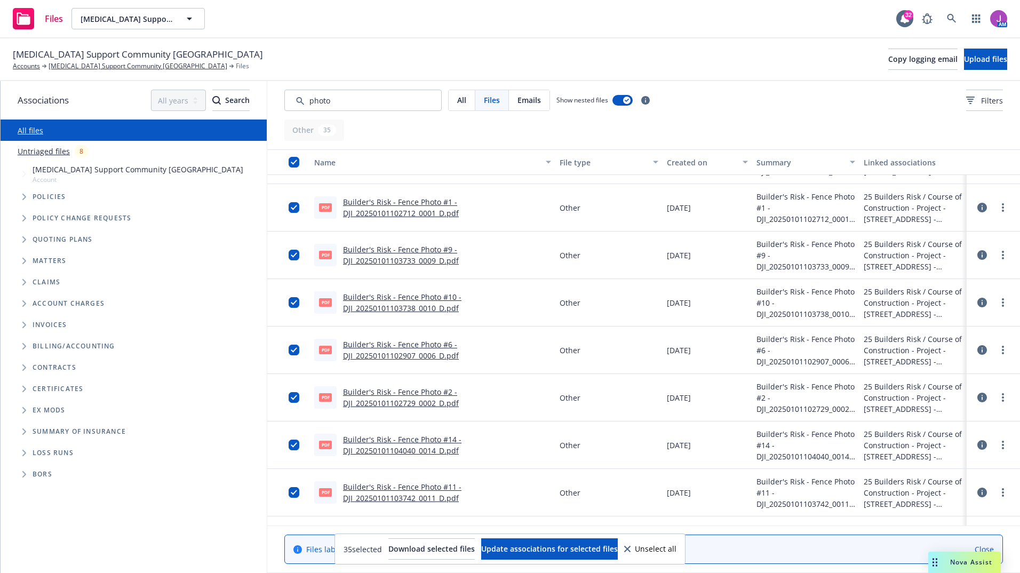
scroll to position [1297, 0]
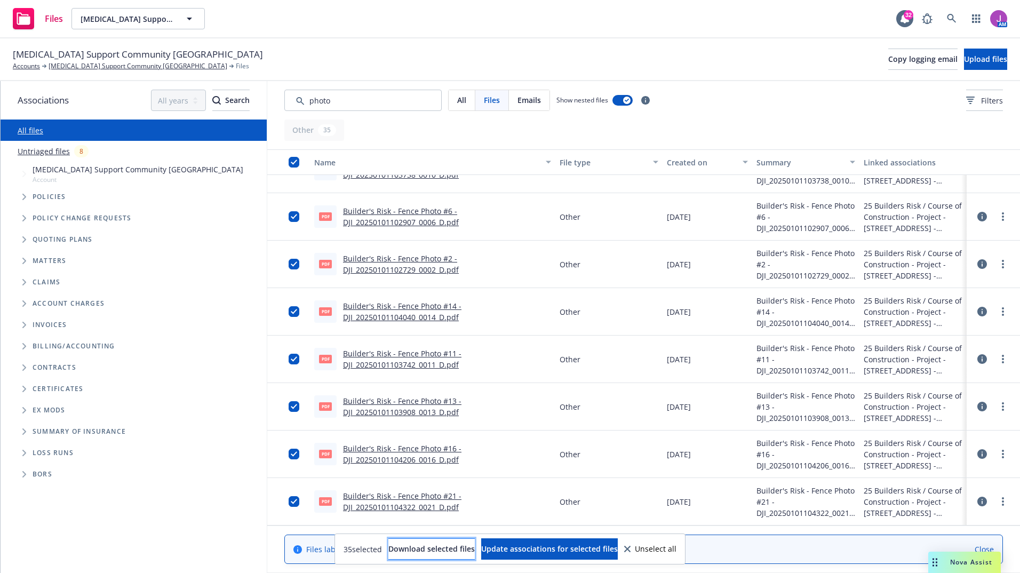
click at [437, 549] on span "Download selected files" at bounding box center [431, 548] width 86 height 10
drag, startPoint x: 11, startPoint y: 52, endPoint x: 243, endPoint y: 51, distance: 231.4
click at [243, 51] on div "Cancer Support Community San Francisco Bay Area Accounts Cancer Support Communi…" at bounding box center [510, 59] width 1020 height 43
copy span "Cancer Support Community San Francisco Bay Area"
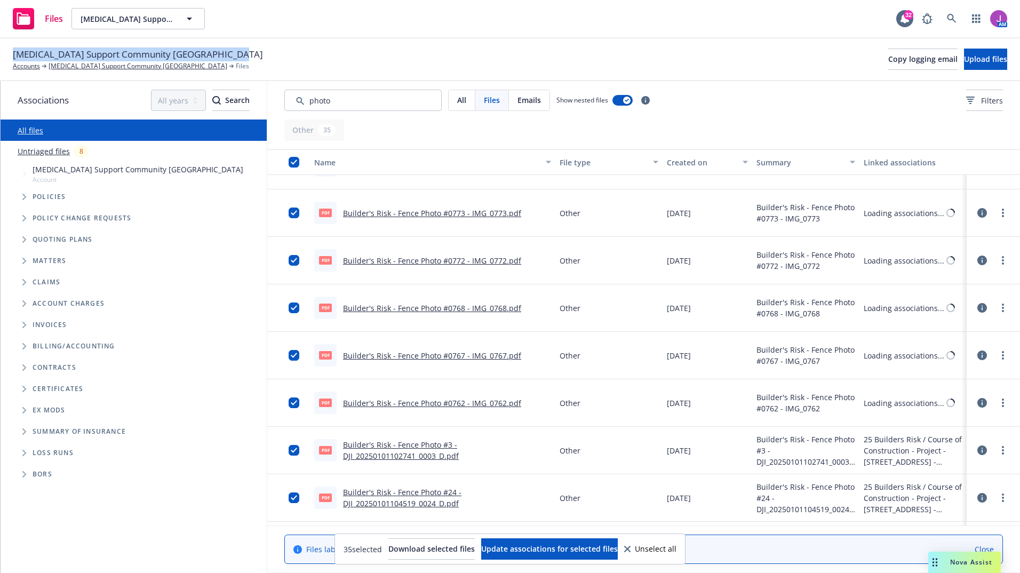
scroll to position [0, 0]
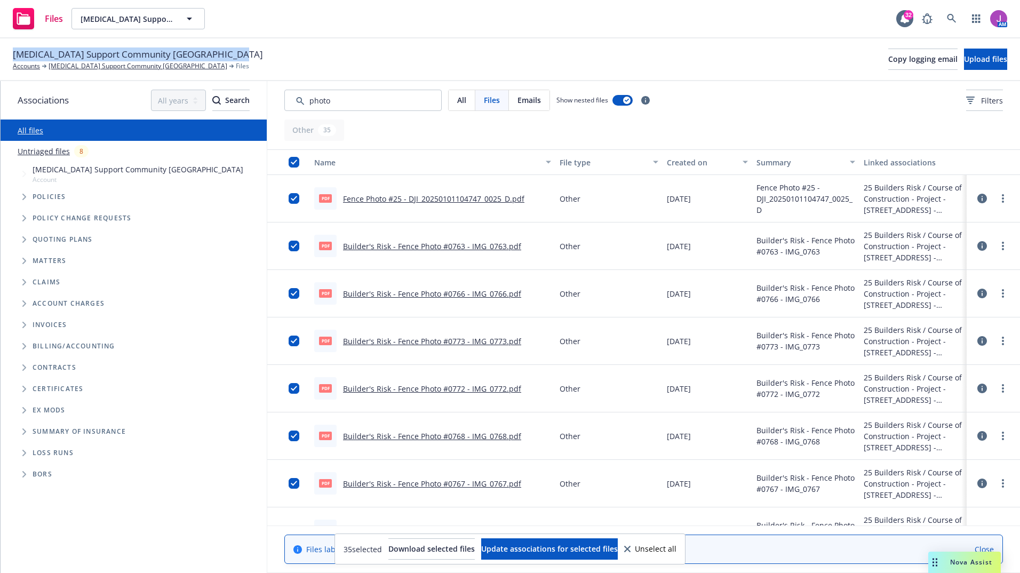
click at [676, 550] on span "Unselect all" at bounding box center [656, 548] width 42 height 7
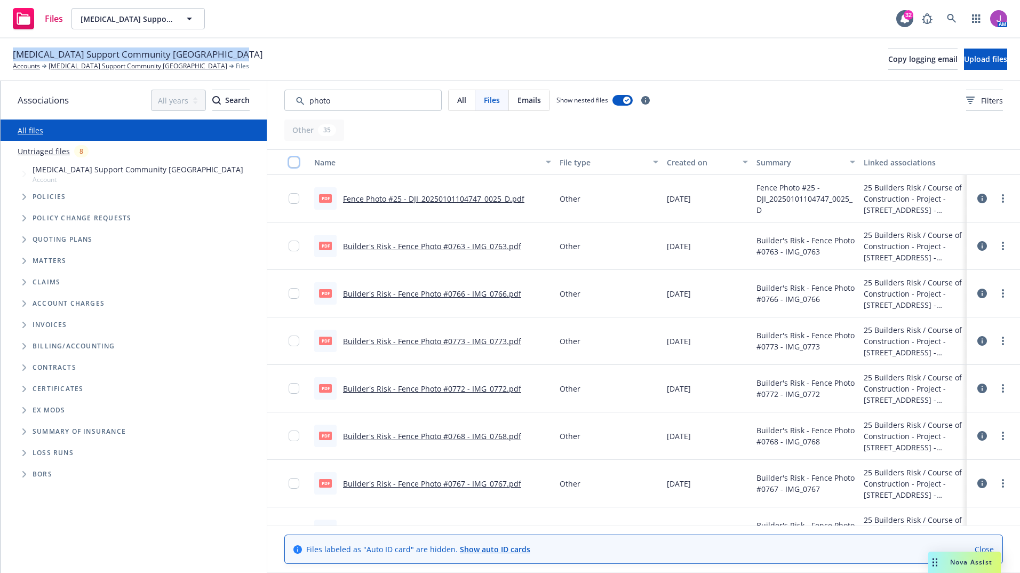
click at [294, 163] on input "checkbox" at bounding box center [293, 162] width 11 height 11
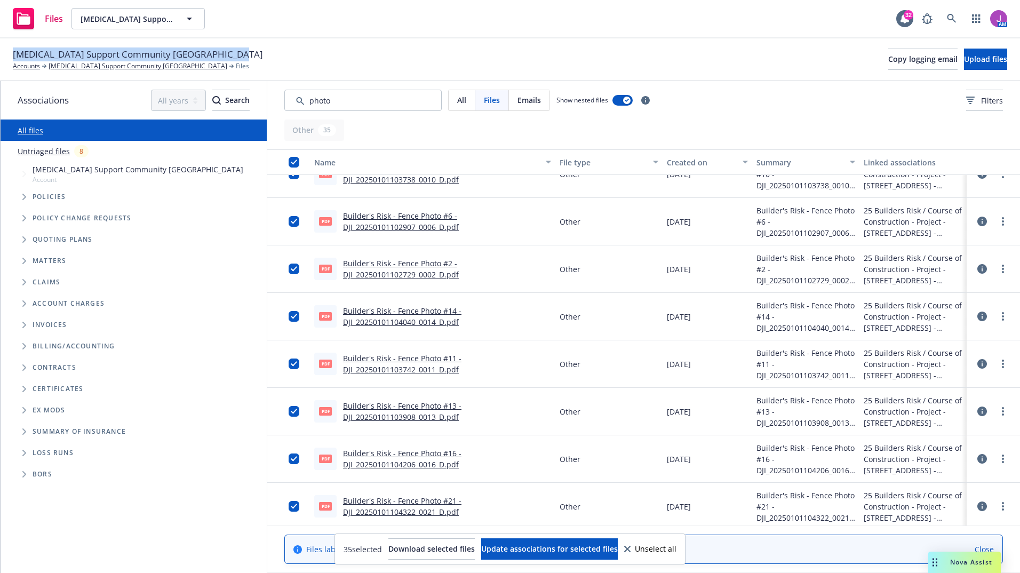
scroll to position [1297, 0]
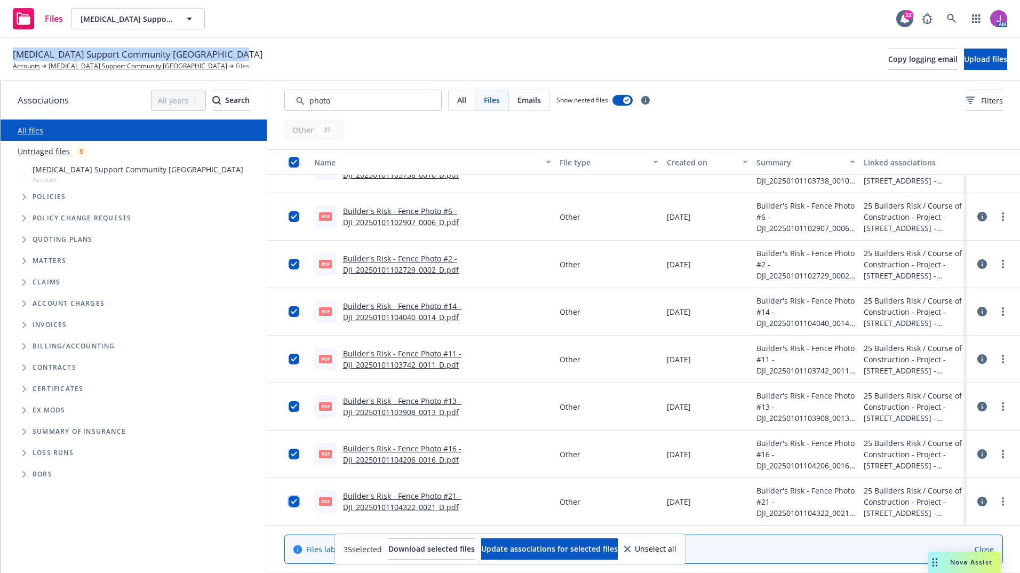
click at [294, 501] on input "checkbox" at bounding box center [293, 501] width 11 height 11
click at [294, 451] on input "checkbox" at bounding box center [293, 453] width 11 height 11
click at [293, 411] on input "checkbox" at bounding box center [293, 406] width 11 height 11
click at [294, 358] on input "checkbox" at bounding box center [293, 359] width 11 height 11
click at [293, 310] on input "checkbox" at bounding box center [293, 311] width 11 height 11
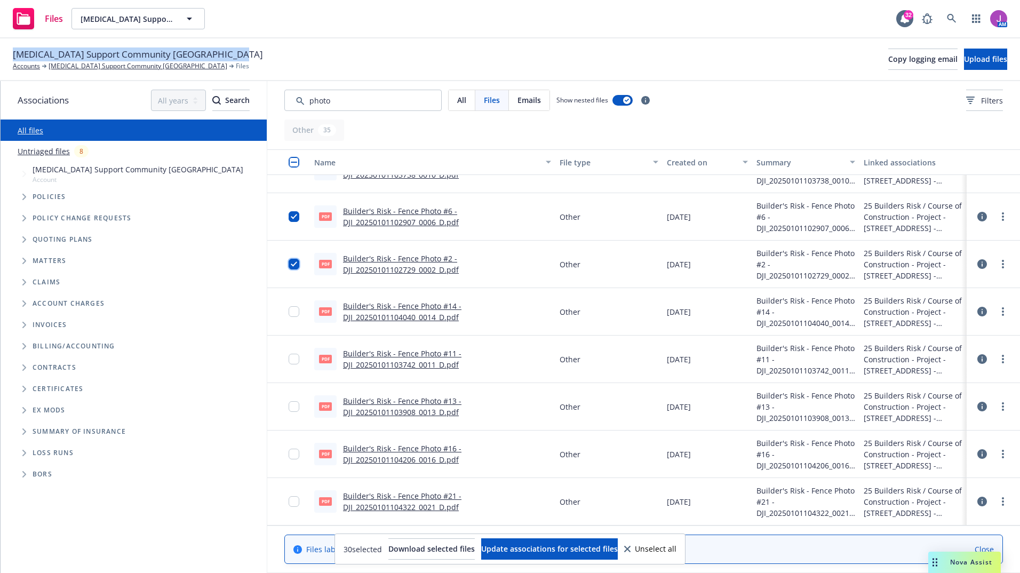
click at [293, 263] on input "checkbox" at bounding box center [293, 264] width 11 height 11
click at [290, 216] on input "checkbox" at bounding box center [293, 216] width 11 height 11
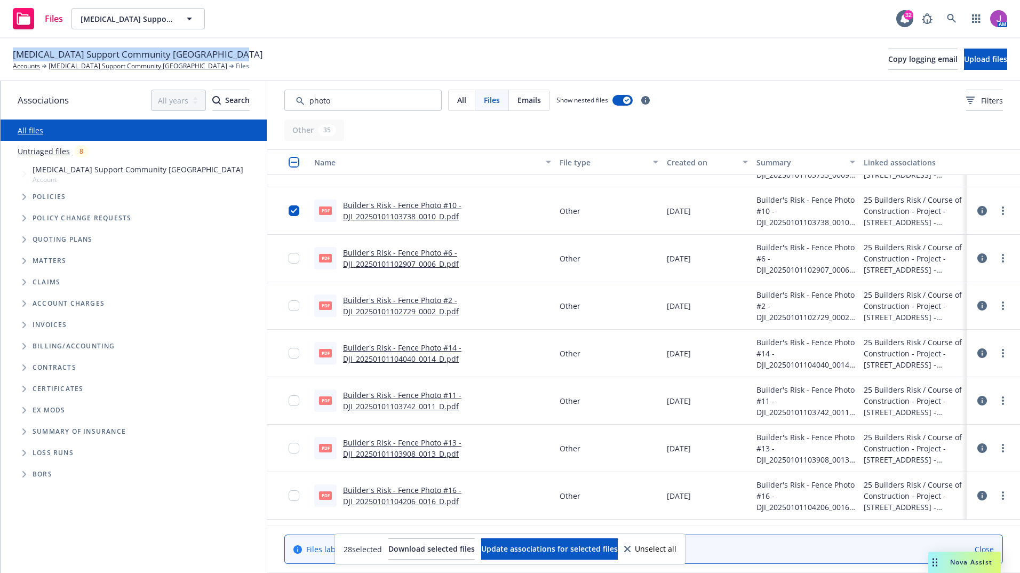
scroll to position [1137, 0]
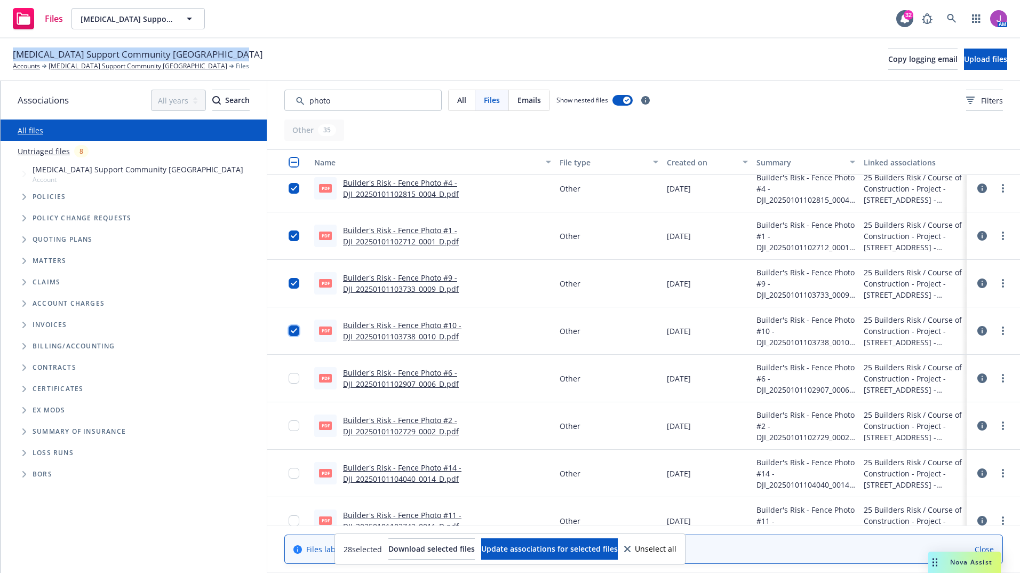
click at [290, 327] on input "checkbox" at bounding box center [293, 330] width 11 height 11
click at [290, 280] on input "checkbox" at bounding box center [293, 283] width 11 height 11
click at [291, 234] on input "checkbox" at bounding box center [293, 235] width 11 height 11
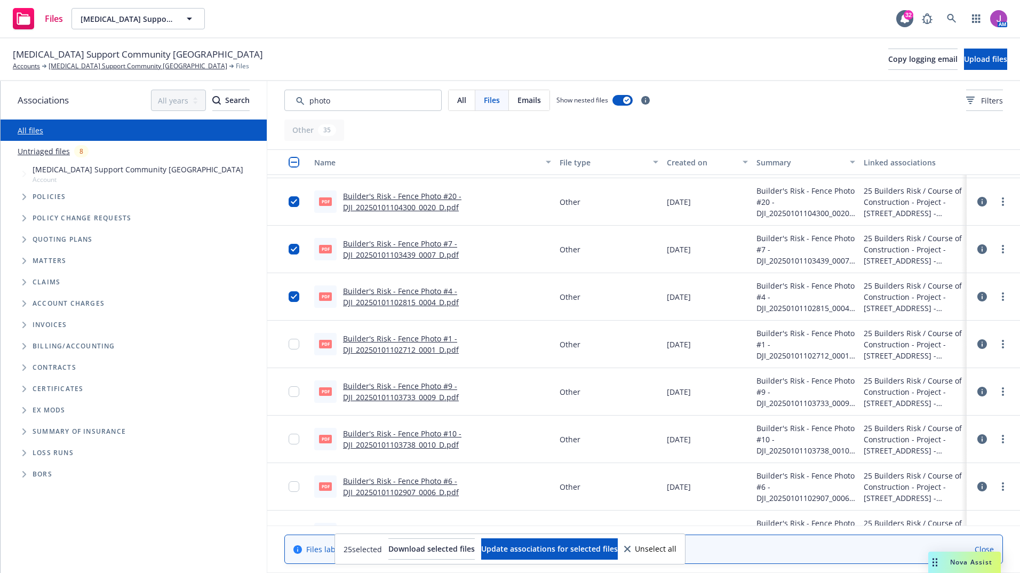
click at [293, 291] on div at bounding box center [296, 296] width 17 height 34
click at [291, 247] on input "checkbox" at bounding box center [293, 249] width 11 height 11
click at [295, 296] on input "checkbox" at bounding box center [293, 296] width 11 height 11
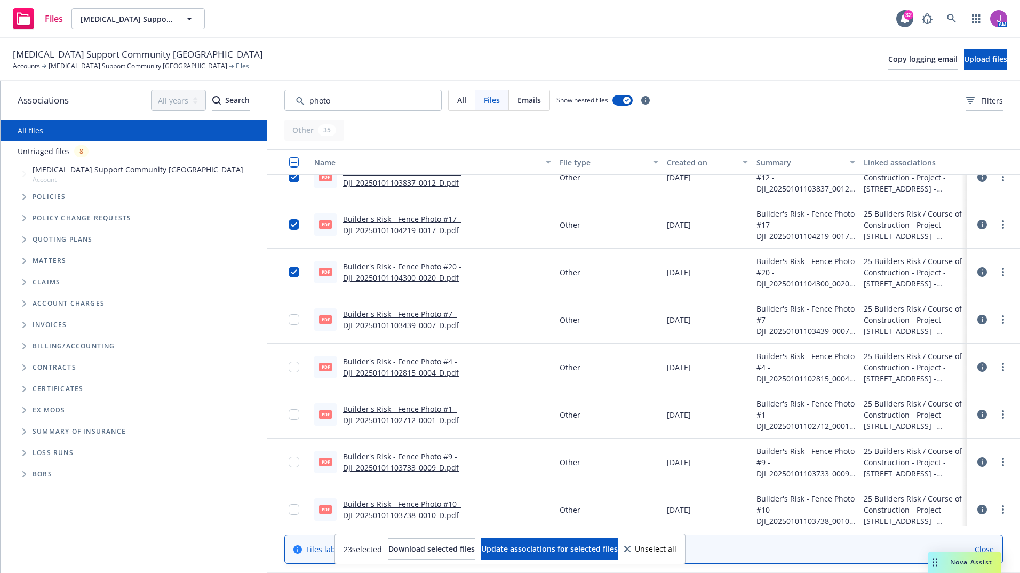
scroll to position [924, 0]
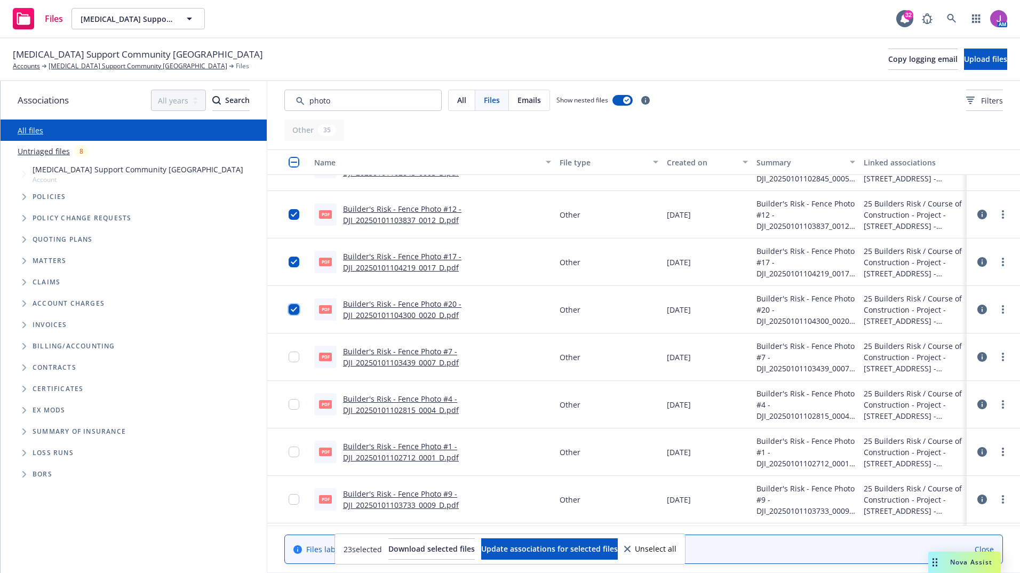
click at [296, 309] on input "checkbox" at bounding box center [293, 309] width 11 height 11
click at [293, 264] on input "checkbox" at bounding box center [293, 261] width 11 height 11
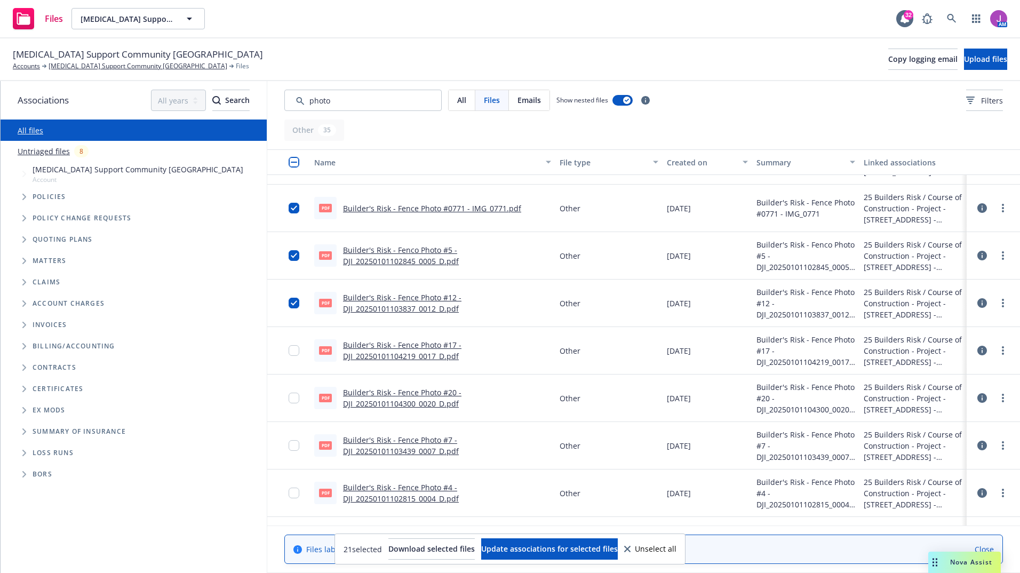
scroll to position [817, 0]
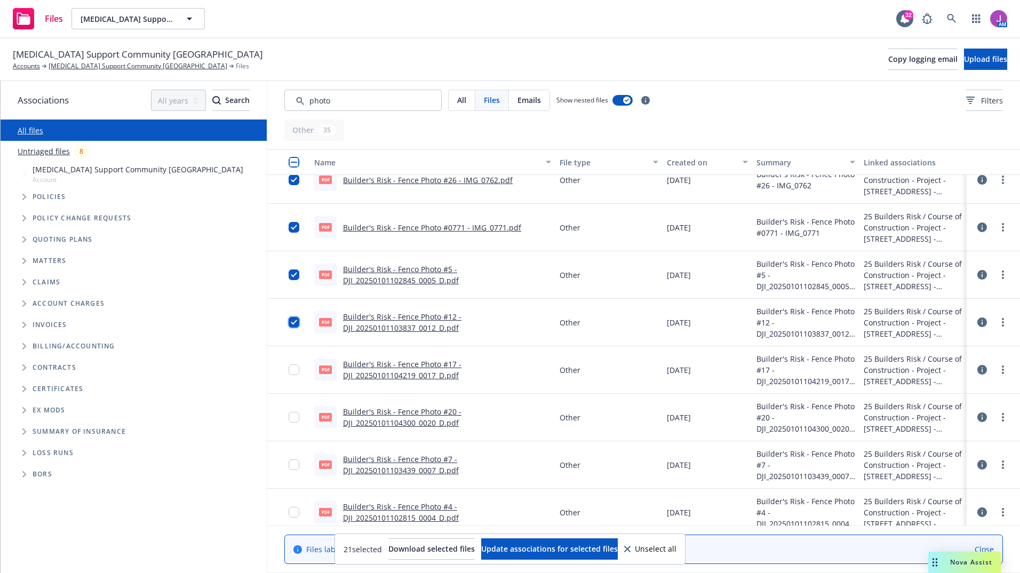
drag, startPoint x: 295, startPoint y: 324, endPoint x: 298, endPoint y: 300, distance: 24.1
click at [295, 324] on input "checkbox" at bounding box center [293, 322] width 11 height 11
click at [292, 276] on input "checkbox" at bounding box center [293, 274] width 11 height 11
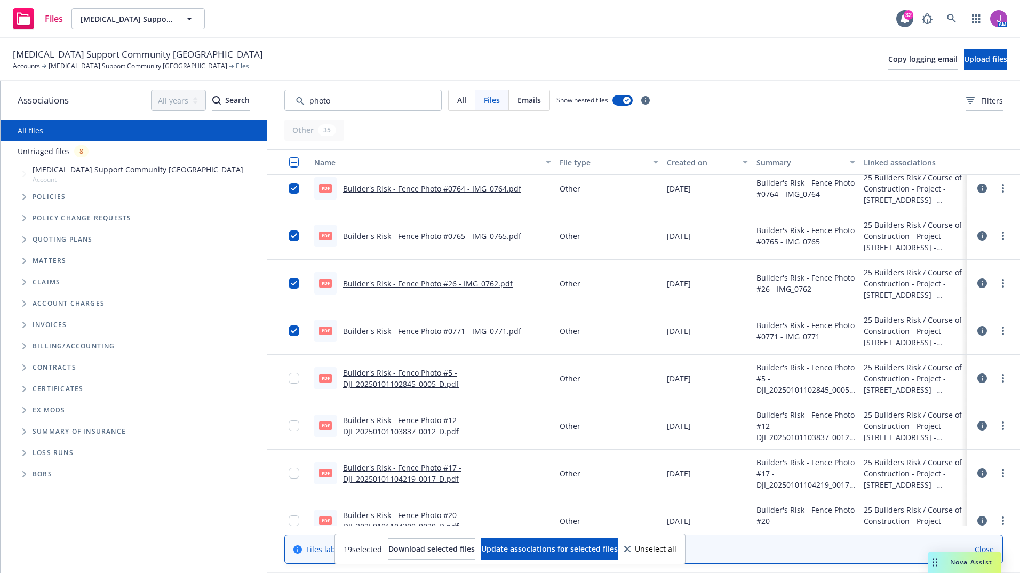
scroll to position [710, 0]
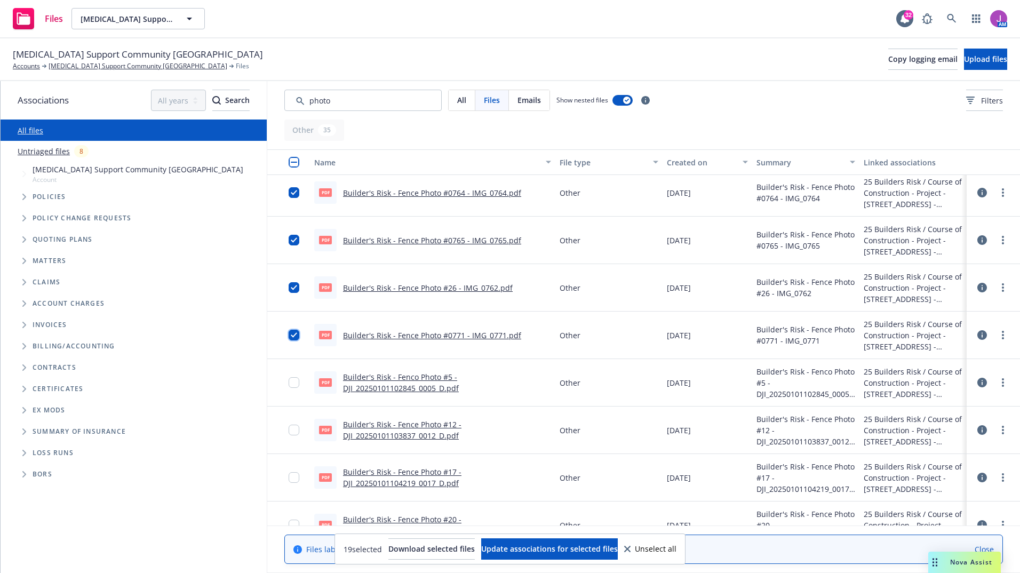
click at [295, 336] on input "checkbox" at bounding box center [293, 335] width 11 height 11
click at [295, 291] on input "checkbox" at bounding box center [293, 287] width 11 height 11
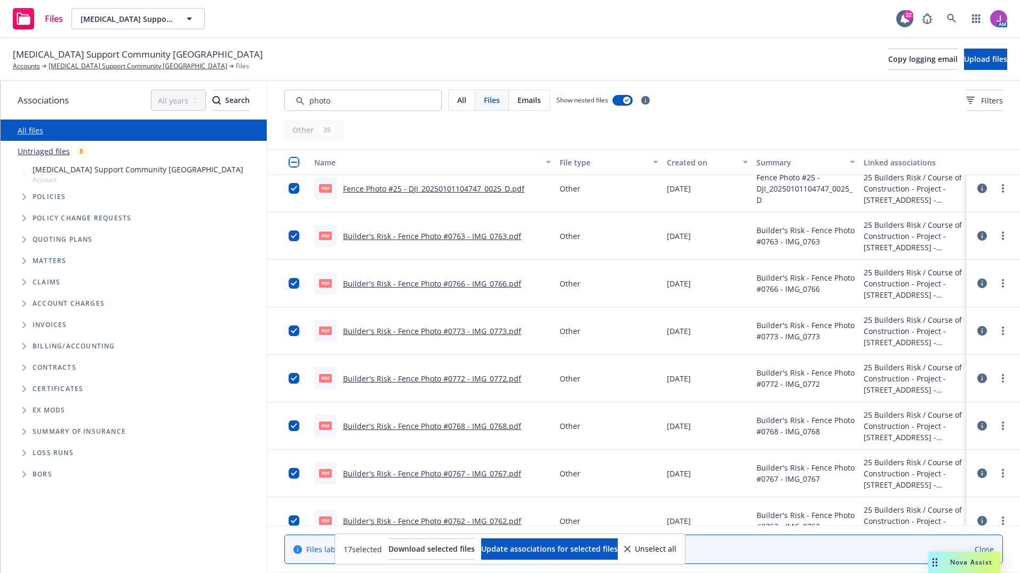
scroll to position [0, 0]
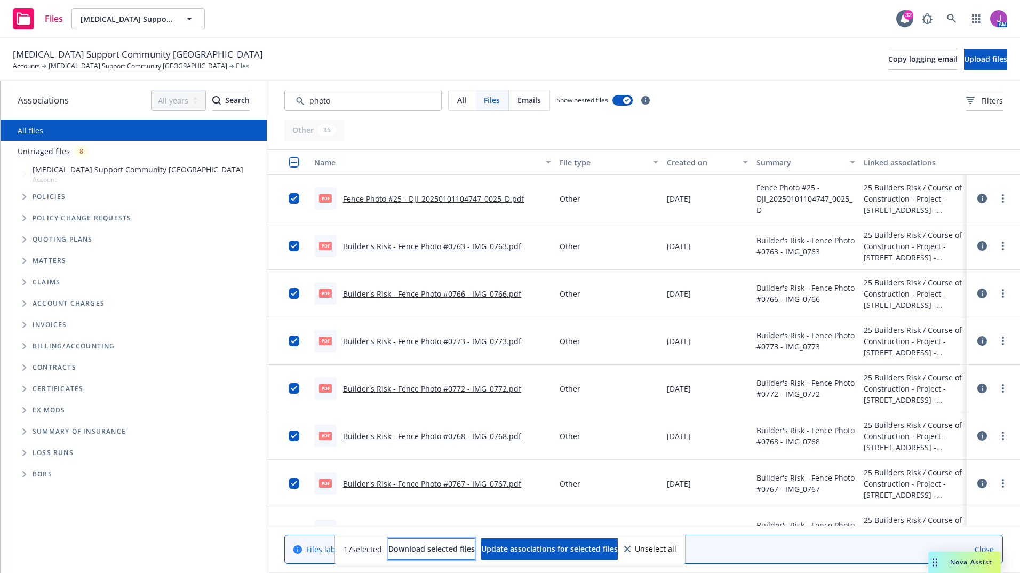
click at [429, 550] on span "Download selected files" at bounding box center [431, 548] width 86 height 10
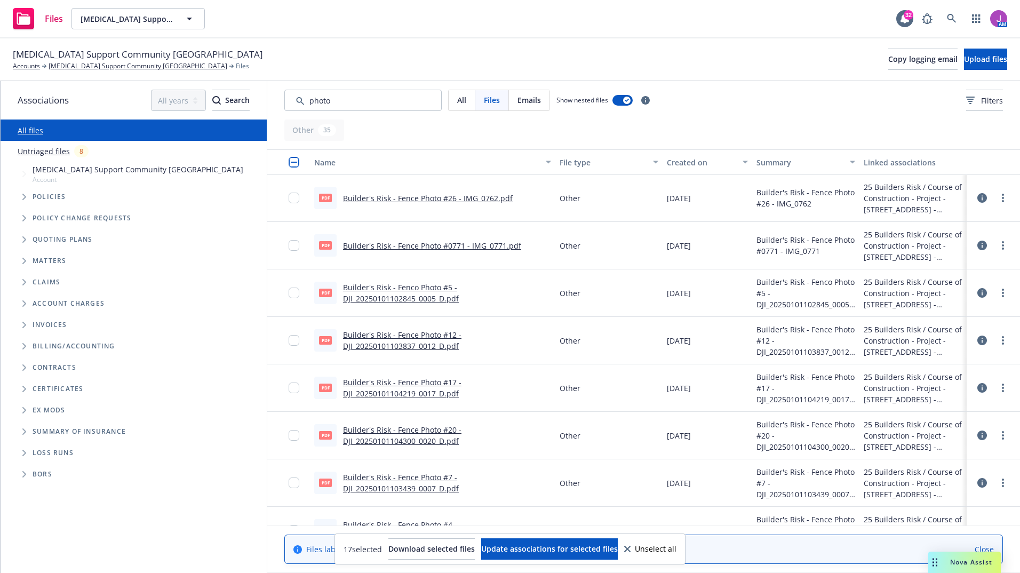
scroll to position [693, 0]
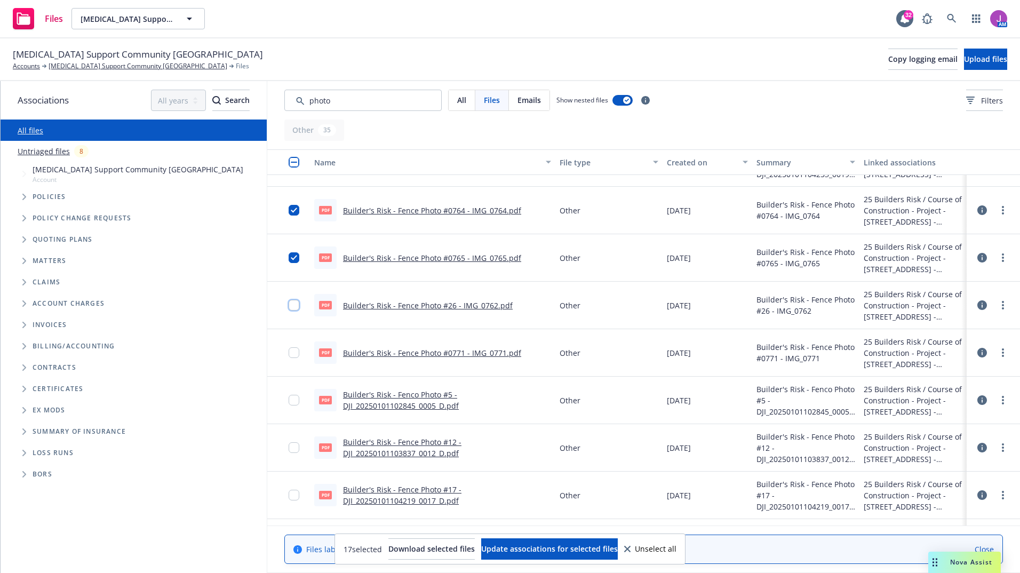
click at [298, 303] on input "checkbox" at bounding box center [293, 305] width 11 height 11
click at [298, 258] on input "checkbox" at bounding box center [293, 257] width 11 height 11
click at [295, 350] on input "checkbox" at bounding box center [293, 352] width 11 height 11
click at [292, 401] on input "checkbox" at bounding box center [293, 400] width 11 height 11
click at [294, 445] on input "checkbox" at bounding box center [293, 447] width 11 height 11
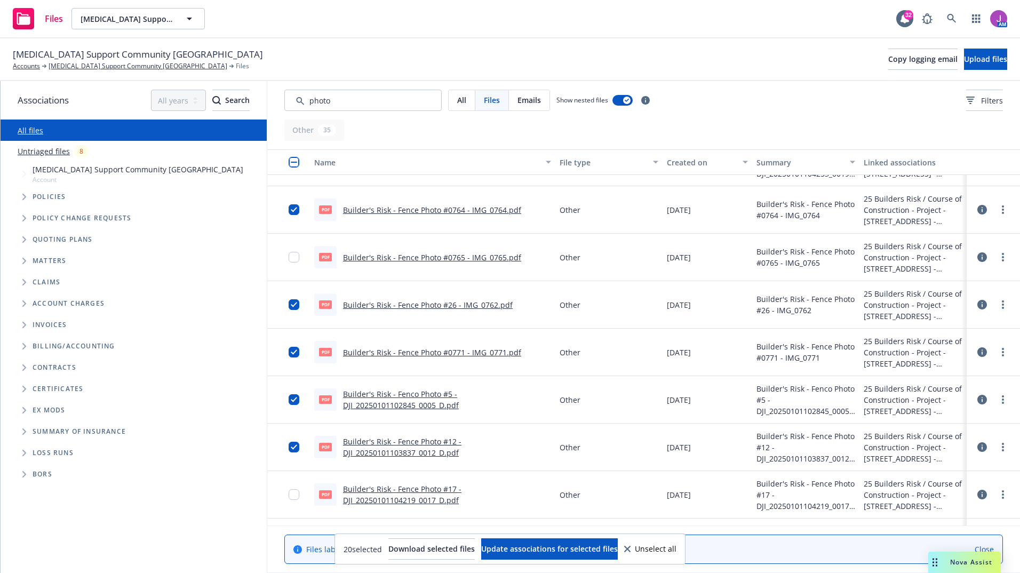
scroll to position [853, 0]
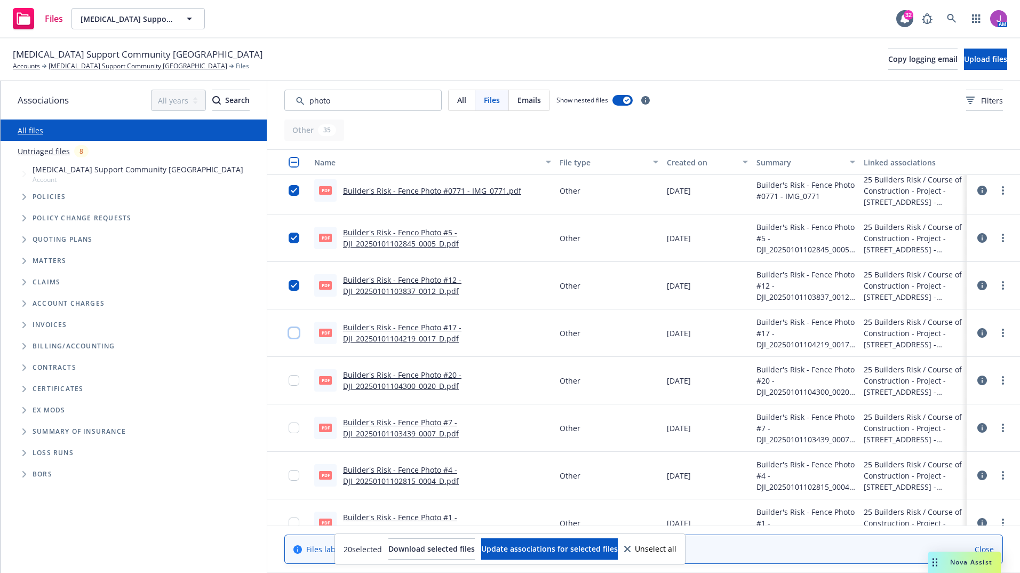
click at [292, 327] on input "checkbox" at bounding box center [293, 332] width 11 height 11
click at [291, 381] on input "checkbox" at bounding box center [293, 380] width 11 height 11
click at [294, 424] on input "checkbox" at bounding box center [293, 427] width 11 height 11
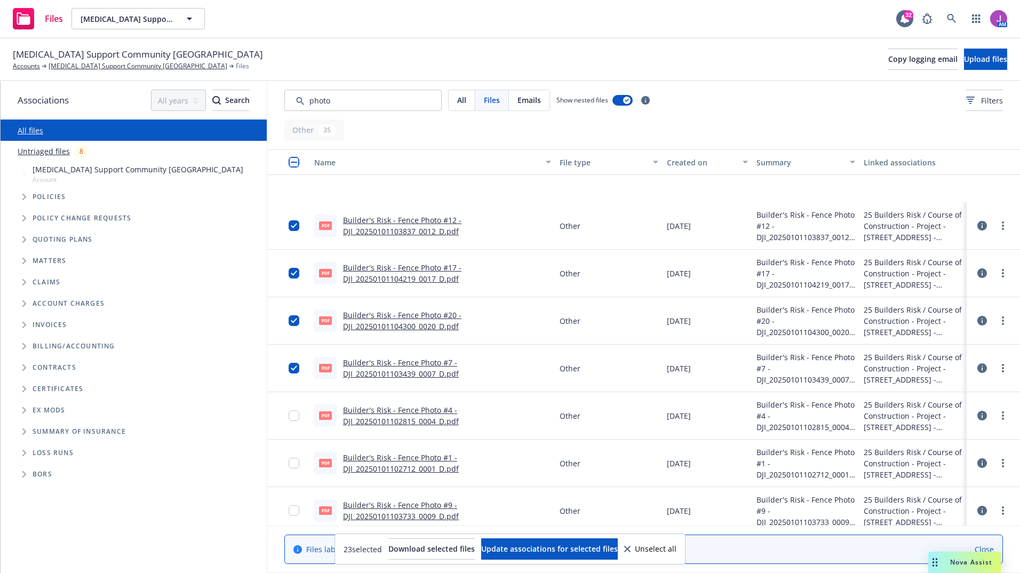
scroll to position [1013, 0]
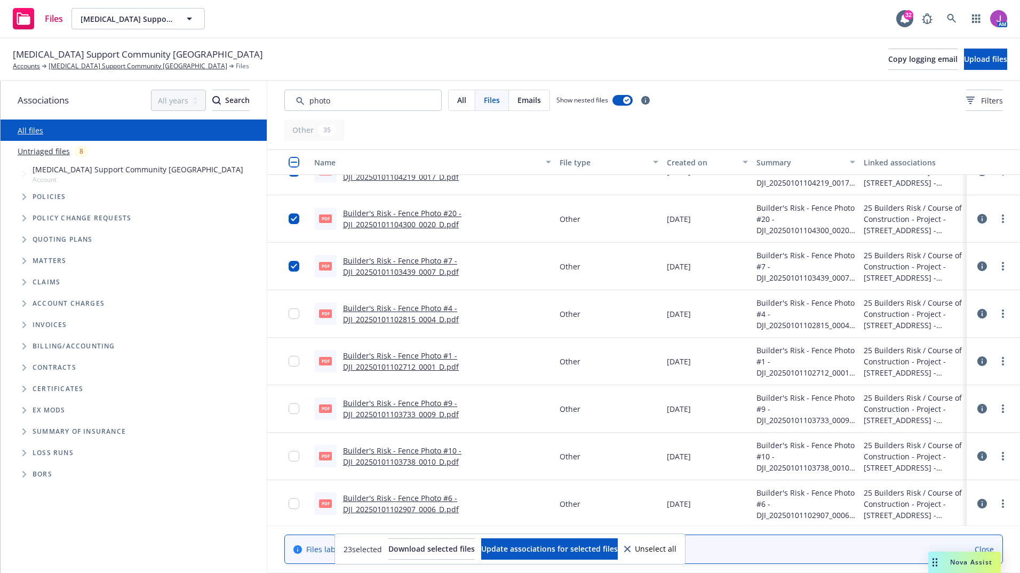
click at [296, 319] on div at bounding box center [296, 313] width 17 height 34
click at [293, 315] on input "checkbox" at bounding box center [293, 313] width 11 height 11
click at [296, 359] on input "checkbox" at bounding box center [293, 361] width 11 height 11
click at [293, 407] on input "checkbox" at bounding box center [293, 408] width 11 height 11
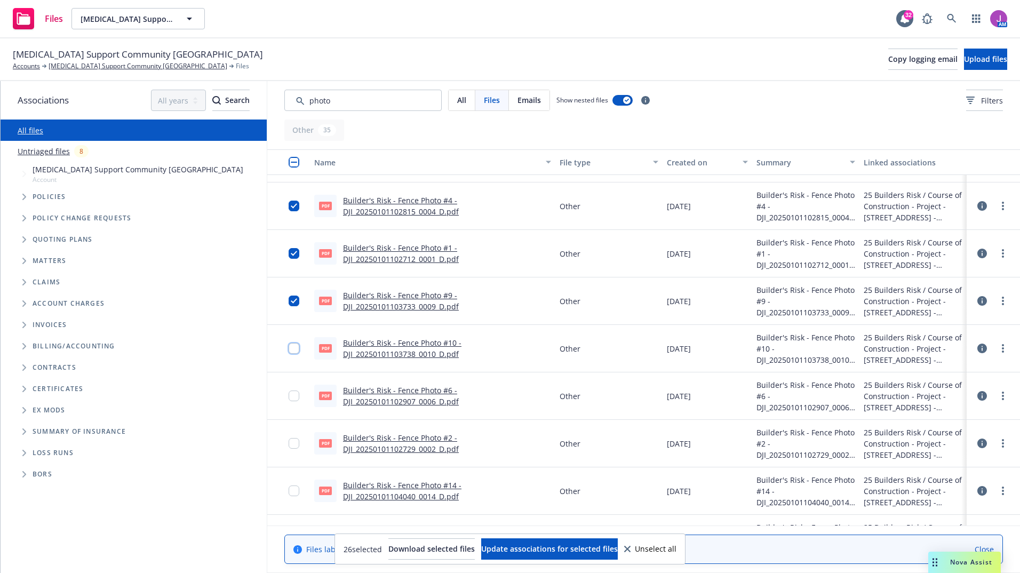
click at [292, 350] on input "checkbox" at bounding box center [293, 348] width 11 height 11
click at [294, 392] on input "checkbox" at bounding box center [293, 395] width 11 height 11
click at [292, 445] on input "checkbox" at bounding box center [293, 443] width 11 height 11
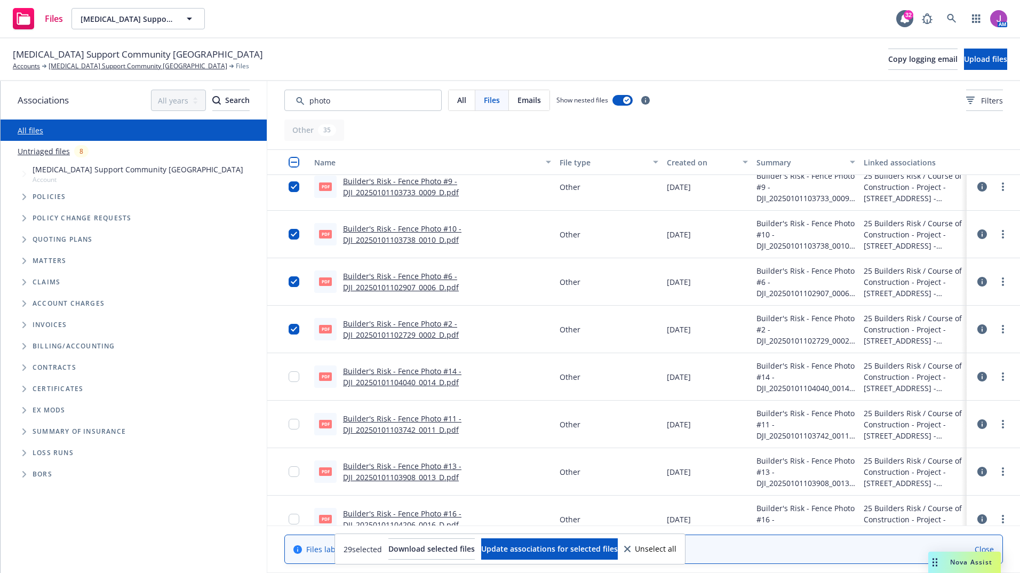
scroll to position [1280, 0]
click at [293, 329] on input "checkbox" at bounding box center [293, 328] width 11 height 11
click at [293, 376] on input "checkbox" at bounding box center [293, 376] width 11 height 11
click at [292, 424] on input "checkbox" at bounding box center [293, 423] width 11 height 11
click at [294, 464] on div at bounding box center [296, 471] width 17 height 34
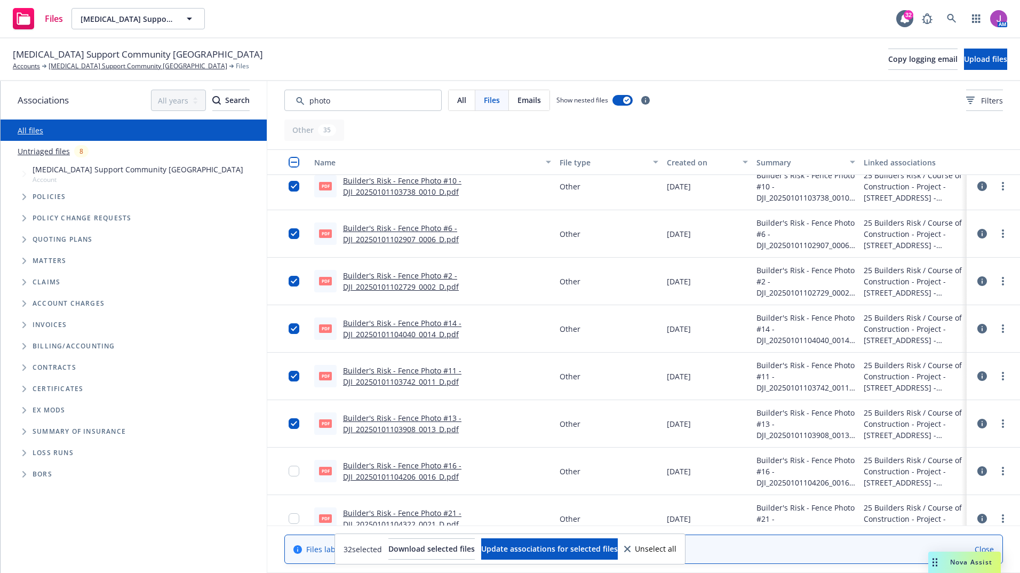
scroll to position [1297, 0]
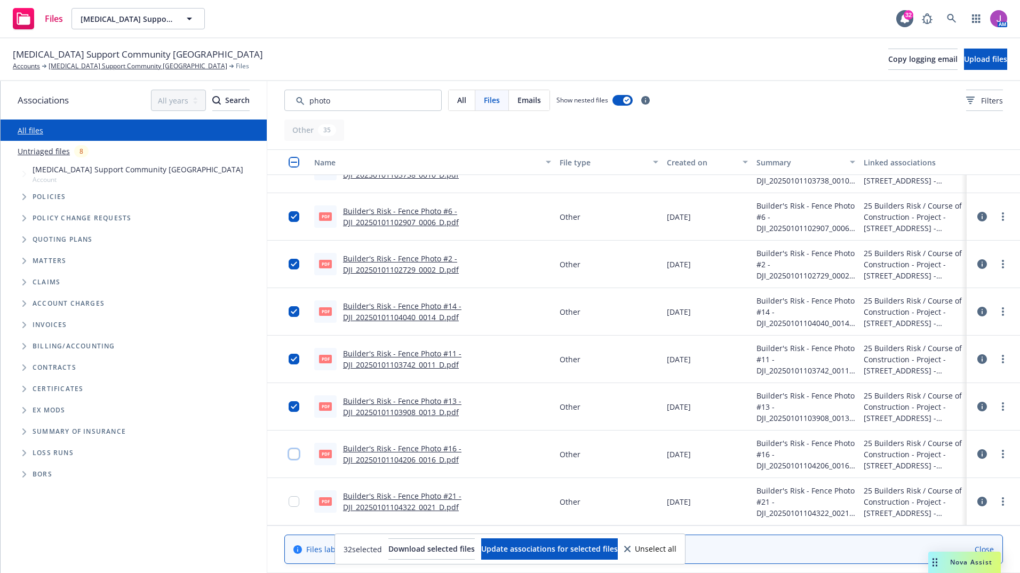
click at [293, 456] on input "checkbox" at bounding box center [293, 453] width 11 height 11
click at [294, 500] on input "checkbox" at bounding box center [293, 501] width 11 height 11
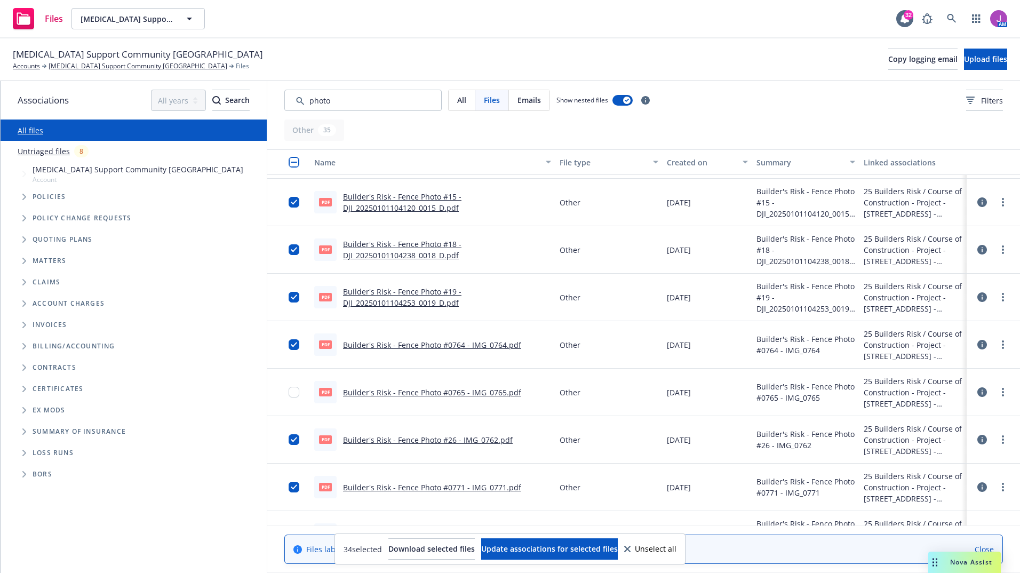
scroll to position [550, 0]
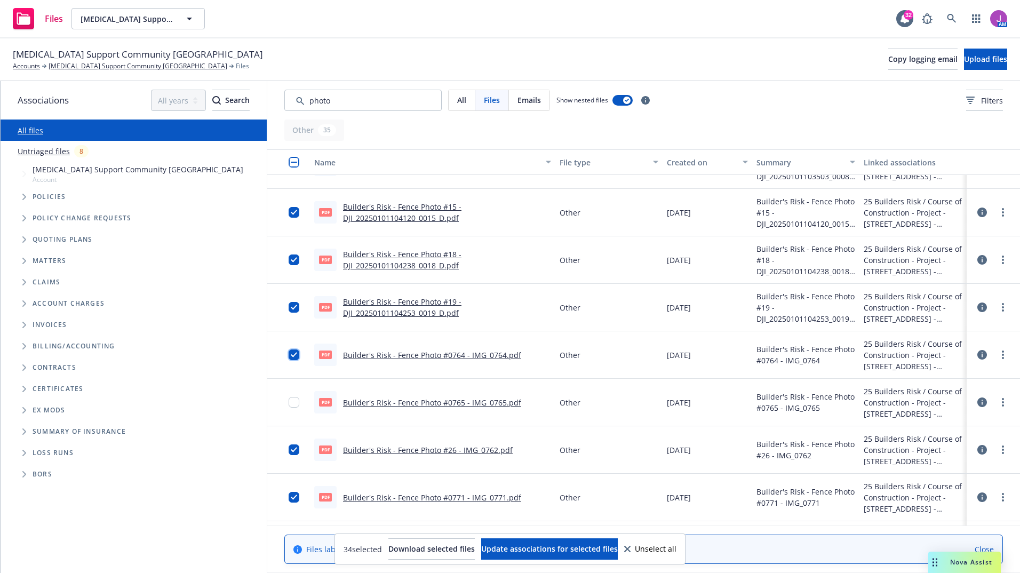
click at [295, 352] on input "checkbox" at bounding box center [293, 354] width 11 height 11
click at [296, 304] on input "checkbox" at bounding box center [293, 307] width 11 height 11
click at [291, 259] on input "checkbox" at bounding box center [293, 259] width 11 height 11
click at [294, 210] on input "checkbox" at bounding box center [293, 212] width 11 height 11
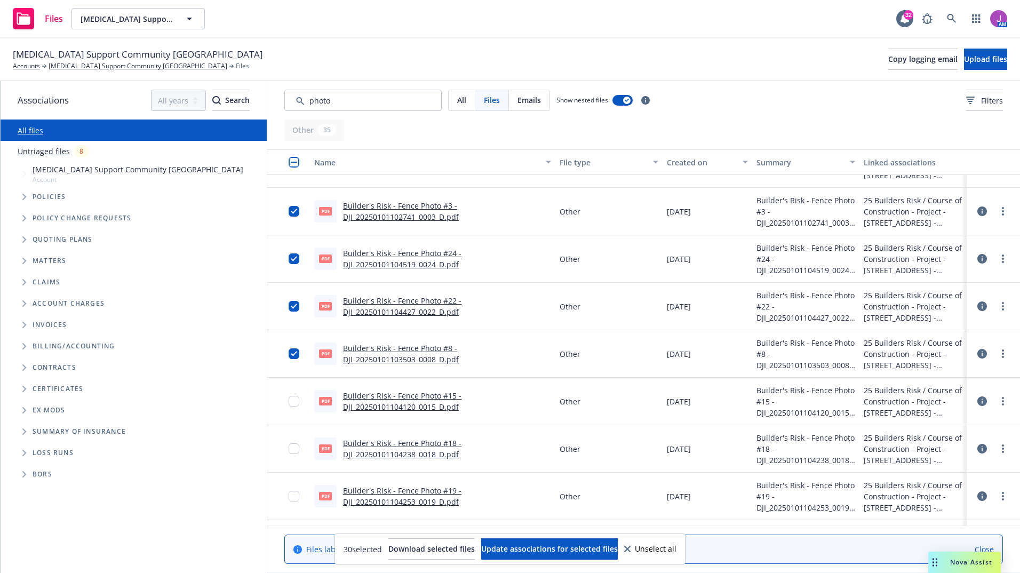
scroll to position [337, 0]
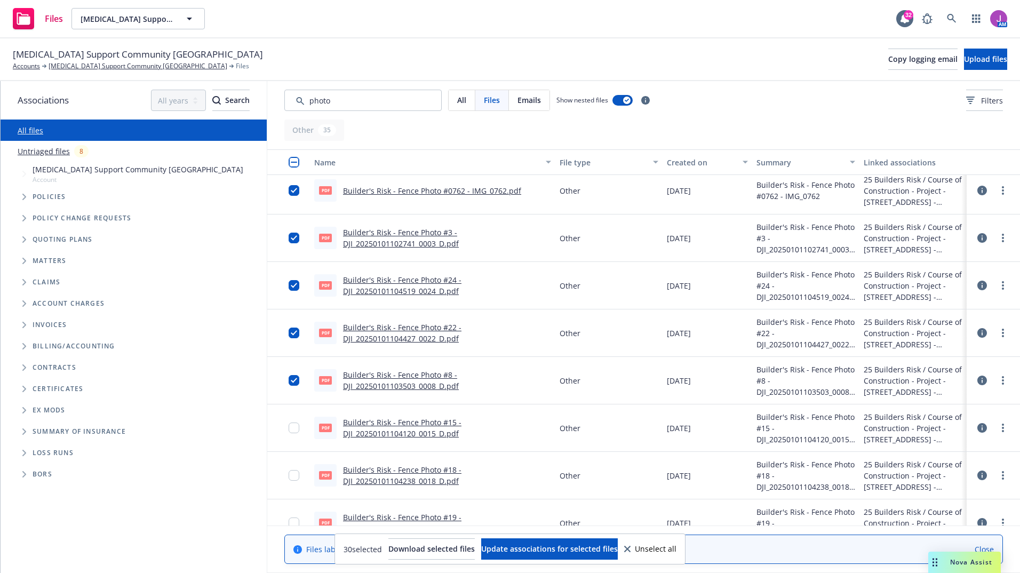
click at [291, 374] on div at bounding box center [296, 380] width 17 height 34
click at [293, 330] on input "checkbox" at bounding box center [293, 332] width 11 height 11
click at [291, 378] on input "checkbox" at bounding box center [293, 380] width 11 height 11
click at [293, 285] on input "checkbox" at bounding box center [293, 285] width 11 height 11
click at [295, 236] on input "checkbox" at bounding box center [293, 237] width 11 height 11
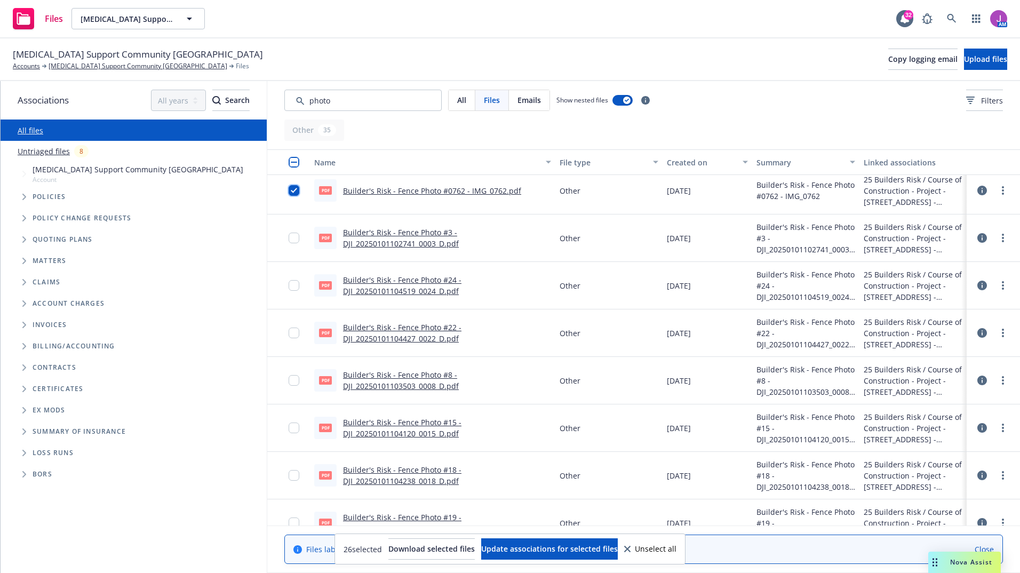
click at [292, 191] on input "checkbox" at bounding box center [293, 190] width 11 height 11
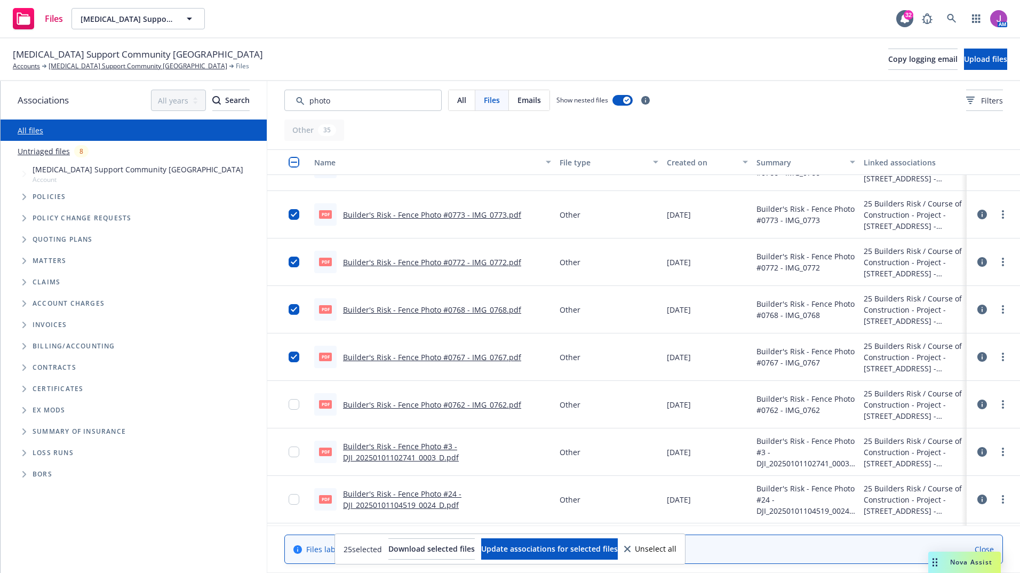
scroll to position [124, 0]
click at [294, 357] on input "checkbox" at bounding box center [293, 359] width 11 height 11
click at [292, 309] on input "checkbox" at bounding box center [293, 311] width 11 height 11
click at [292, 261] on input "checkbox" at bounding box center [293, 264] width 11 height 11
click at [295, 220] on input "checkbox" at bounding box center [293, 216] width 11 height 11
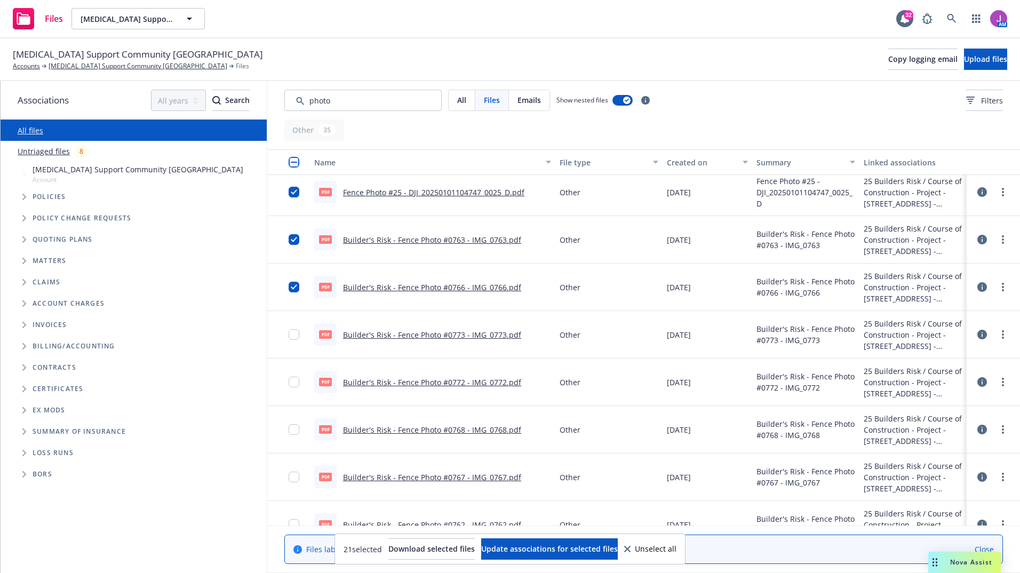
scroll to position [0, 0]
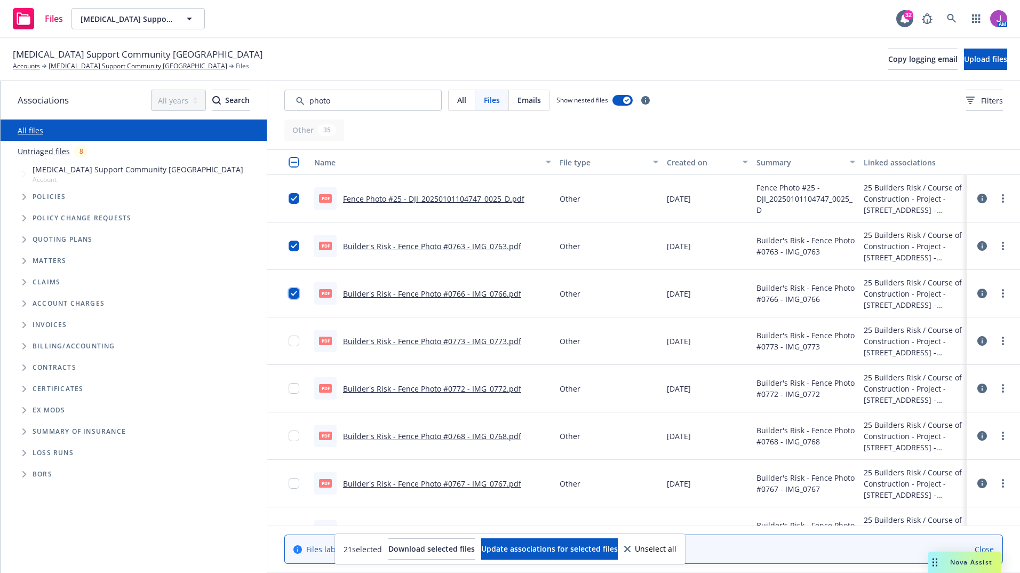
click at [294, 292] on input "checkbox" at bounding box center [293, 293] width 11 height 11
click at [293, 242] on input "checkbox" at bounding box center [293, 245] width 11 height 11
click at [291, 196] on input "checkbox" at bounding box center [293, 198] width 11 height 11
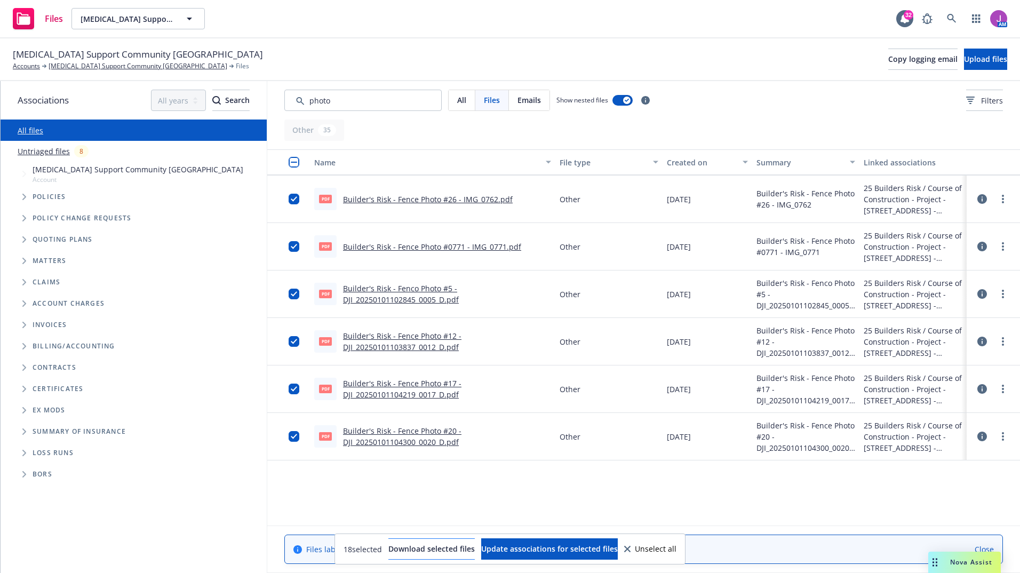
scroll to position [640, 0]
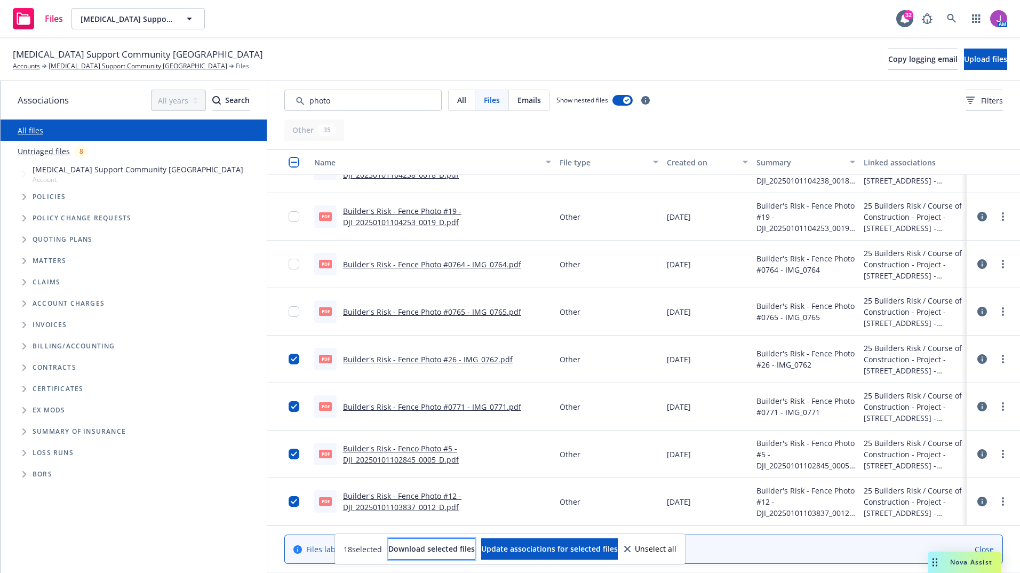
click at [410, 553] on span "Download selected files" at bounding box center [431, 548] width 86 height 10
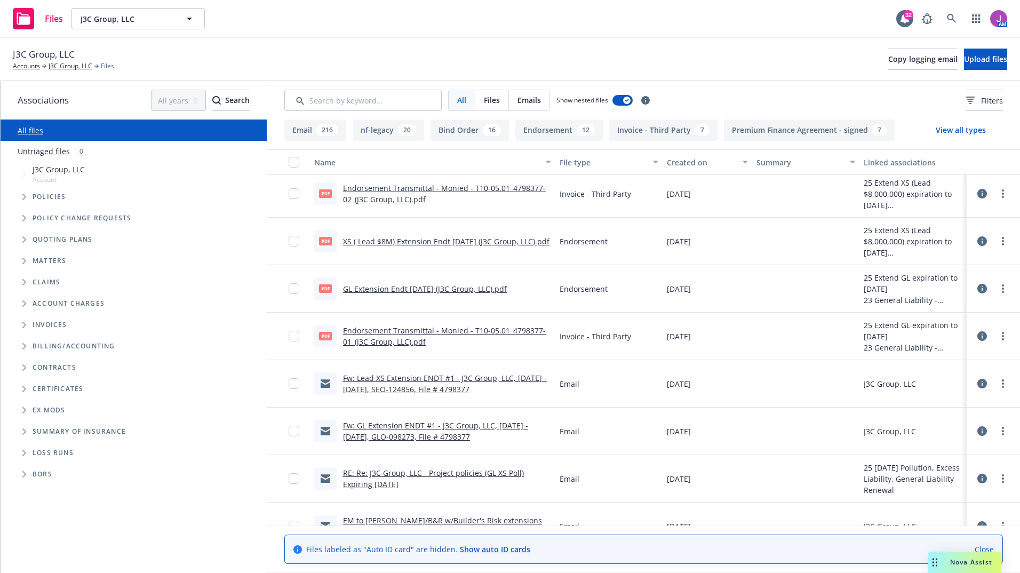
scroll to position [107, 0]
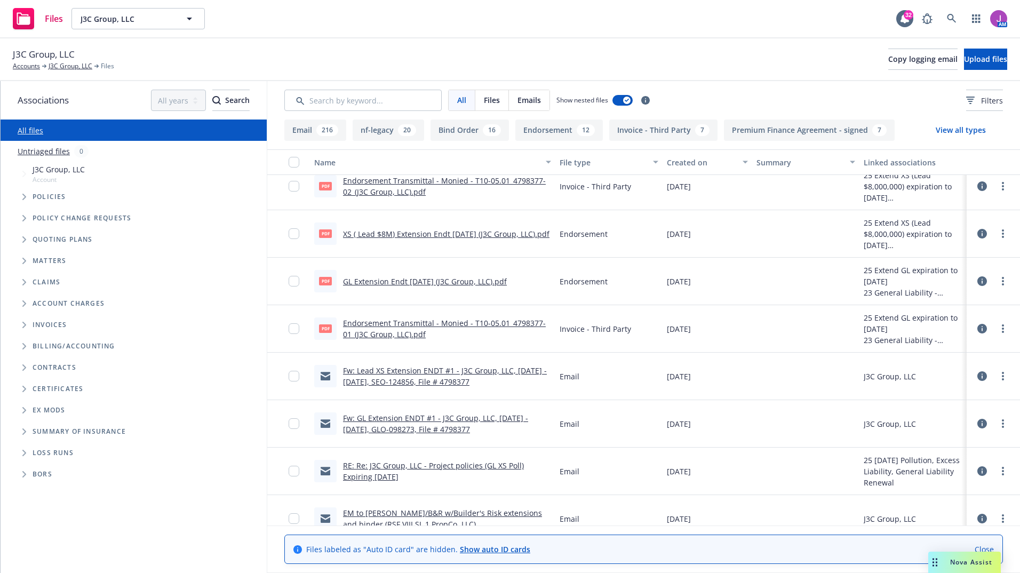
click at [406, 369] on link "Fw: Lead XS Extension ENDT #1 - J3C Group, LLC, [DATE] - [DATE], SEO-124856, Fi…" at bounding box center [445, 375] width 204 height 21
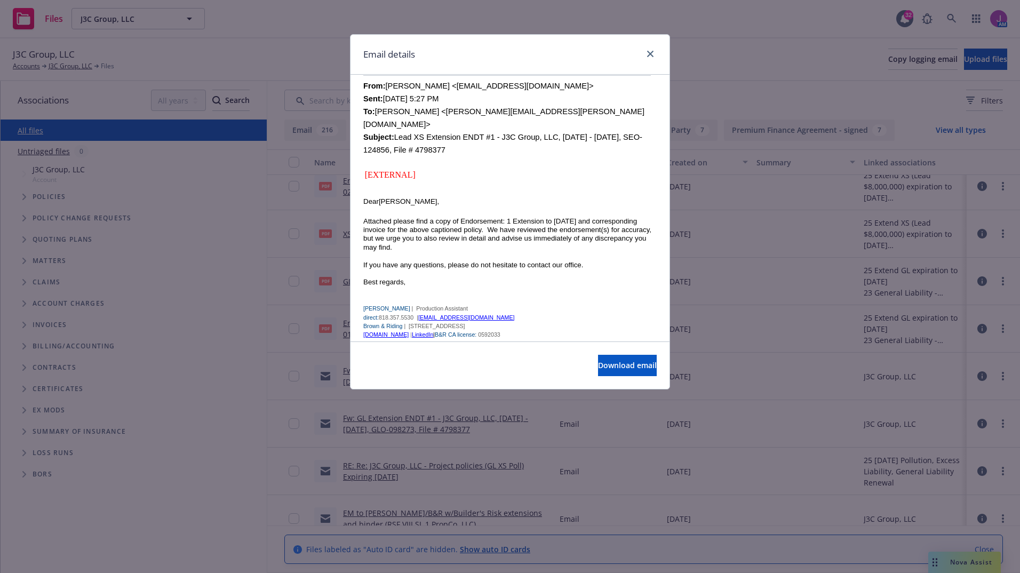
scroll to position [427, 0]
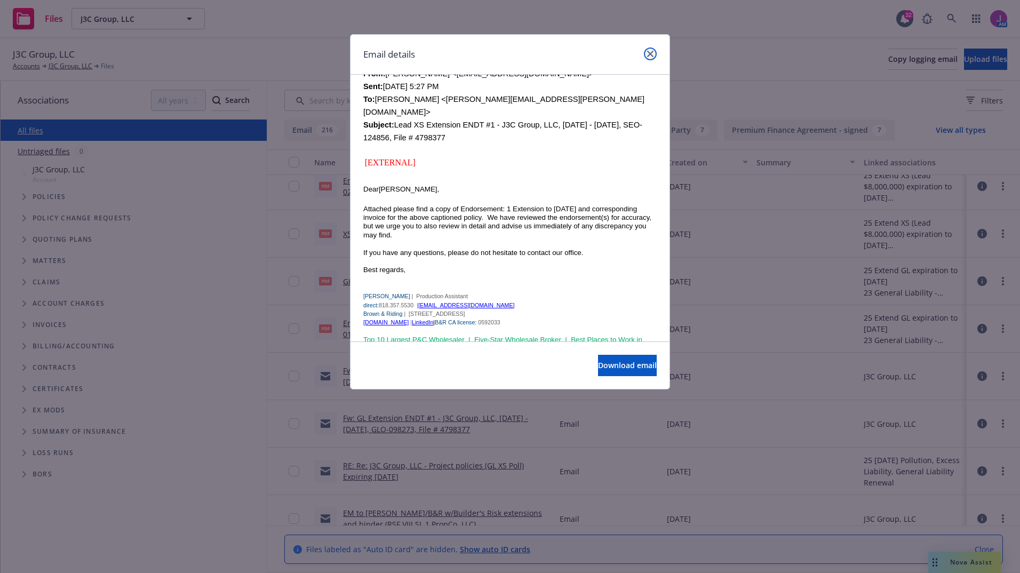
click at [652, 51] on icon "close" at bounding box center [650, 54] width 6 height 6
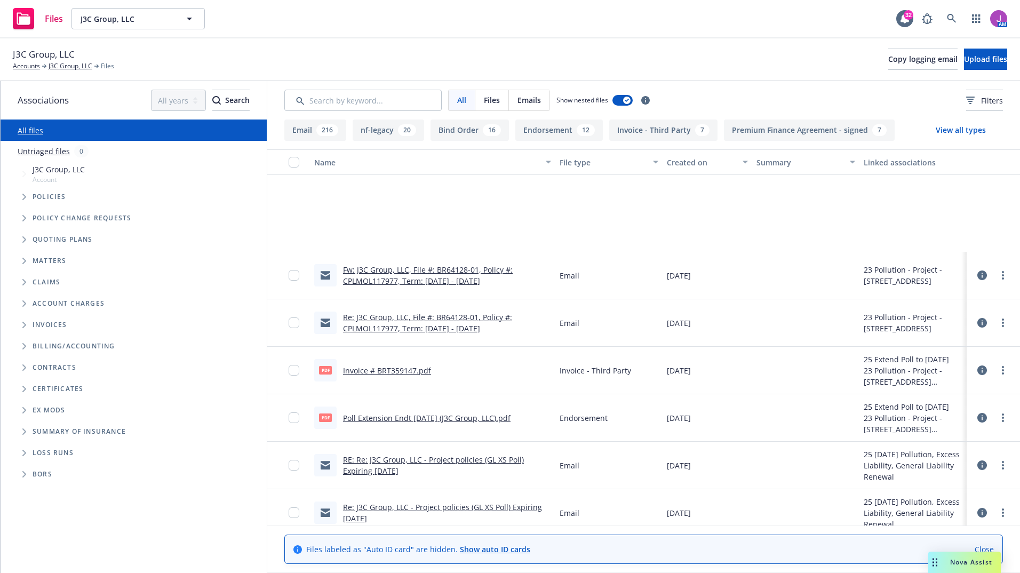
scroll to position [693, 0]
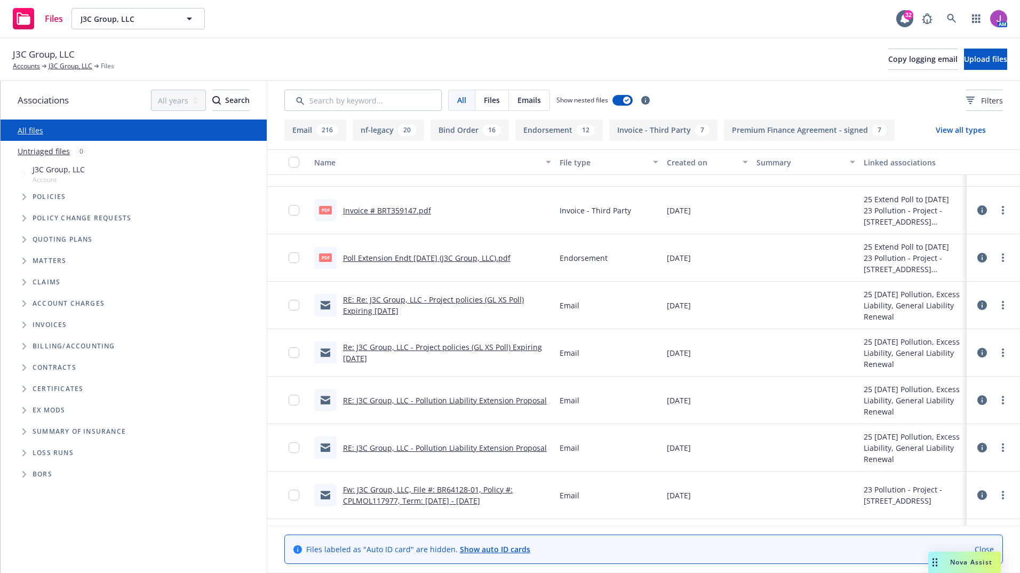
click at [455, 402] on link "RE: J3C Group, LLC - Pollution Liability Extension Proposal" at bounding box center [445, 400] width 204 height 10
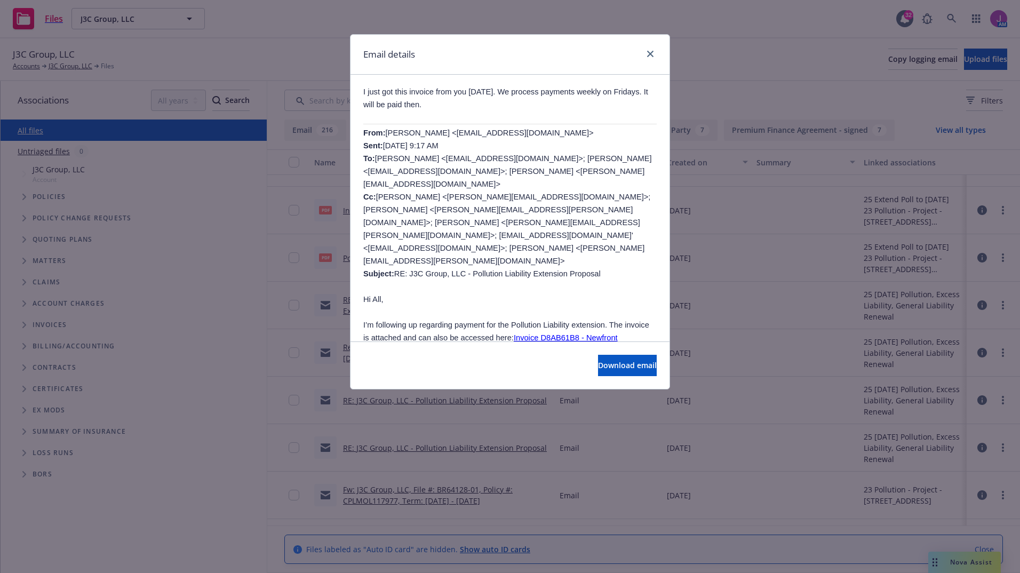
scroll to position [160, 0]
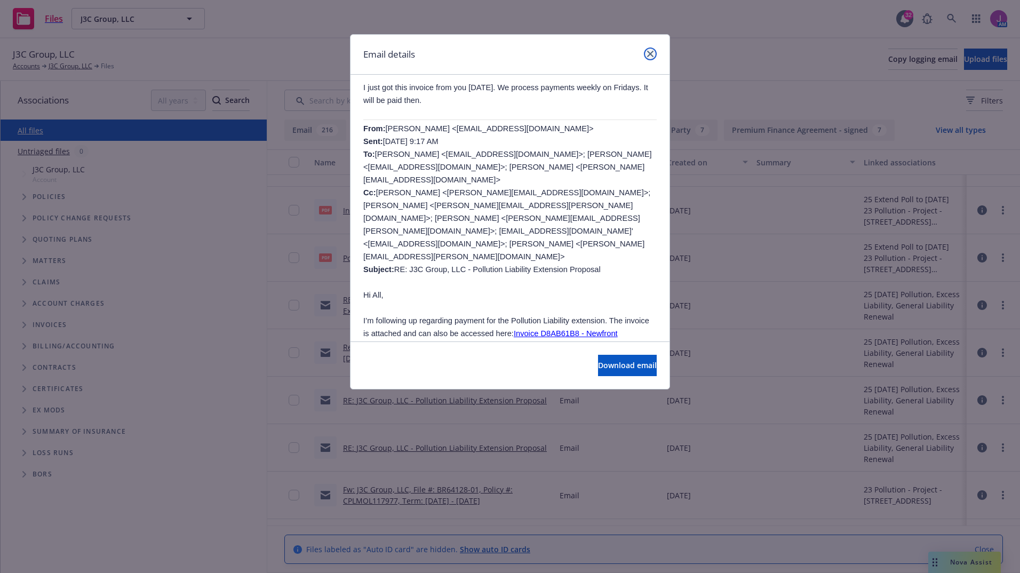
click at [655, 52] on link "close" at bounding box center [650, 53] width 13 height 13
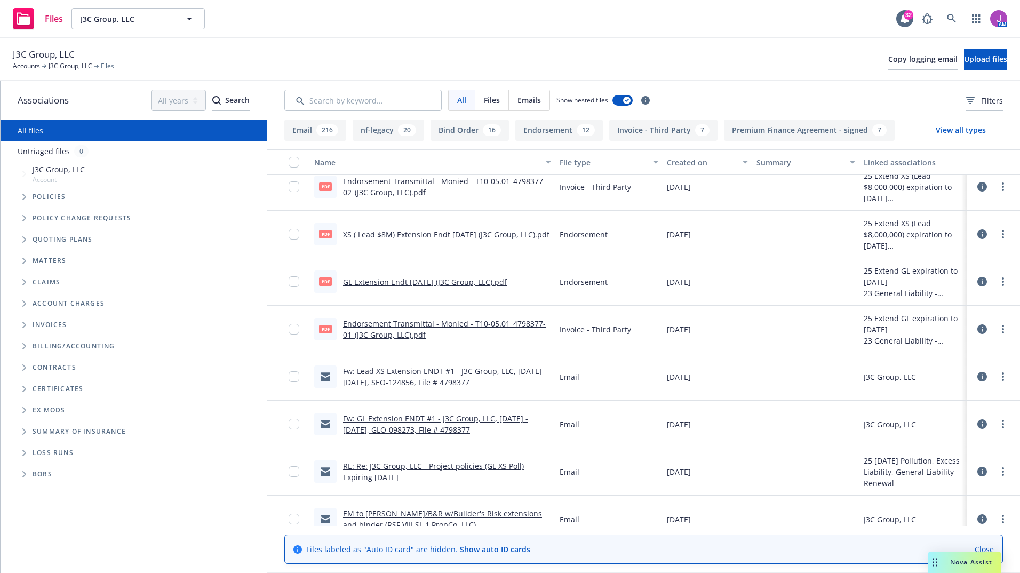
scroll to position [0, 0]
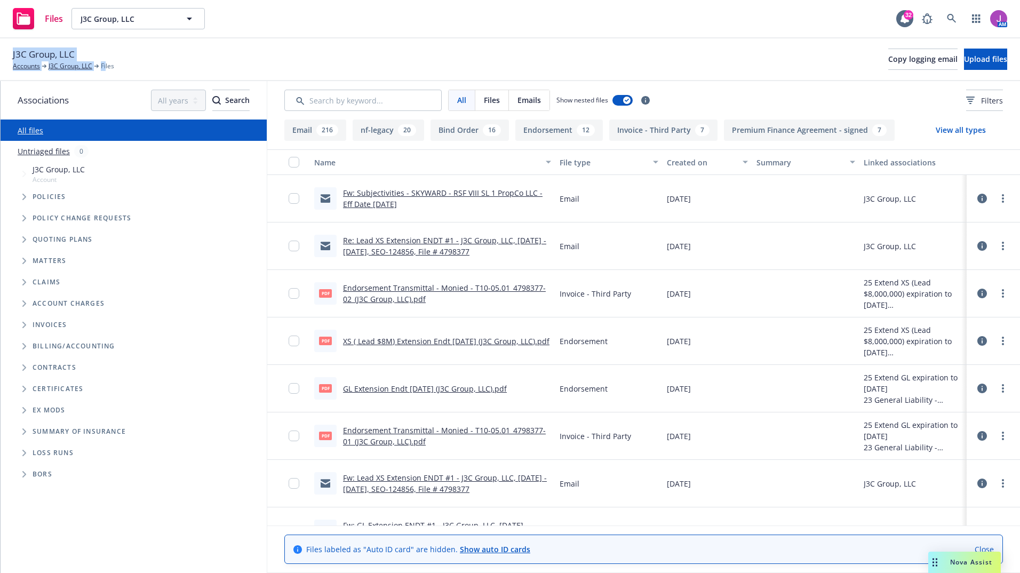
drag, startPoint x: 10, startPoint y: 53, endPoint x: 107, endPoint y: 53, distance: 97.0
click at [107, 53] on div "J3C Group, LLC Accounts J3C Group, LLC Files Copy logging email Upload files" at bounding box center [510, 59] width 1020 height 43
drag, startPoint x: 107, startPoint y: 53, endPoint x: 26, endPoint y: 47, distance: 80.7
click at [58, 47] on span "J3C Group, LLC" at bounding box center [44, 54] width 62 height 14
drag, startPoint x: 10, startPoint y: 53, endPoint x: 84, endPoint y: 45, distance: 74.5
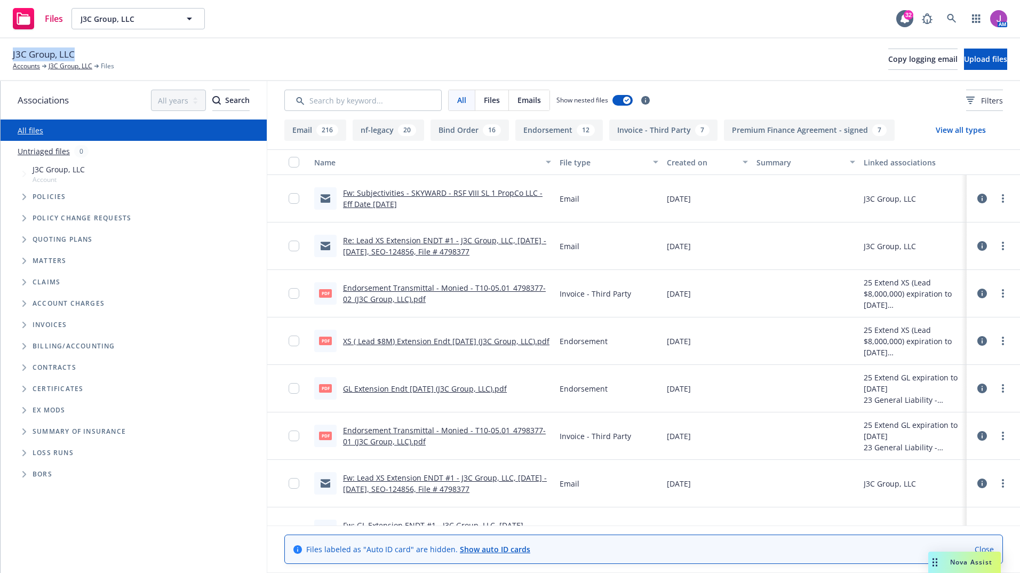
click at [84, 45] on div "J3C Group, LLC Accounts J3C Group, LLC Files Copy logging email Upload files" at bounding box center [510, 59] width 1020 height 43
copy span "J3C Group, LLC"
click at [145, 19] on span "J3C Group, LLC" at bounding box center [127, 18] width 92 height 11
click at [132, 21] on span "J3C Group, LLC" at bounding box center [127, 18] width 92 height 11
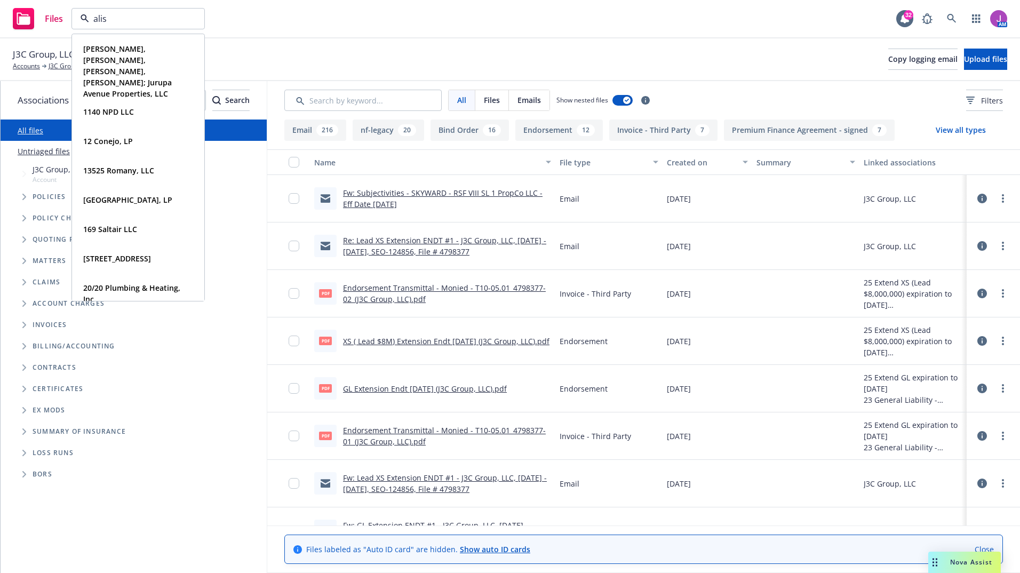
type input "aliso"
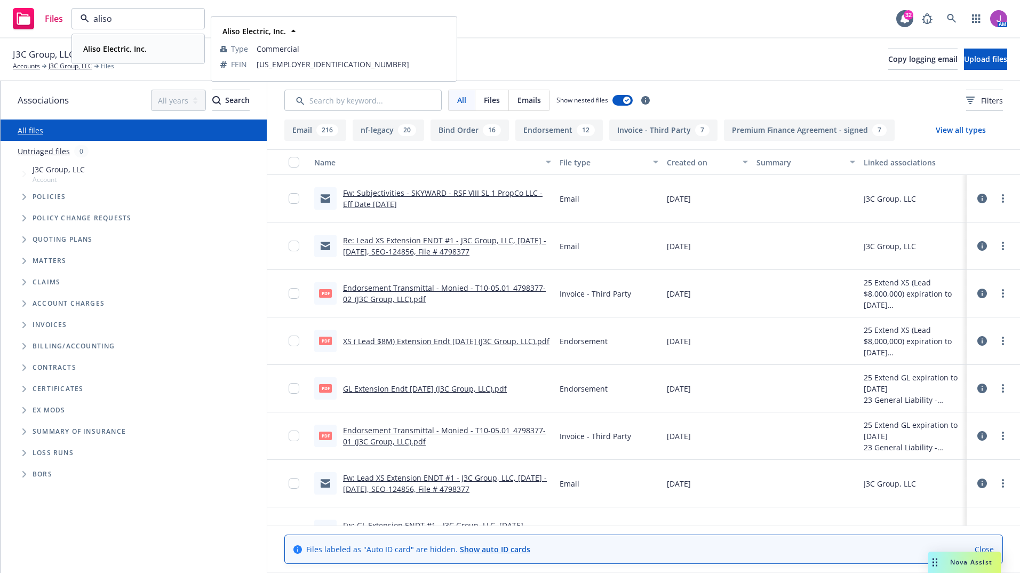
click at [121, 47] on strong "Aliso Electric, Inc." at bounding box center [114, 49] width 63 height 10
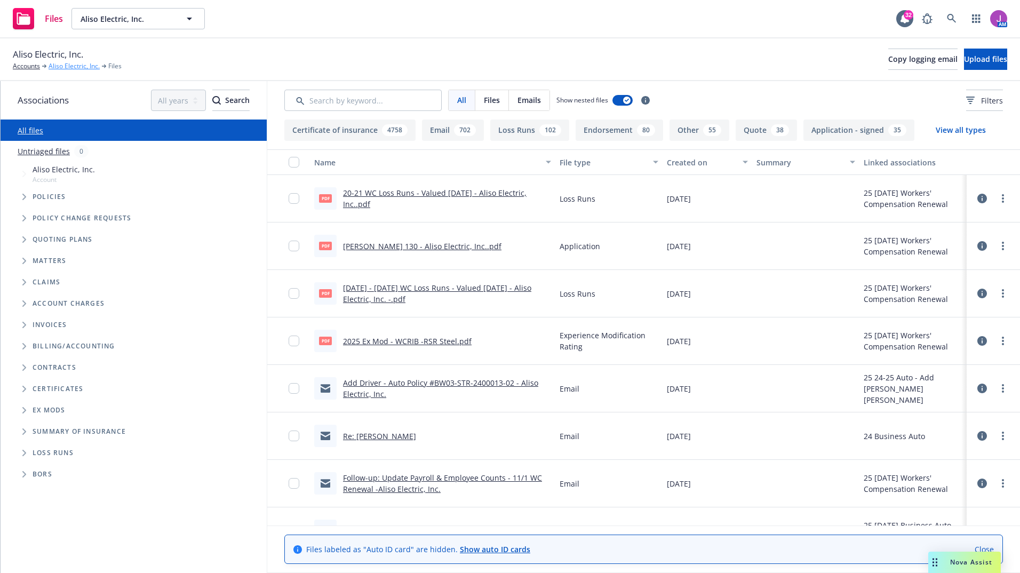
click at [71, 66] on link "Aliso Electric, Inc." at bounding box center [74, 66] width 51 height 10
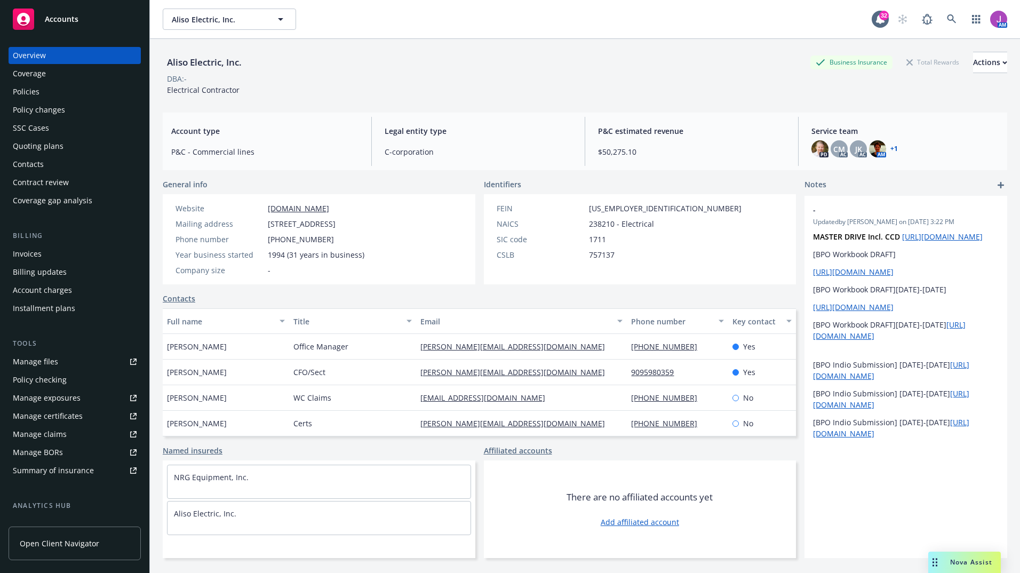
click at [33, 147] on div "Quoting plans" at bounding box center [38, 146] width 51 height 17
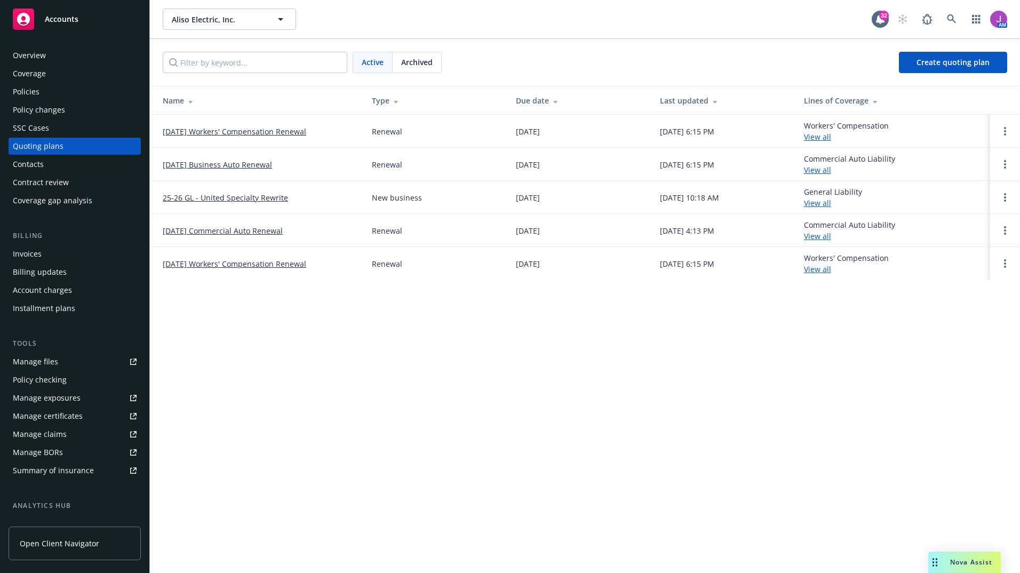
click at [231, 131] on link "[DATE] Workers' Compensation Renewal" at bounding box center [234, 131] width 143 height 11
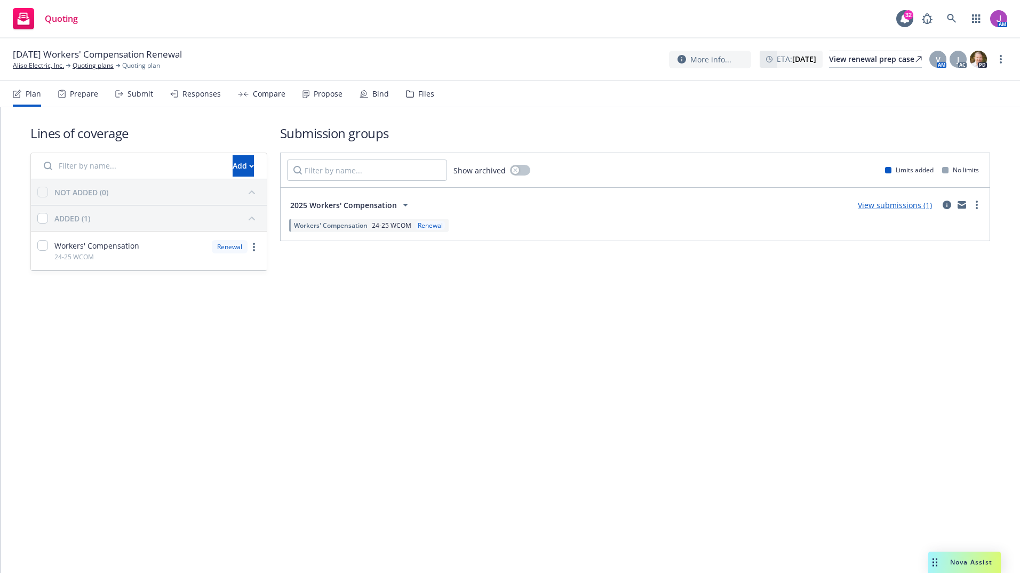
click at [422, 94] on div "Files" at bounding box center [426, 94] width 16 height 9
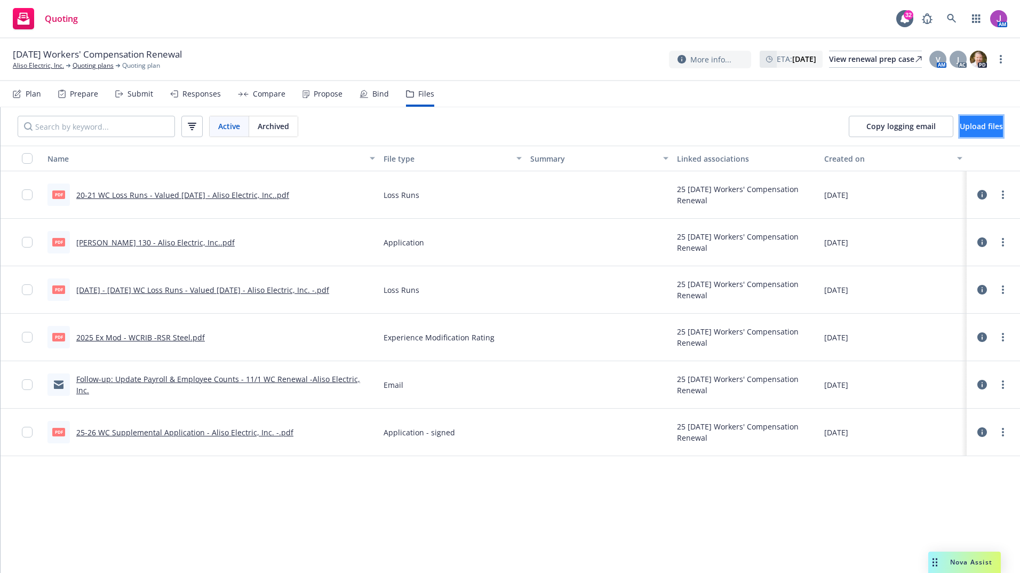
click at [959, 126] on span "Upload files" at bounding box center [980, 126] width 43 height 10
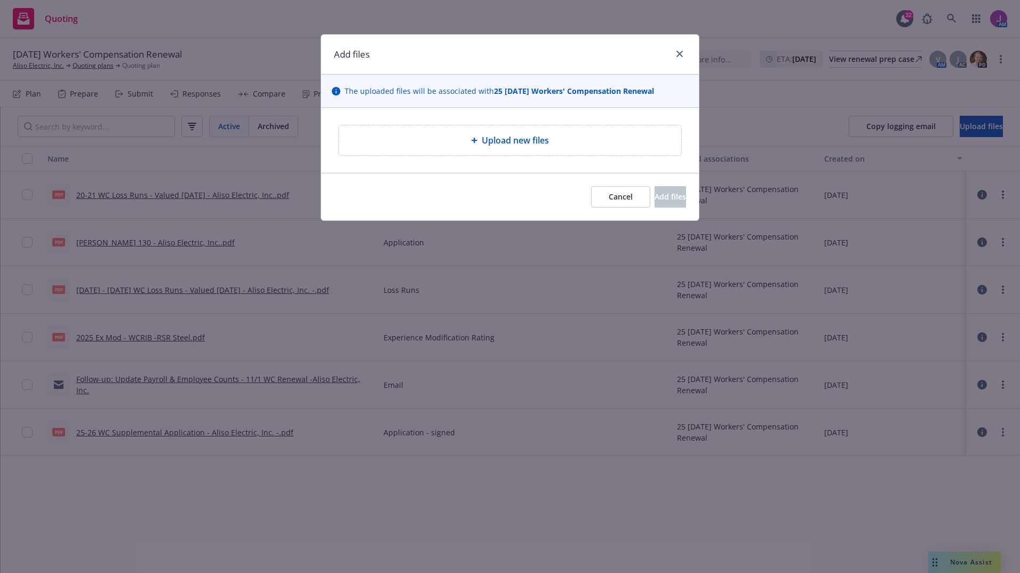
click at [515, 143] on span "Upload new files" at bounding box center [514, 140] width 67 height 13
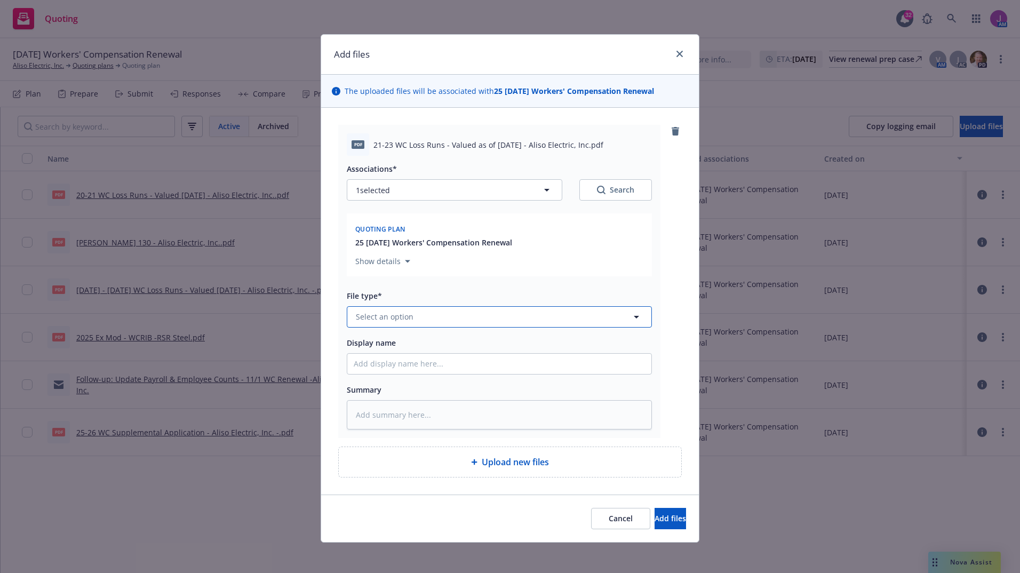
click at [440, 325] on button "Select an option" at bounding box center [499, 316] width 305 height 21
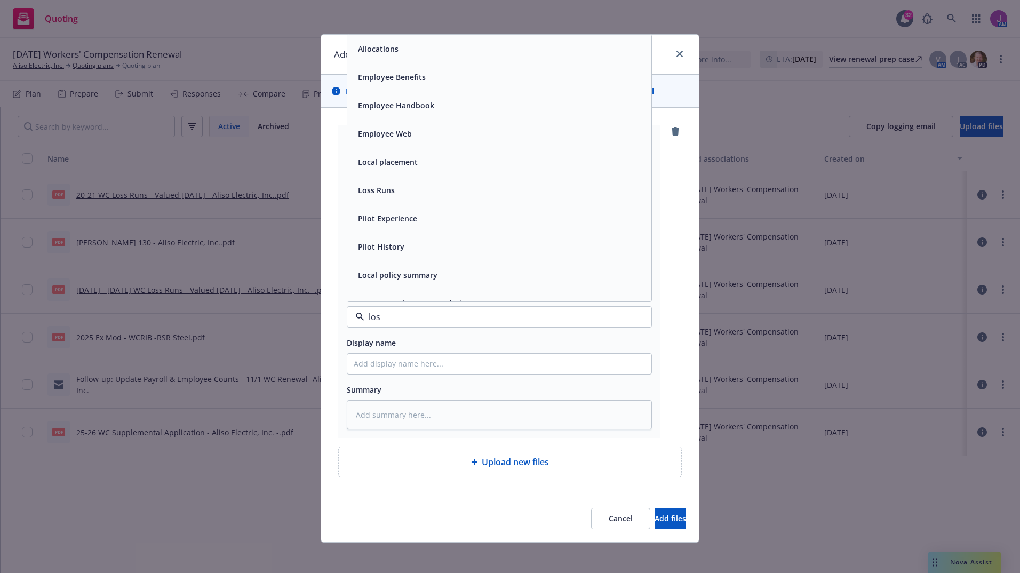
type input "loss"
click at [399, 56] on div "Loss Runs" at bounding box center [499, 48] width 291 height 15
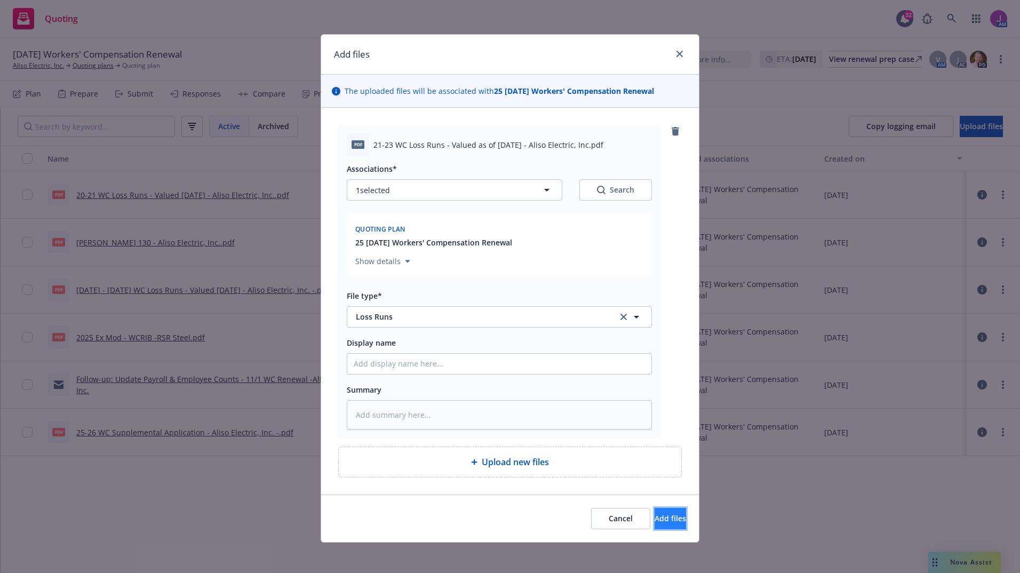
click at [655, 523] on span "Add files" at bounding box center [669, 518] width 31 height 10
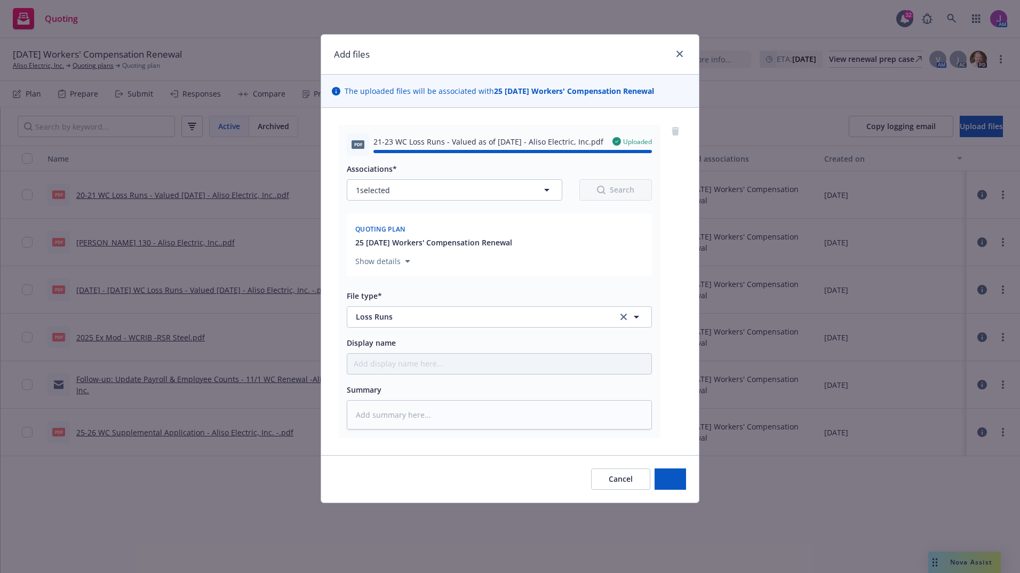
type textarea "x"
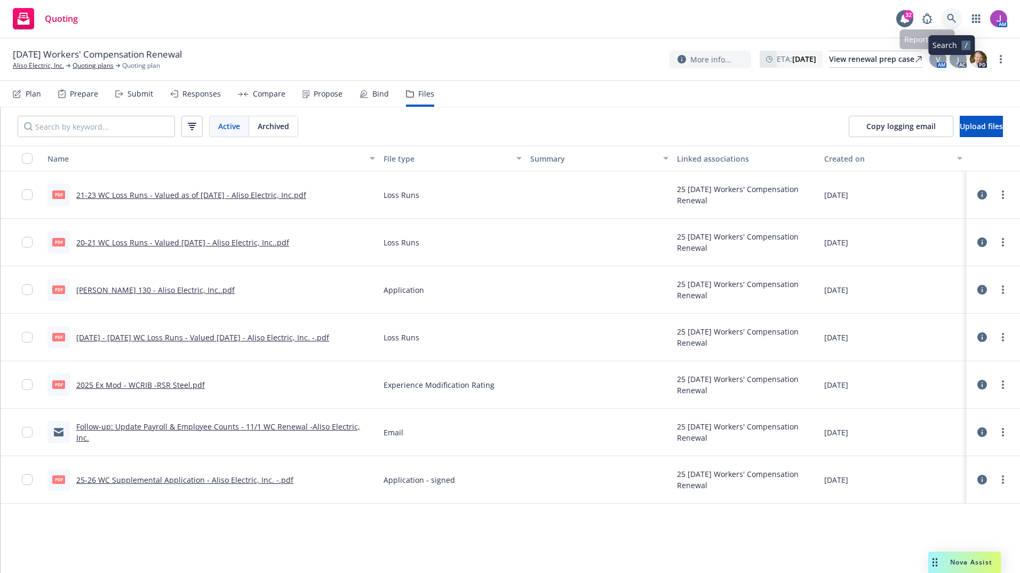
click at [954, 22] on icon at bounding box center [951, 19] width 10 height 10
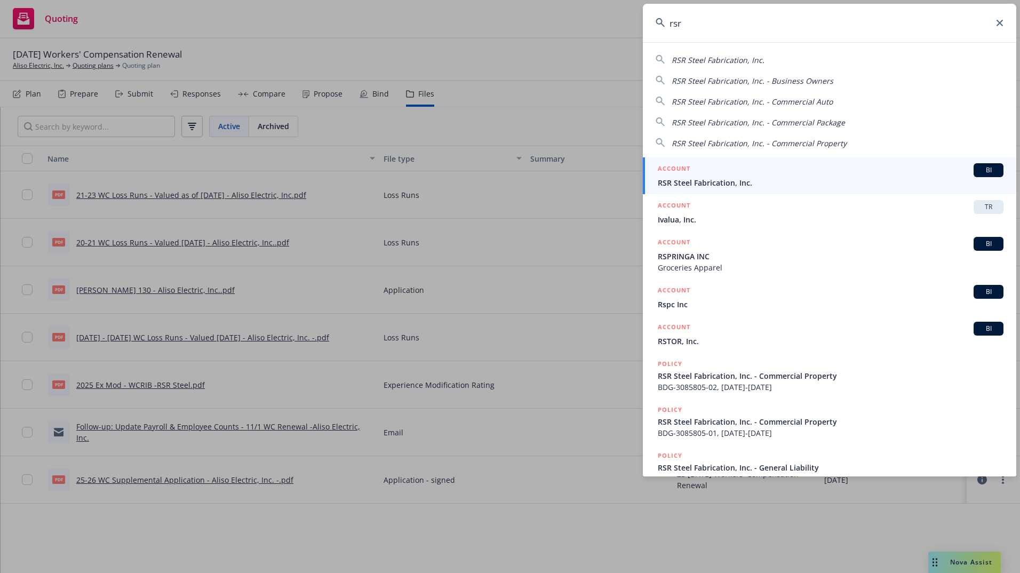
type input "rsr"
click at [685, 173] on h5 "ACCOUNT" at bounding box center [673, 169] width 33 height 13
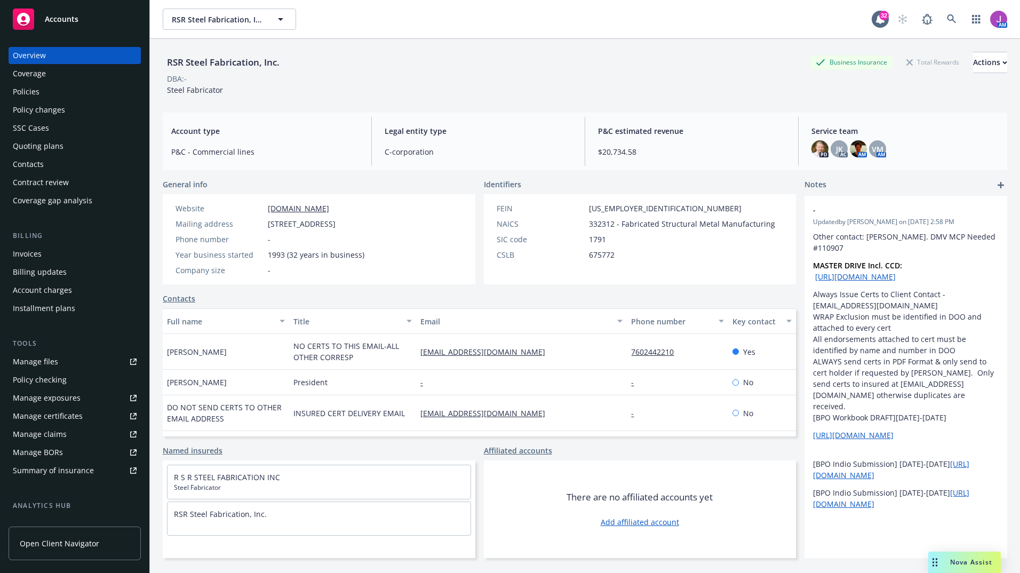
drag, startPoint x: 438, startPoint y: 247, endPoint x: 430, endPoint y: 260, distance: 15.4
click at [438, 247] on div "Website [DOMAIN_NAME] Mailing address [STREET_ADDRESS] Phone number - Year busi…" at bounding box center [319, 239] width 312 height 90
click at [41, 89] on div "Policies" at bounding box center [75, 91] width 124 height 17
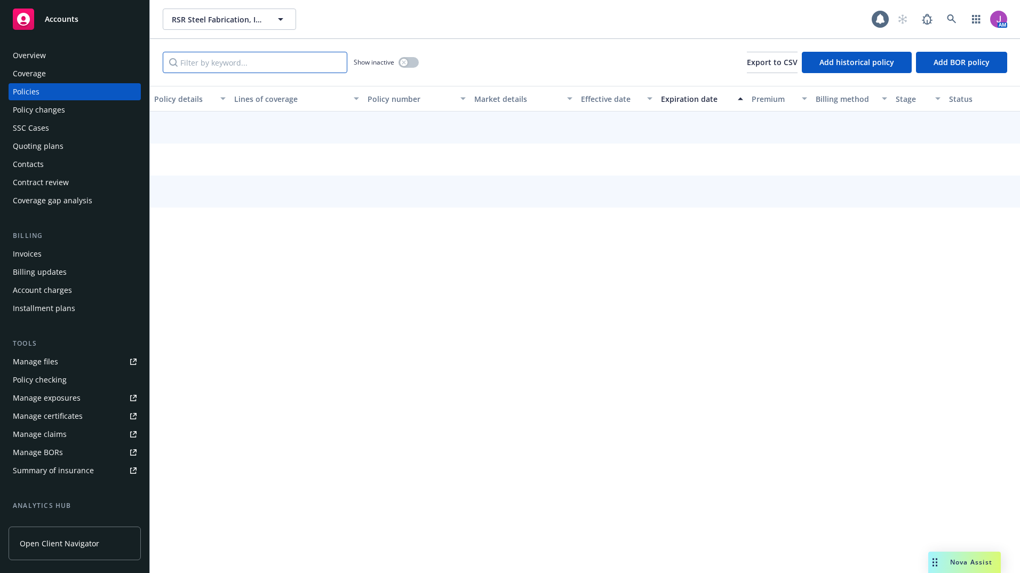
click at [259, 63] on input "Filter by keyword..." at bounding box center [255, 62] width 184 height 21
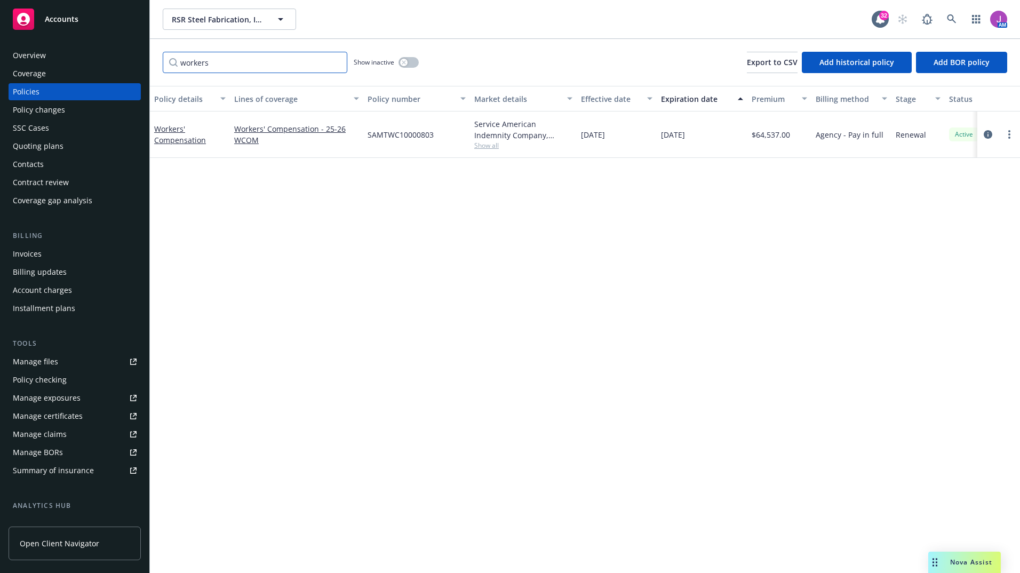
type input "workers"
click at [415, 58] on button "button" at bounding box center [408, 62] width 20 height 11
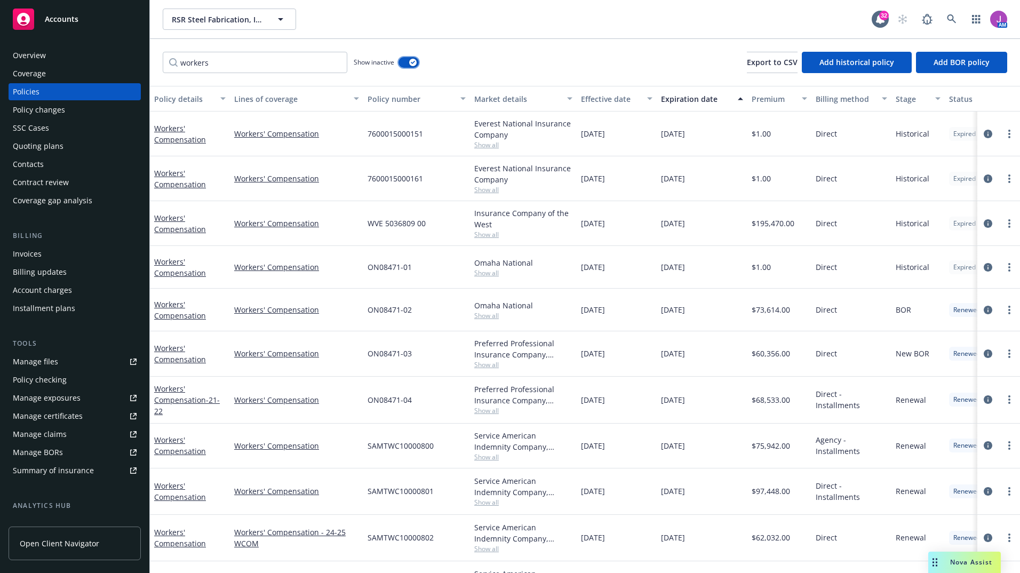
scroll to position [43, 0]
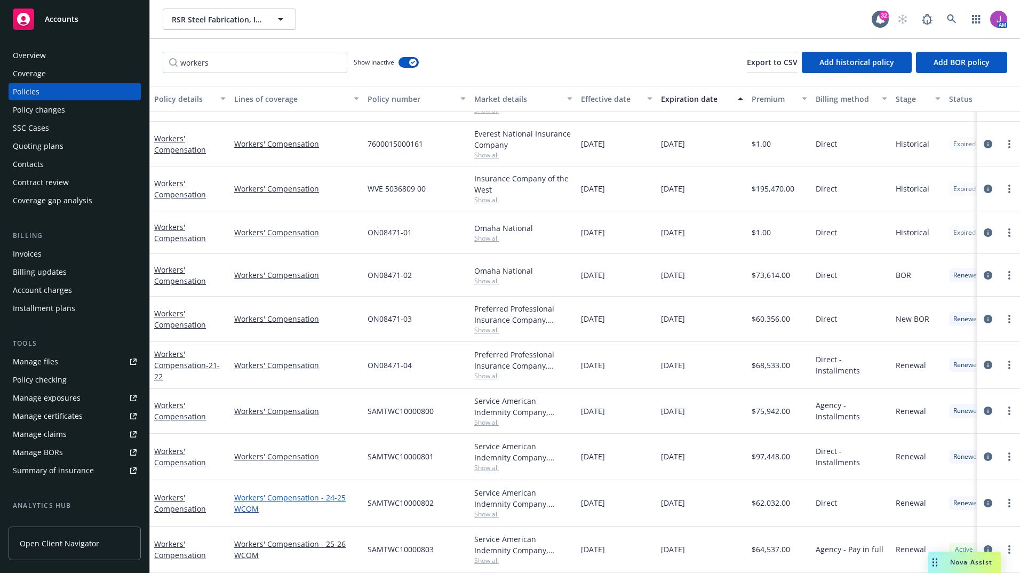
click at [292, 492] on link "Workers' Compensation - 24-25 WCOM" at bounding box center [296, 503] width 125 height 22
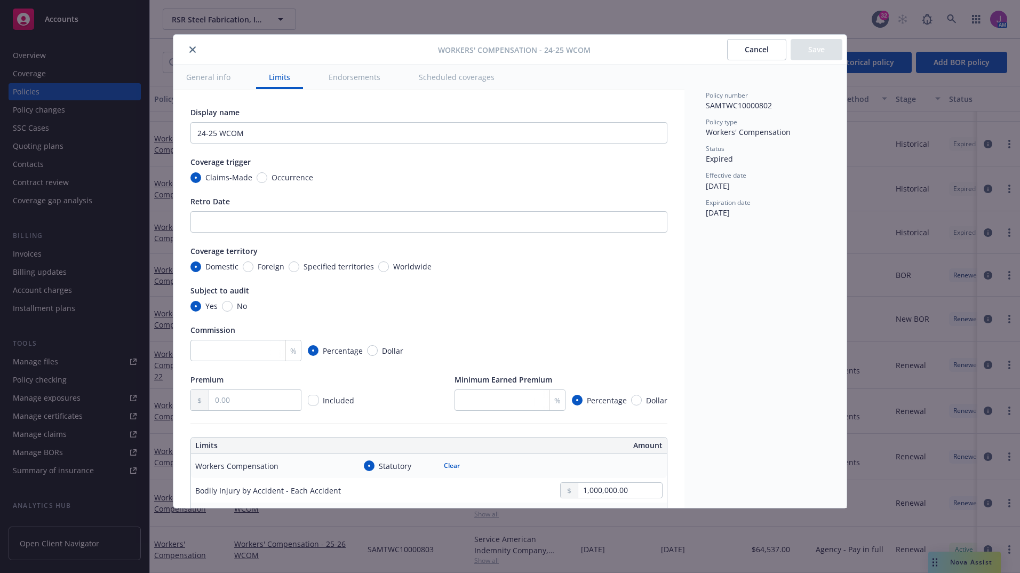
click at [195, 50] on icon "close" at bounding box center [192, 49] width 6 height 6
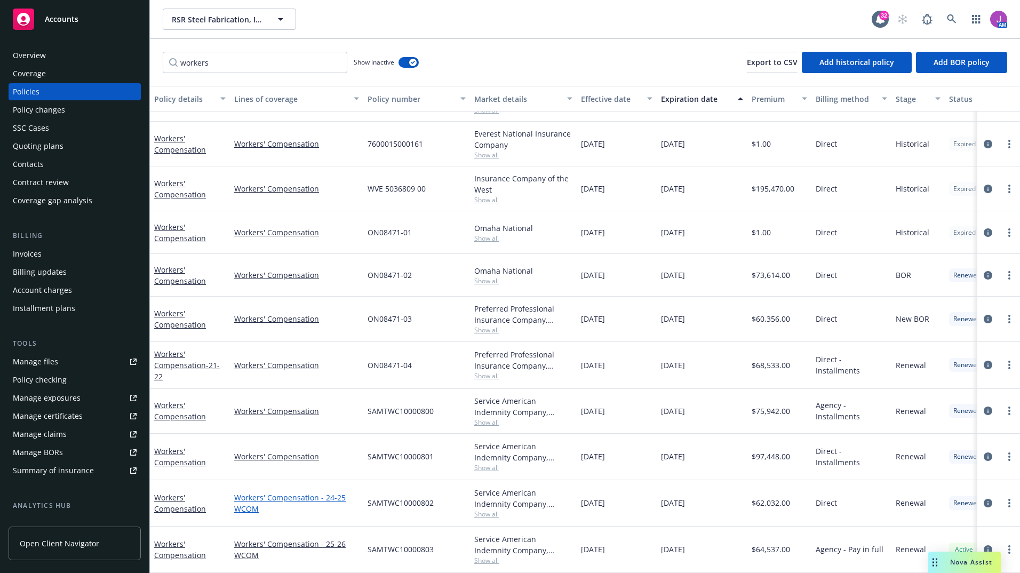
click at [268, 492] on link "Workers' Compensation - 24-25 WCOM" at bounding box center [296, 503] width 125 height 22
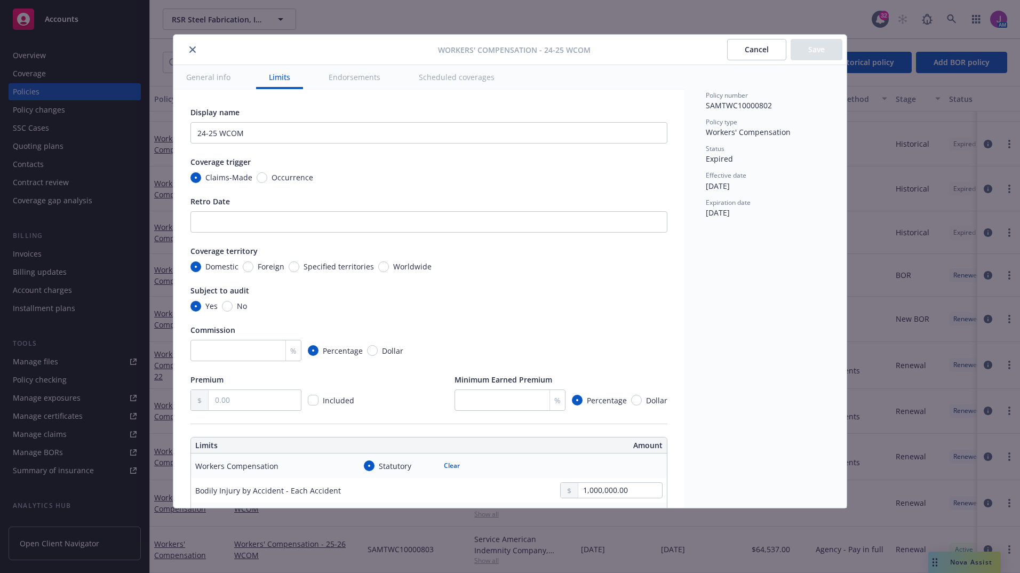
click at [194, 49] on icon "close" at bounding box center [192, 49] width 6 height 6
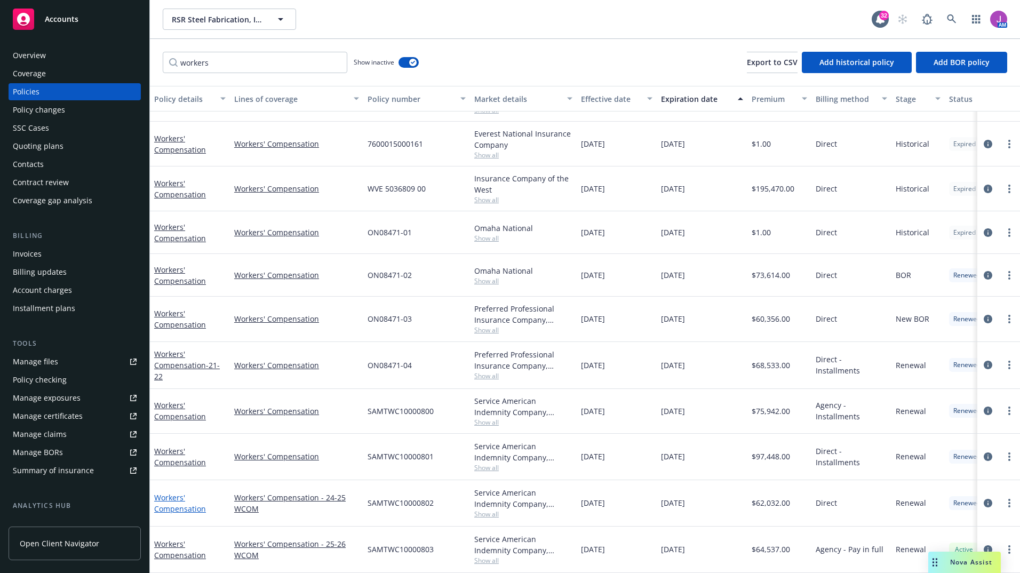
click at [173, 492] on link "Workers' Compensation" at bounding box center [180, 502] width 52 height 21
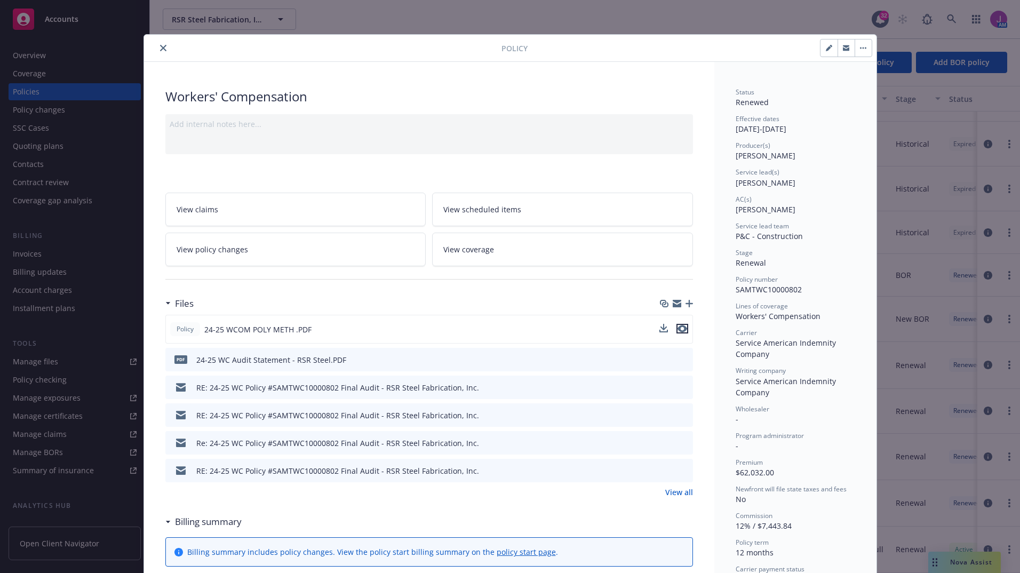
click at [679, 330] on icon "preview file" at bounding box center [682, 328] width 10 height 7
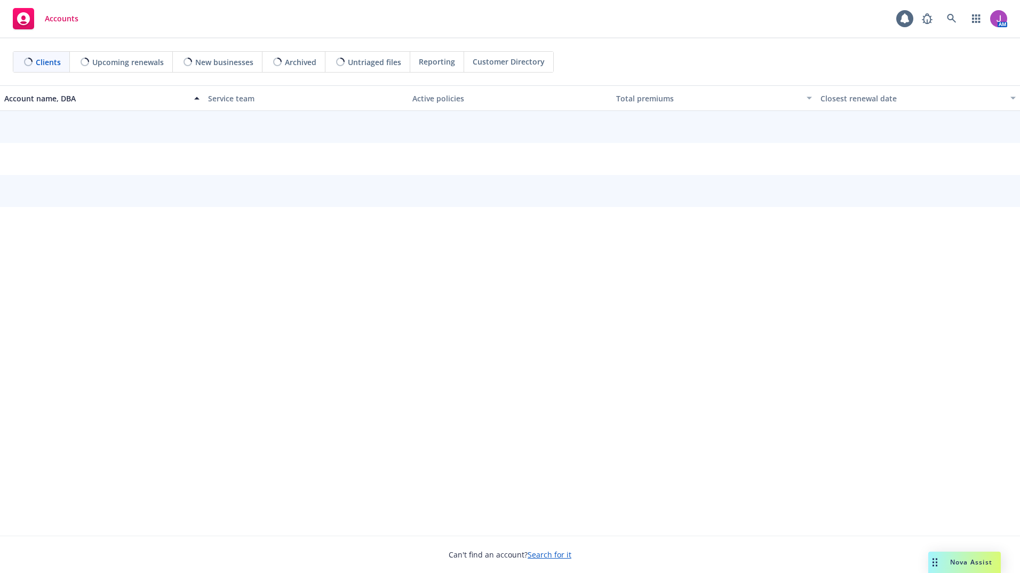
click at [958, 561] on span "Nova Assist" at bounding box center [971, 561] width 42 height 9
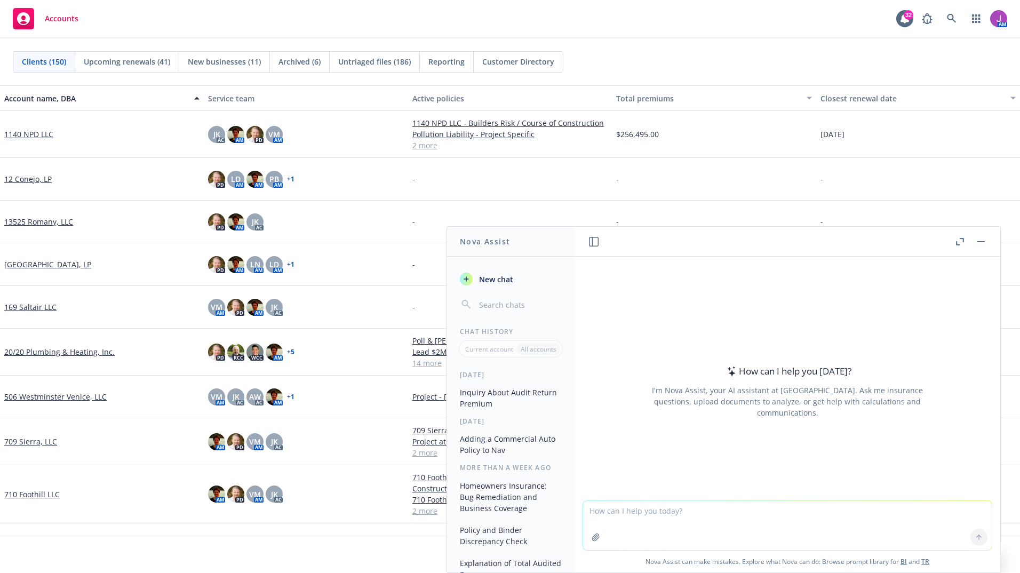
click at [510, 393] on button "Inquiry About Audit Return Premium" at bounding box center [510, 397] width 110 height 29
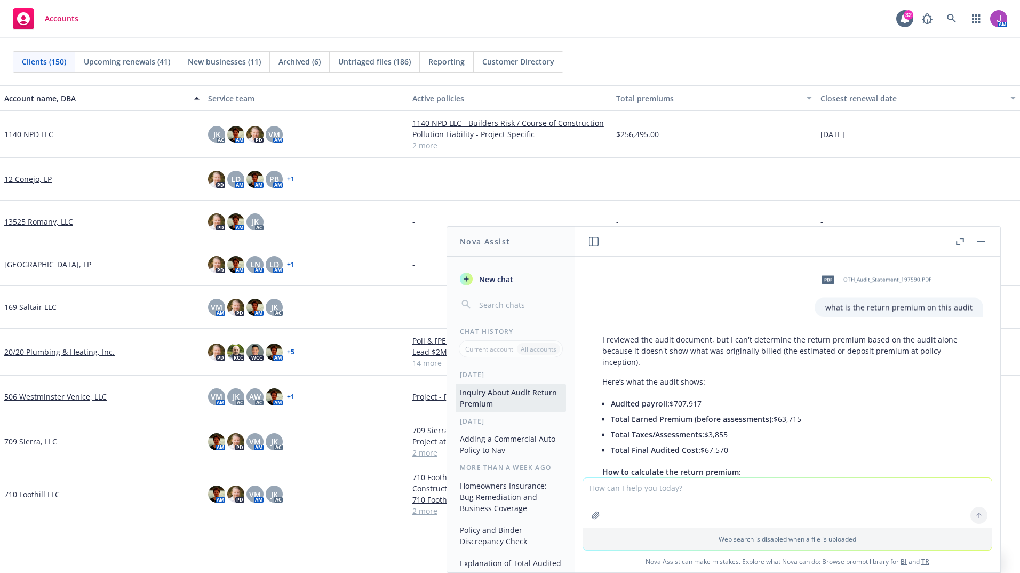
scroll to position [114, 0]
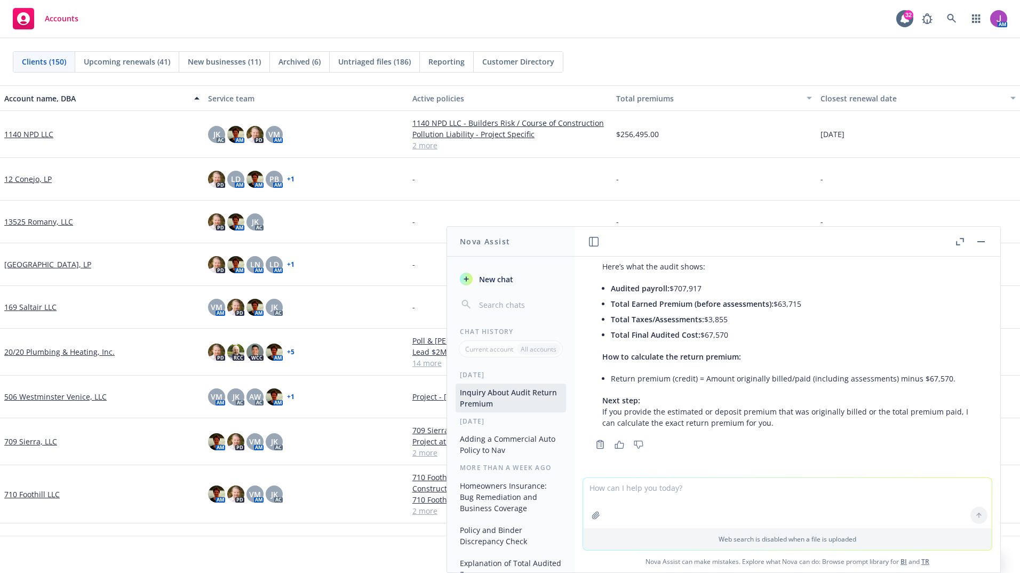
drag, startPoint x: 705, startPoint y: 334, endPoint x: 730, endPoint y: 336, distance: 24.7
click at [730, 336] on li "Total Final Audited Cost: $67,570" at bounding box center [792, 334] width 362 height 15
copy li "67,570"
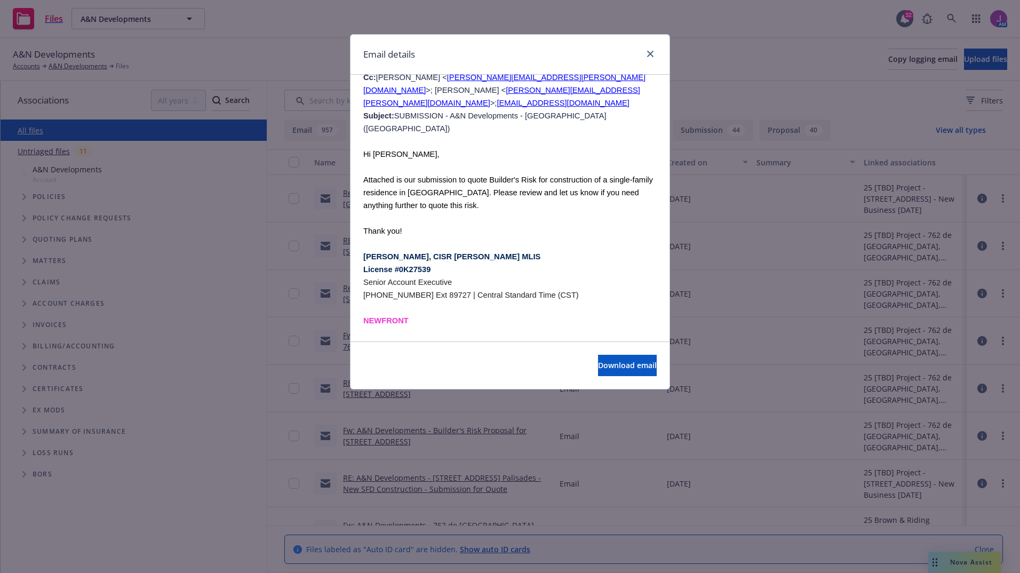
scroll to position [2459, 0]
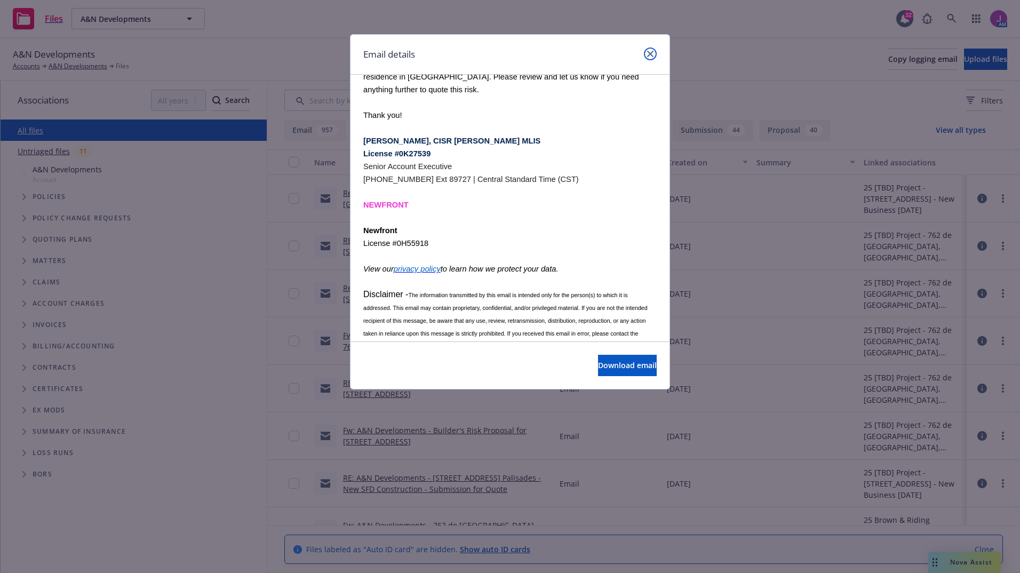
click at [645, 54] on link "close" at bounding box center [650, 53] width 13 height 13
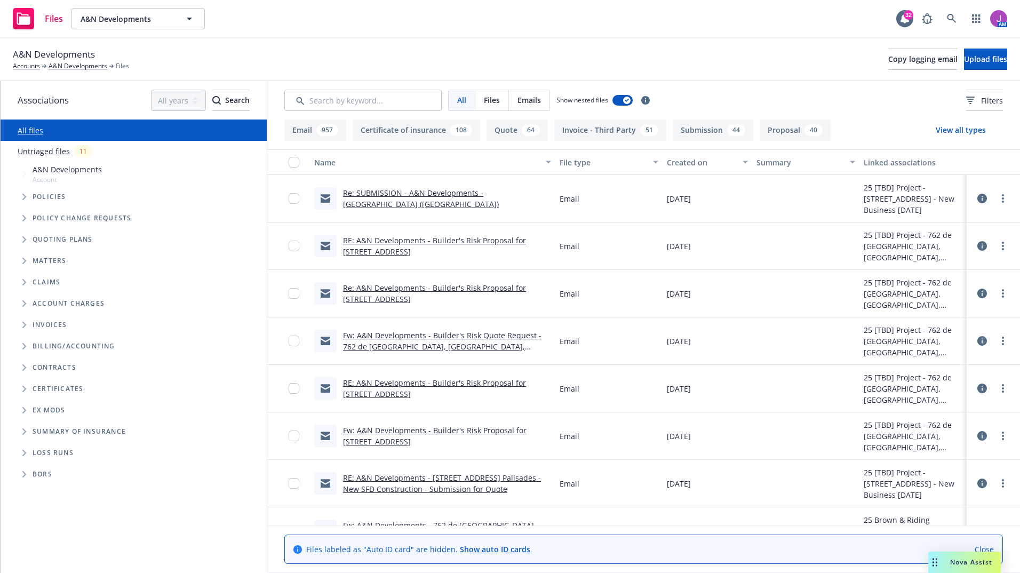
click at [424, 246] on link "RE: A&N Developments - Builder's Risk Proposal for 762 Via De La Paz, Pacific P…" at bounding box center [434, 245] width 183 height 21
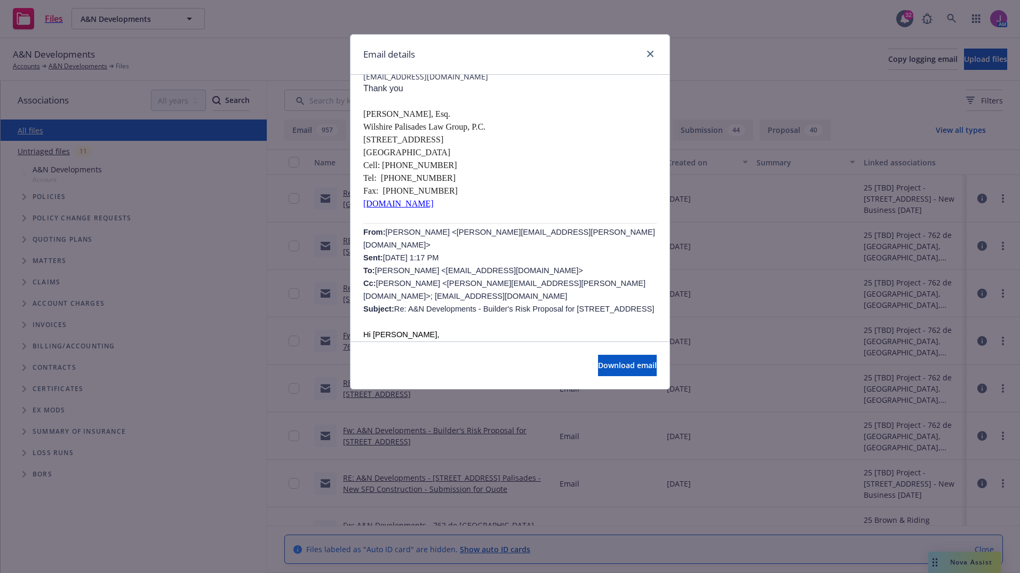
scroll to position [267, 0]
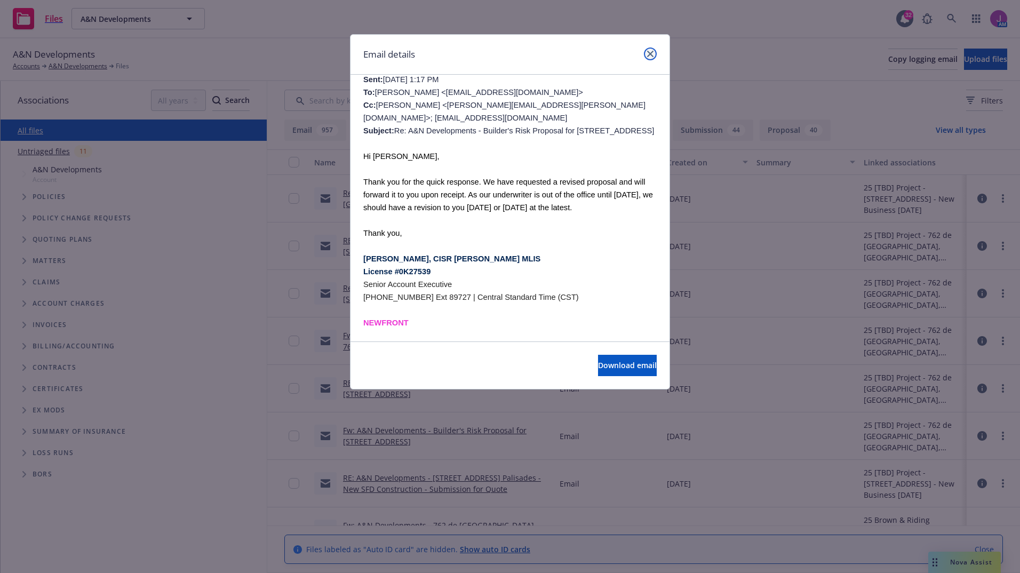
click at [651, 57] on link "close" at bounding box center [650, 53] width 13 height 13
